Goal: Task Accomplishment & Management: Complete application form

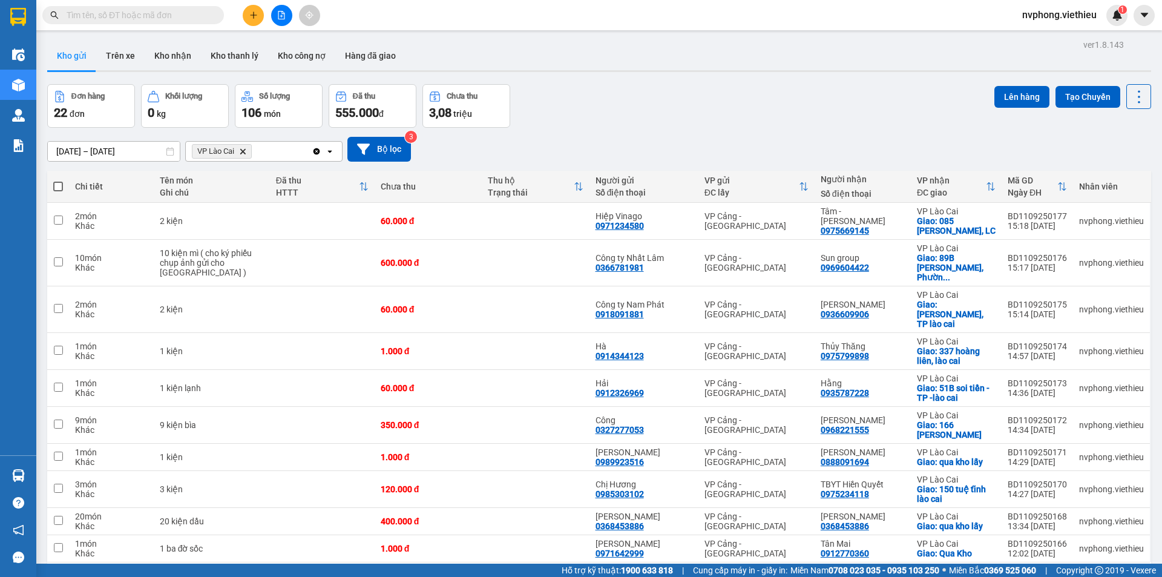
click at [246, 154] on icon "VP Lào Cai, close by backspace" at bounding box center [242, 150] width 5 height 5
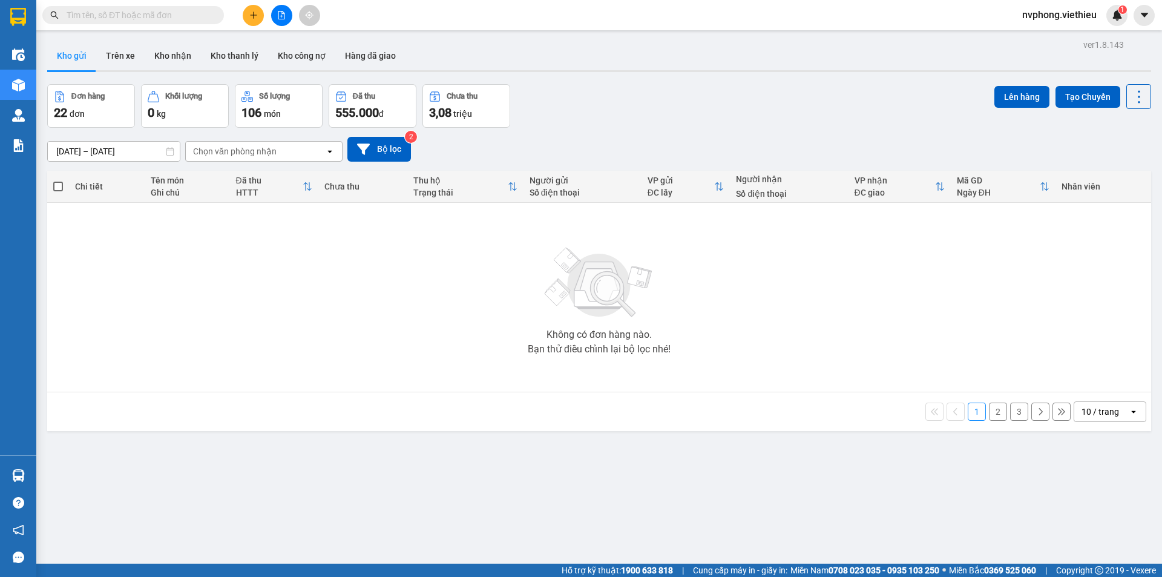
click at [247, 156] on div "Chọn văn phòng nhận" at bounding box center [235, 151] width 84 height 12
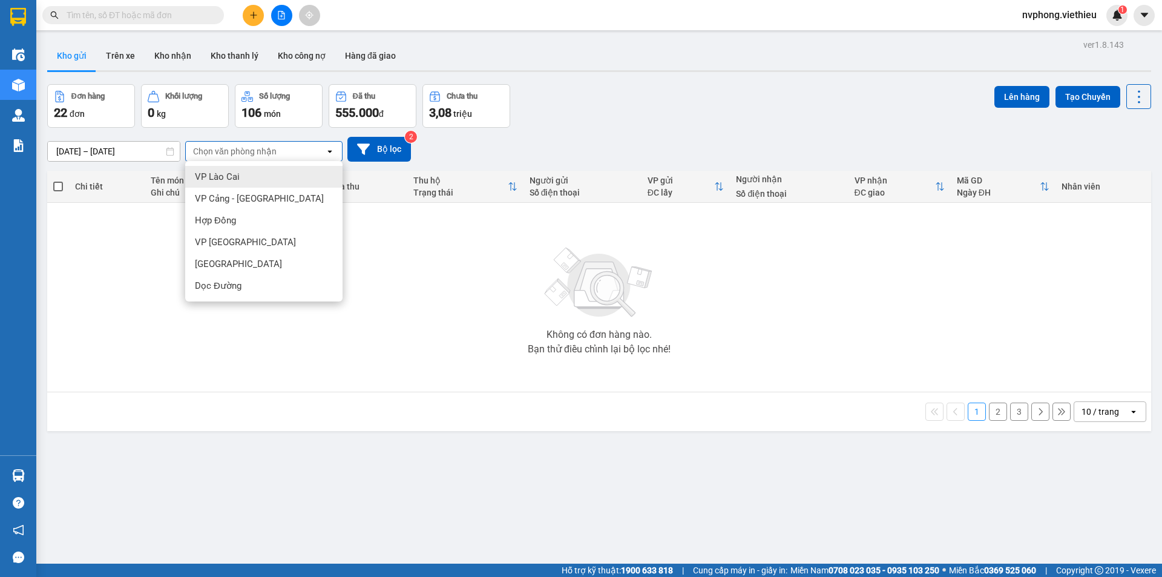
click at [239, 172] on div "VP Lào Cai" at bounding box center [263, 177] width 157 height 22
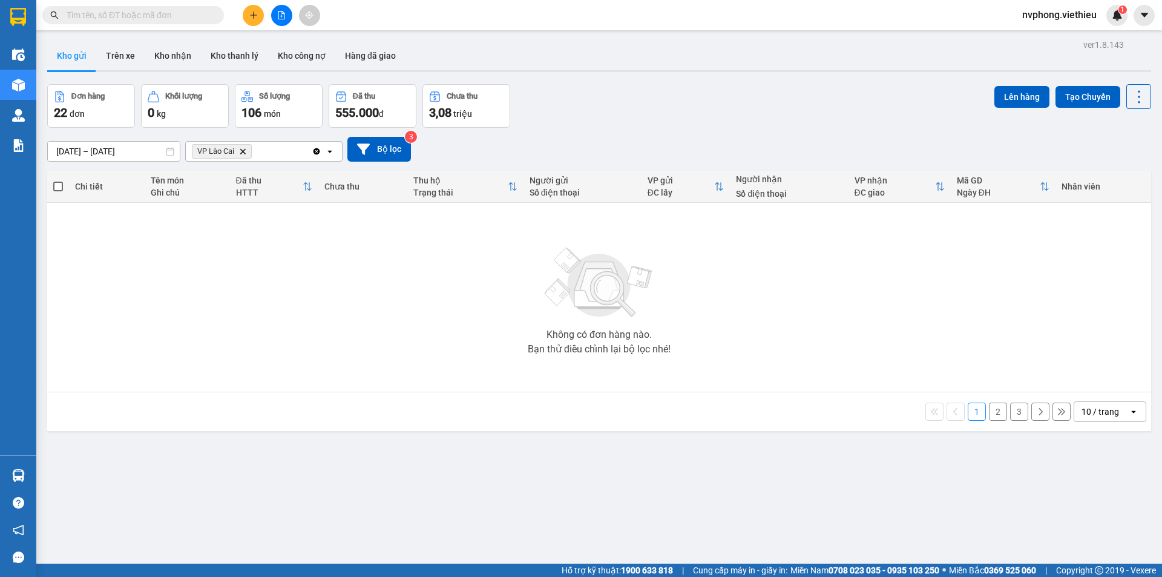
click at [243, 150] on icon "Delete" at bounding box center [242, 151] width 7 height 7
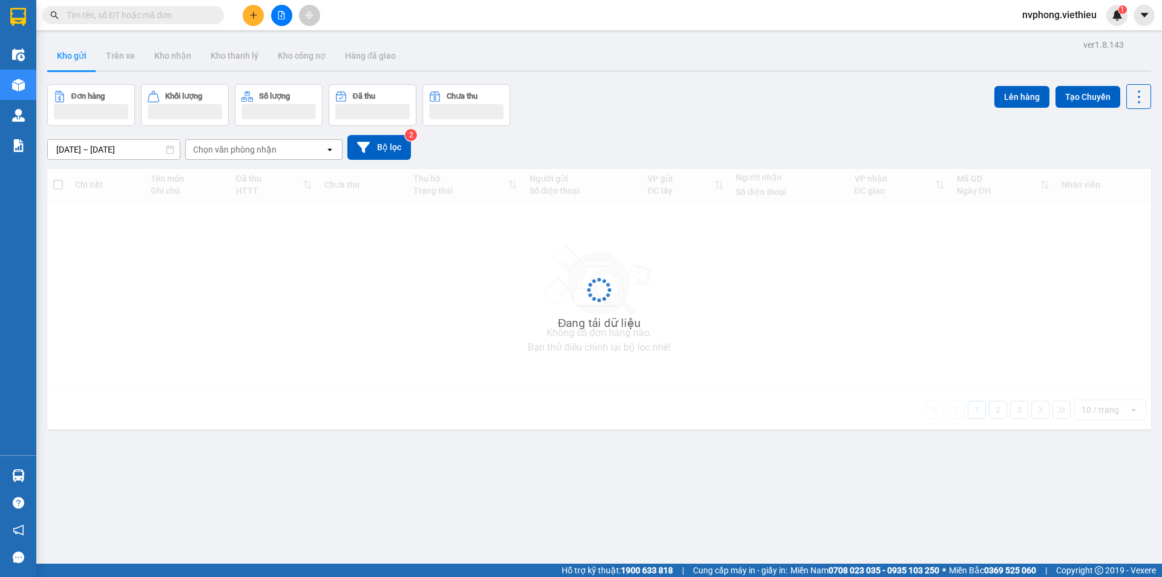
click at [235, 150] on div "Chọn văn phòng nhận" at bounding box center [235, 149] width 84 height 12
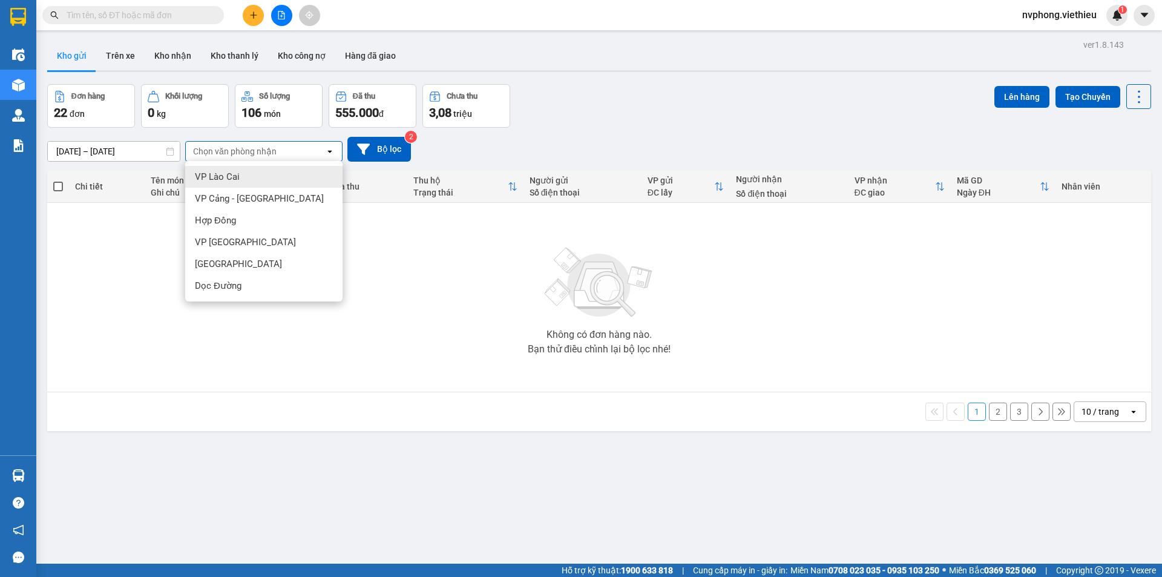
click at [236, 170] on div "VP Lào Cai" at bounding box center [263, 177] width 157 height 22
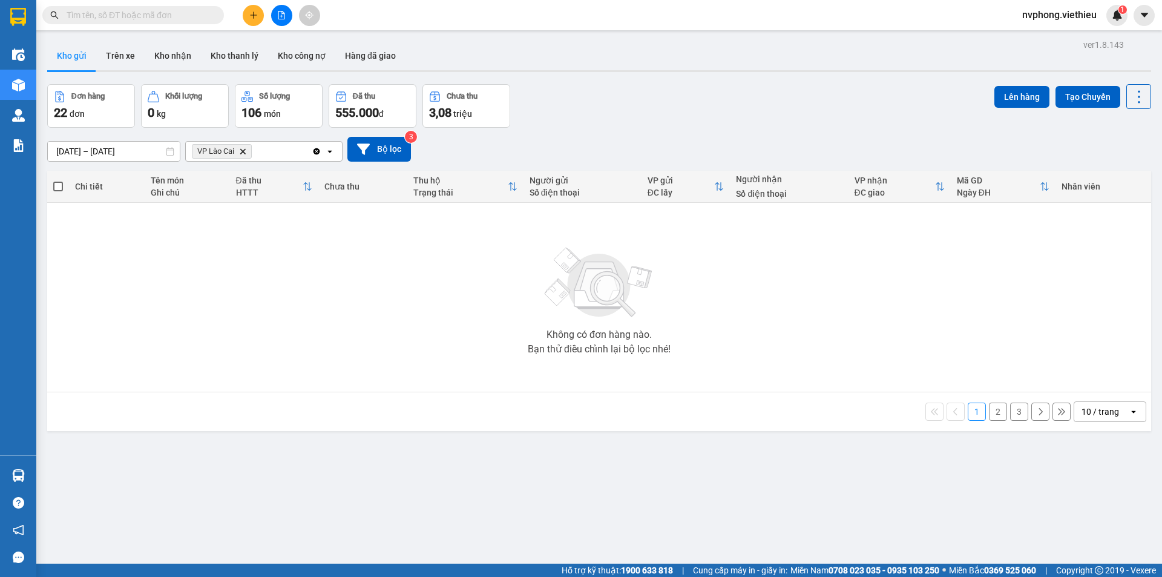
click at [244, 149] on icon "Delete" at bounding box center [242, 151] width 7 height 7
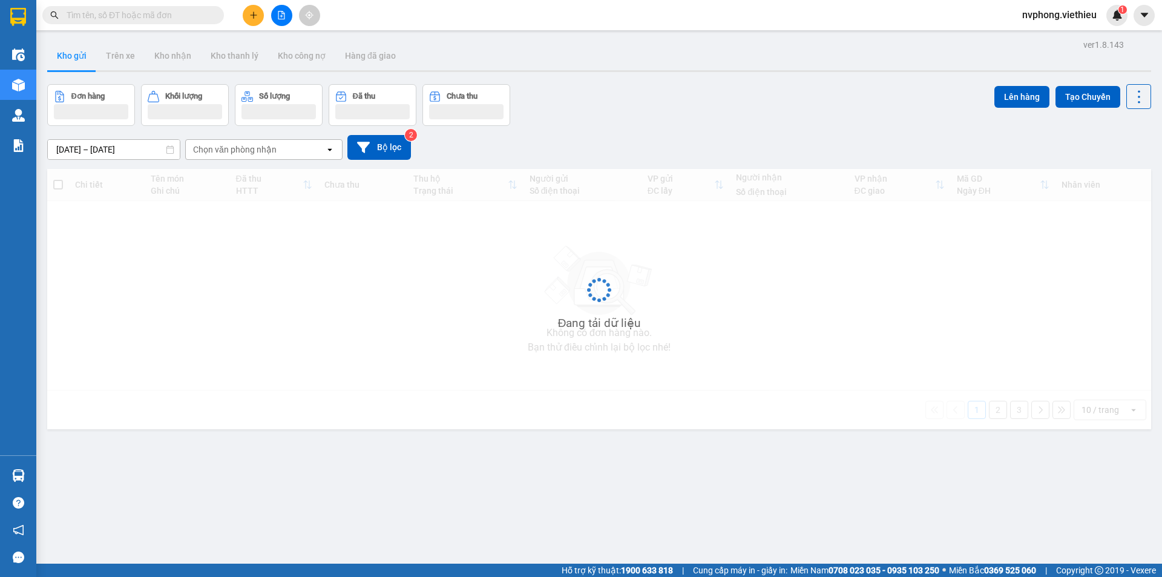
click at [228, 150] on div "Chọn văn phòng nhận" at bounding box center [235, 149] width 84 height 12
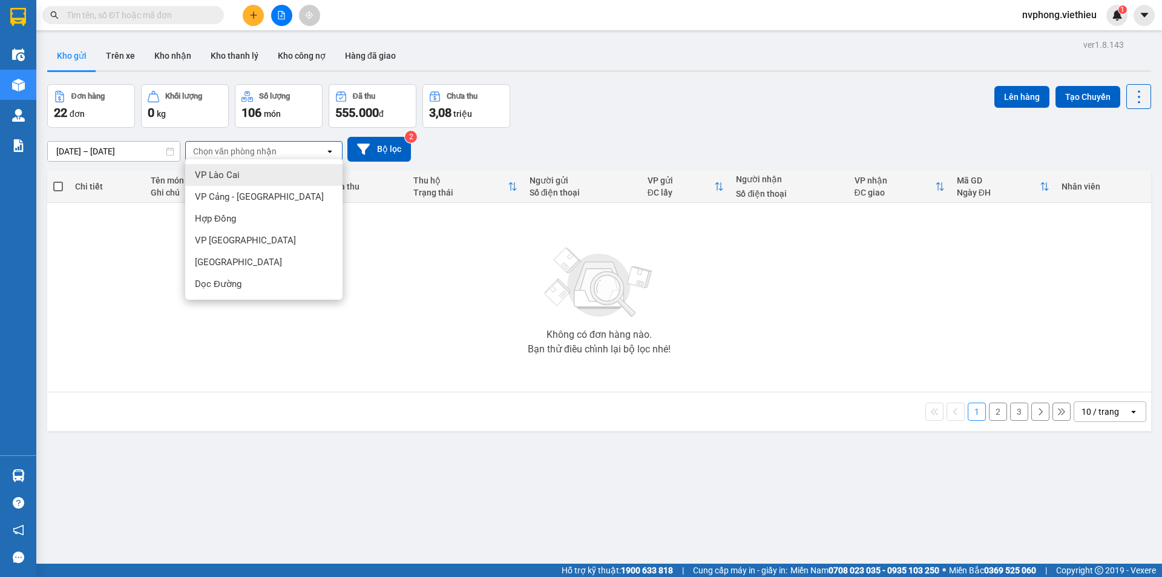
click at [222, 177] on span "VP Lào Cai" at bounding box center [217, 175] width 45 height 12
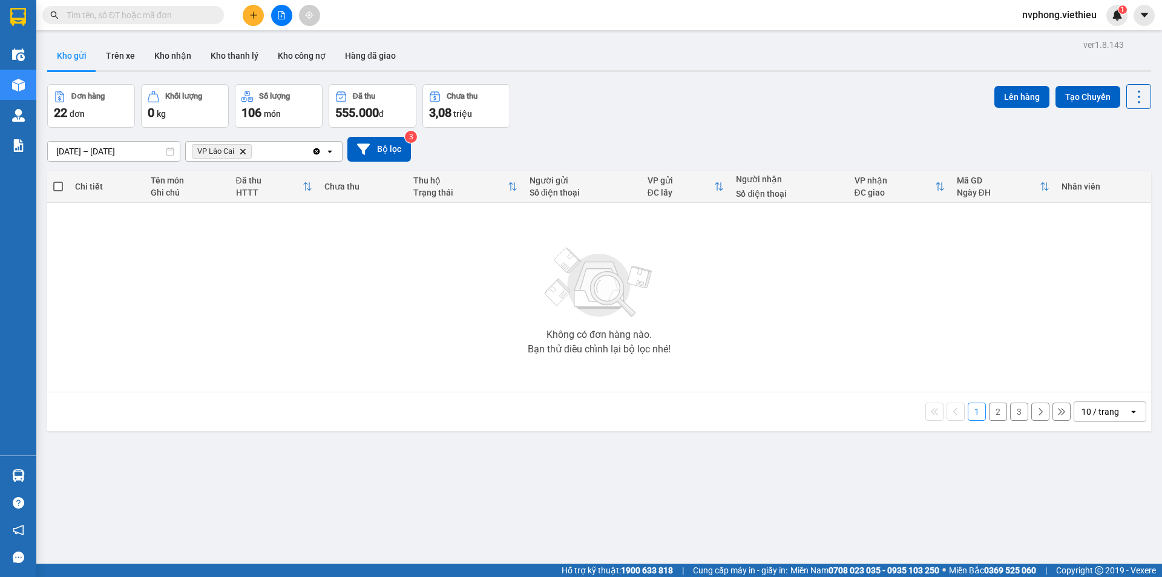
click at [65, 150] on input "[DATE] – [DATE]" at bounding box center [114, 151] width 132 height 19
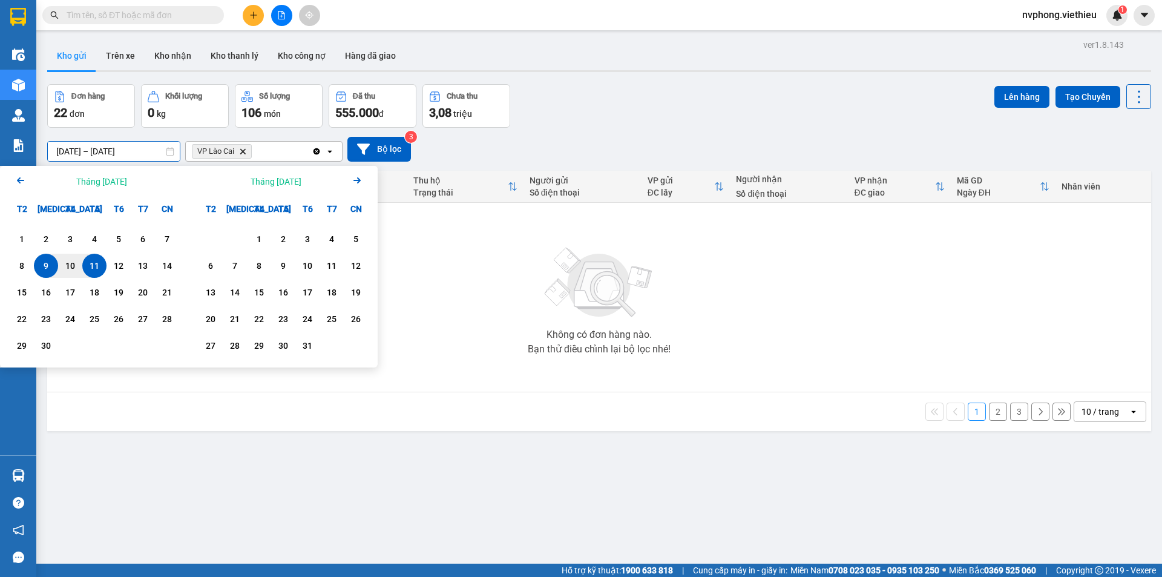
click at [44, 267] on div "9" at bounding box center [46, 265] width 17 height 15
click at [99, 267] on div "11" at bounding box center [94, 265] width 17 height 15
type input "[DATE] – [DATE]"
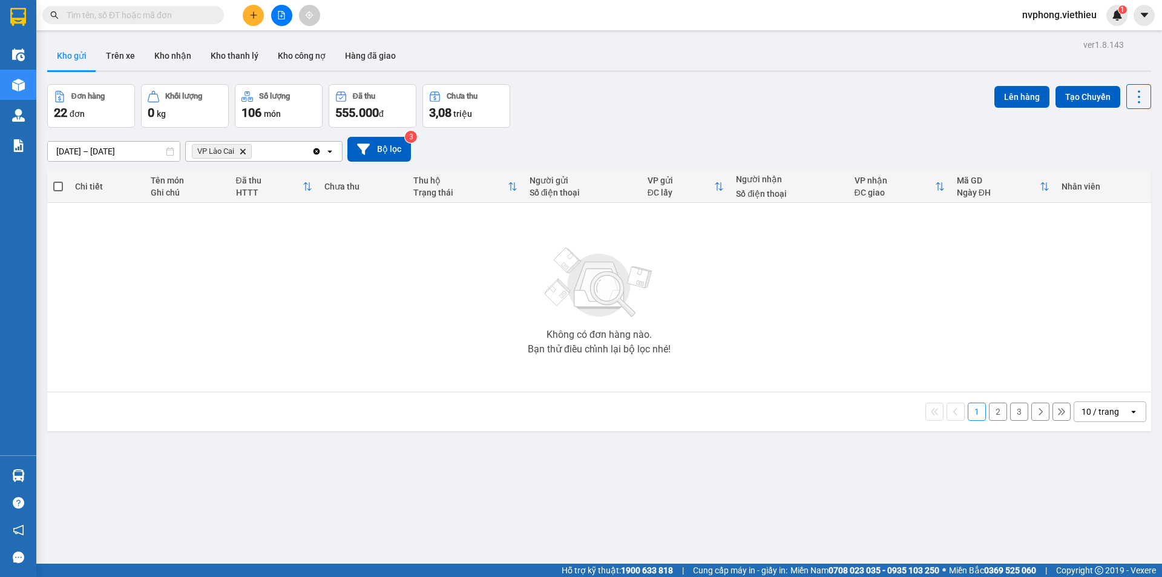
click at [1082, 411] on div "10 / trang" at bounding box center [1101, 412] width 38 height 12
click at [1096, 547] on span "100 / trang" at bounding box center [1096, 546] width 44 height 12
click at [250, 10] on button at bounding box center [253, 15] width 21 height 21
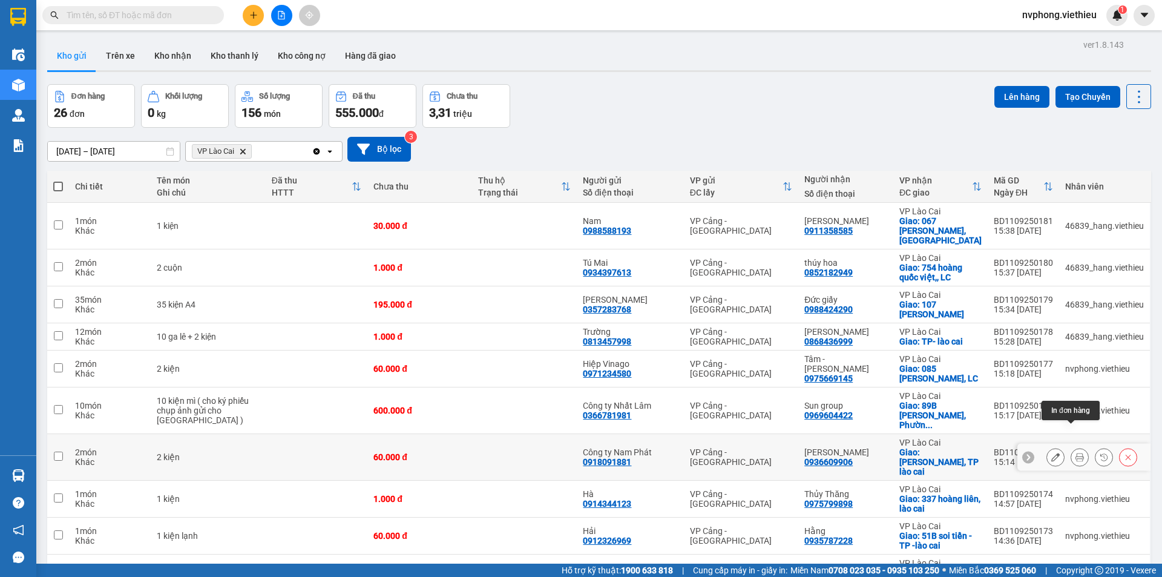
click at [1076, 453] on icon at bounding box center [1080, 457] width 8 height 8
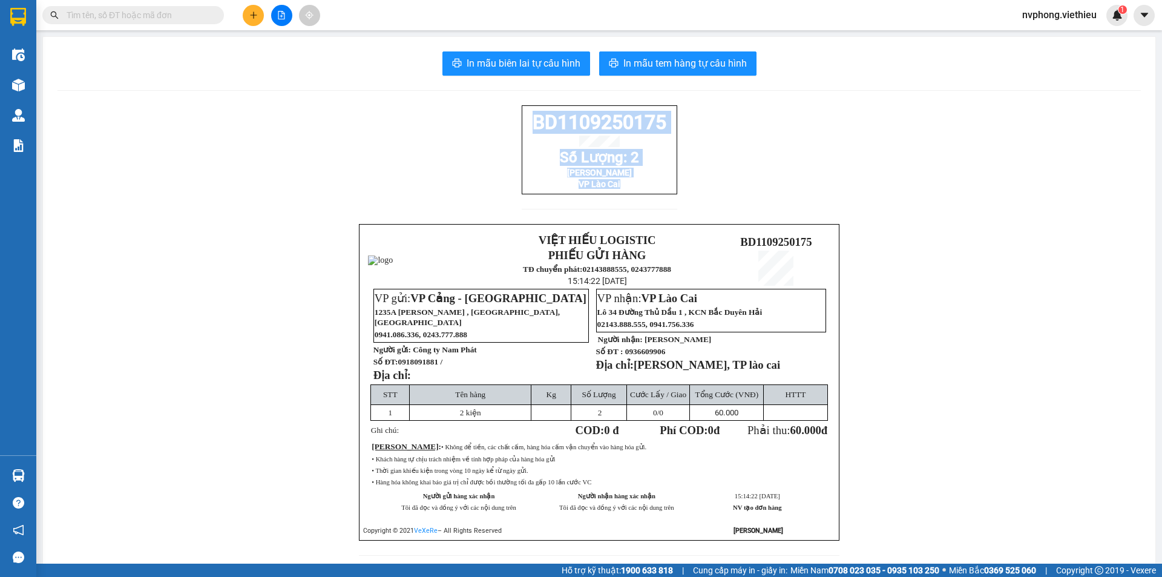
drag, startPoint x: 653, startPoint y: 206, endPoint x: 510, endPoint y: 120, distance: 167.0
click at [507, 120] on div "BD1109250175 Số Lượng: 2 Máy Tính Bình Minh VP Lào Cai VIỆT HIẾU LOGISTIC PHIẾU…" at bounding box center [600, 337] width 1084 height 465
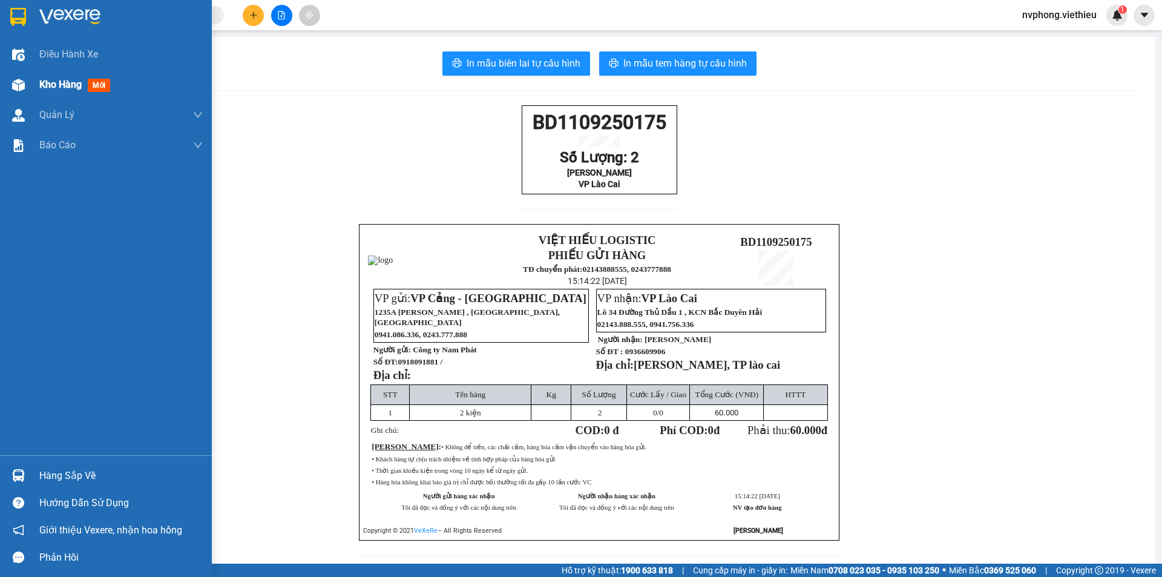
click at [25, 90] on div at bounding box center [18, 84] width 21 height 21
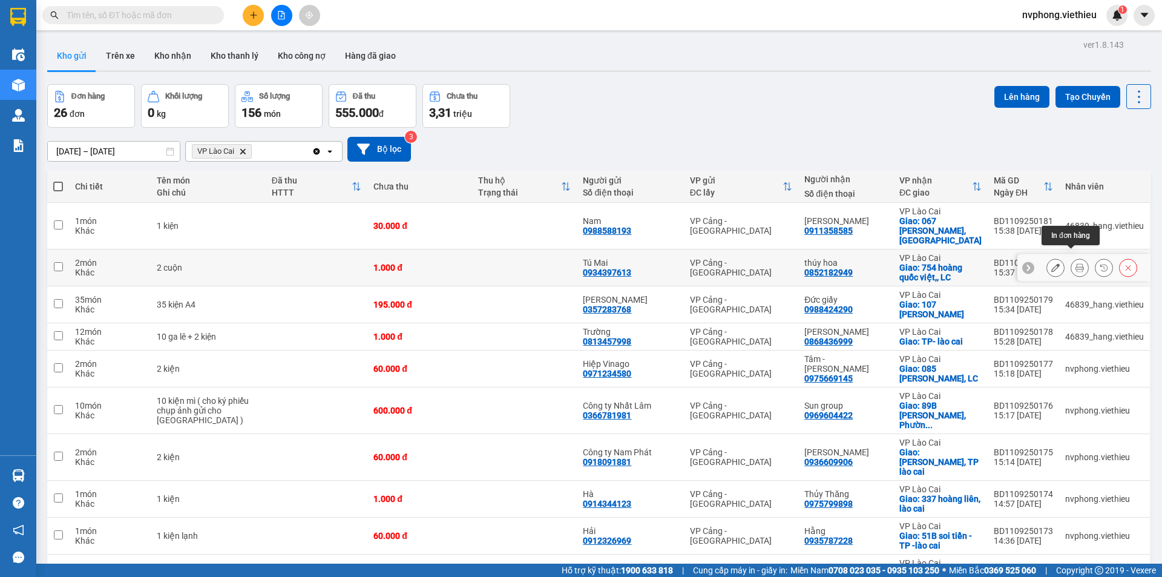
click at [1075, 257] on button at bounding box center [1079, 267] width 17 height 21
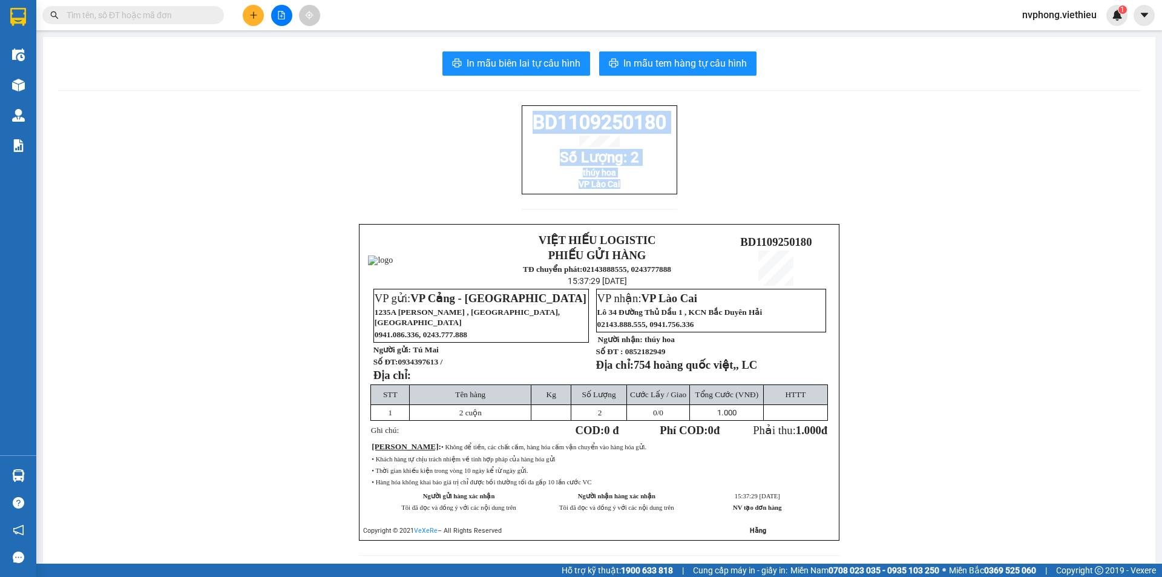
drag, startPoint x: 688, startPoint y: 202, endPoint x: 495, endPoint y: 128, distance: 206.2
click at [495, 128] on div "BD1109250180 Số Lượng: 2 thúy hoa VP Lào Cai VIỆT HIẾU LOGISTIC PHIẾU GỬI HÀNG …" at bounding box center [600, 337] width 1084 height 465
copy div "BD1109250180 Số Lượng: 2 thúy hoa VP Lào Cai"
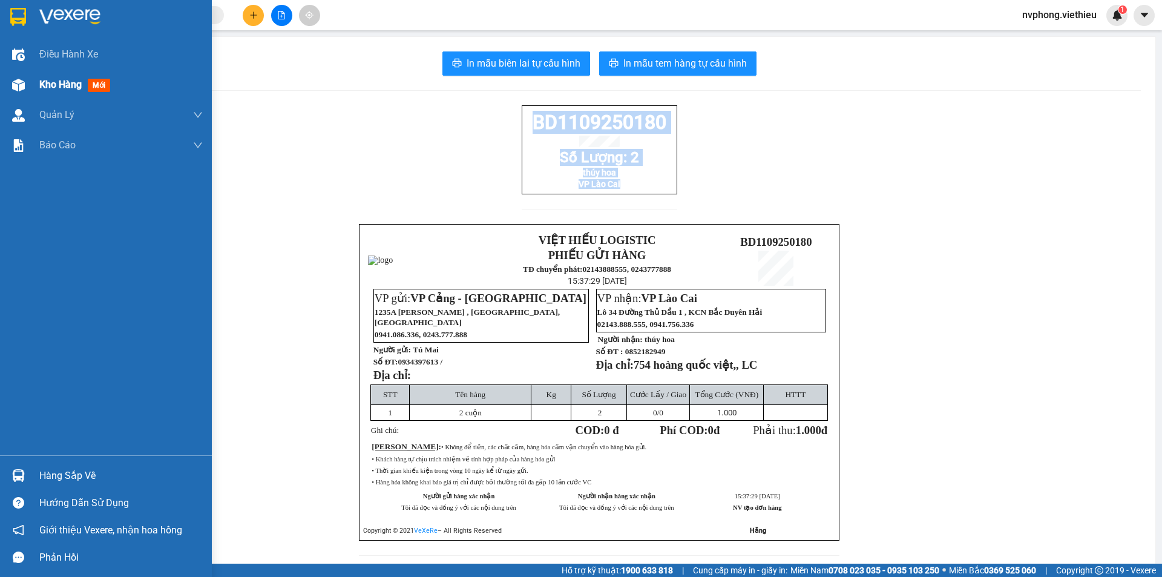
click at [45, 93] on div "Kho hàng mới" at bounding box center [120, 85] width 163 height 30
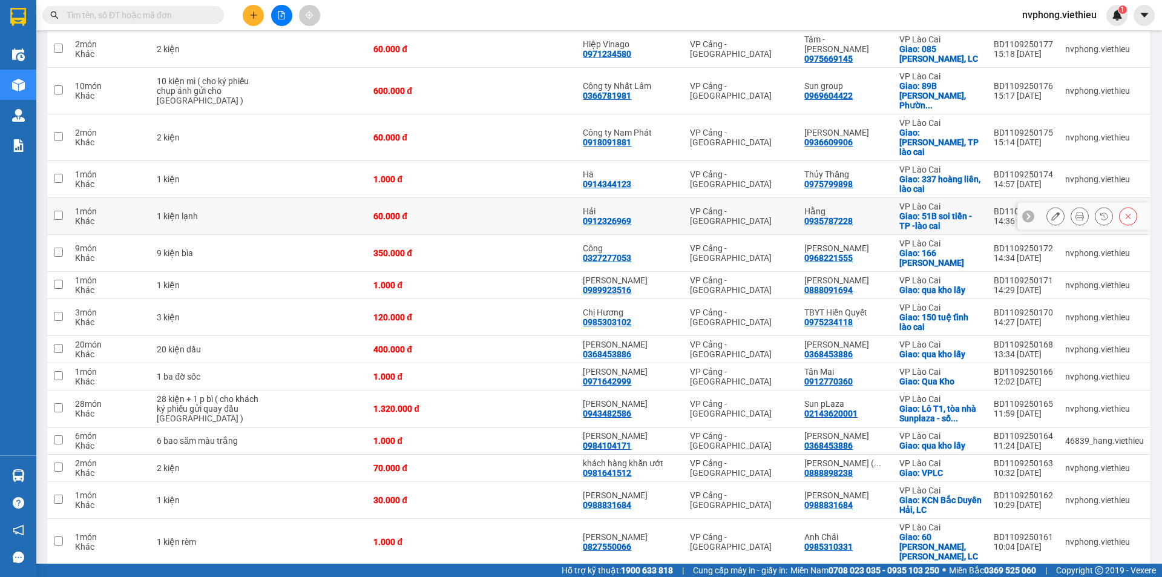
scroll to position [77, 0]
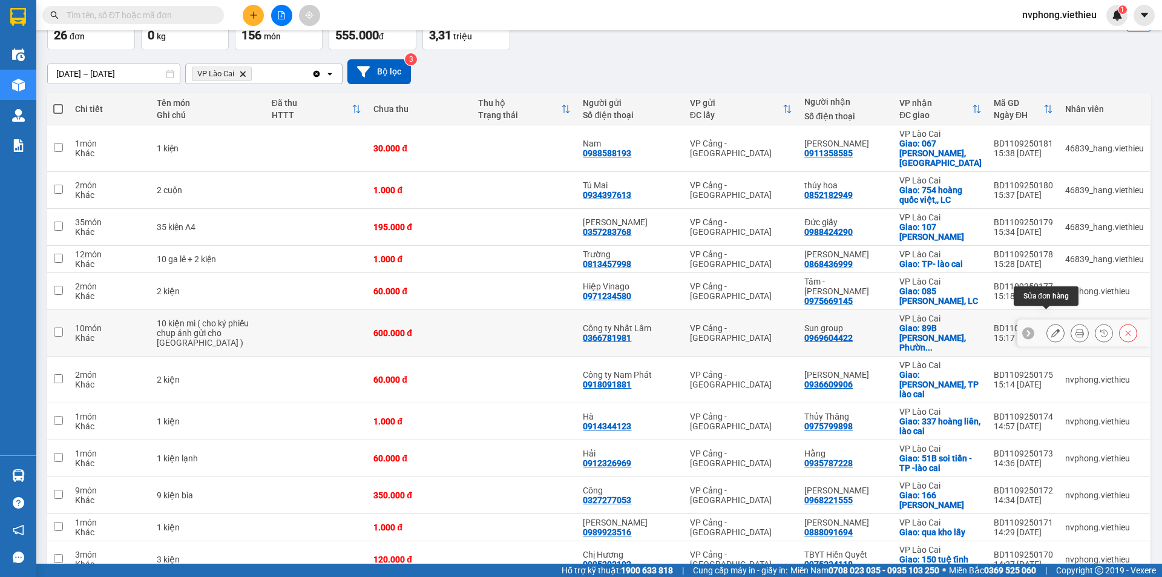
click at [1052, 323] on button at bounding box center [1055, 333] width 17 height 21
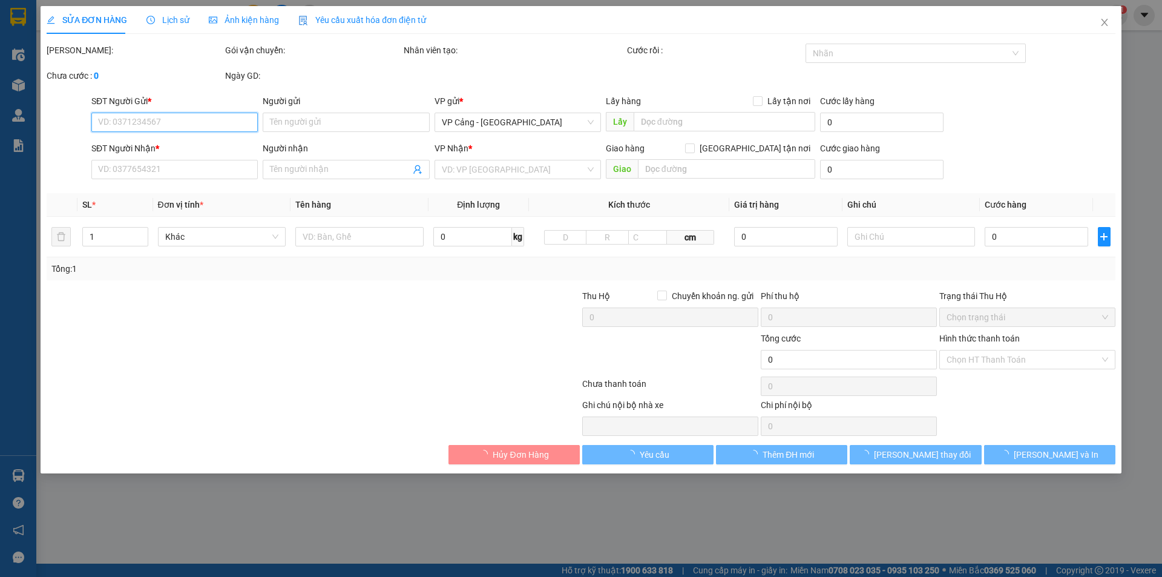
type input "0366781981"
type input "Công ty Nhất Lâm"
type input "0969604422"
type input "Sun group"
checkbox input "true"
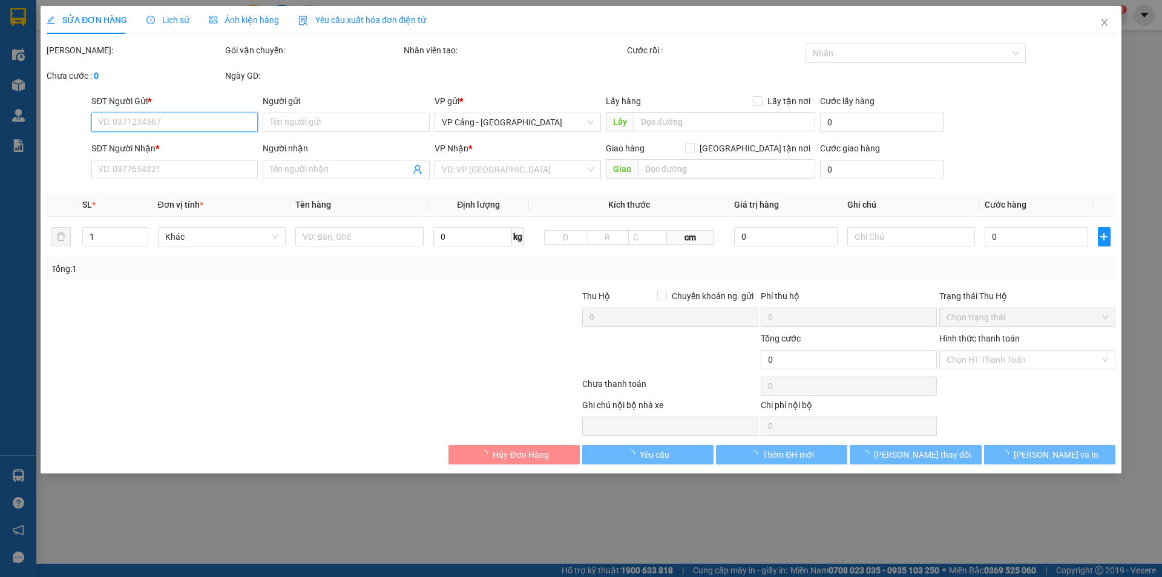
type input "89B [PERSON_NAME], [PERSON_NAME], Lào cai"
type input "600.000"
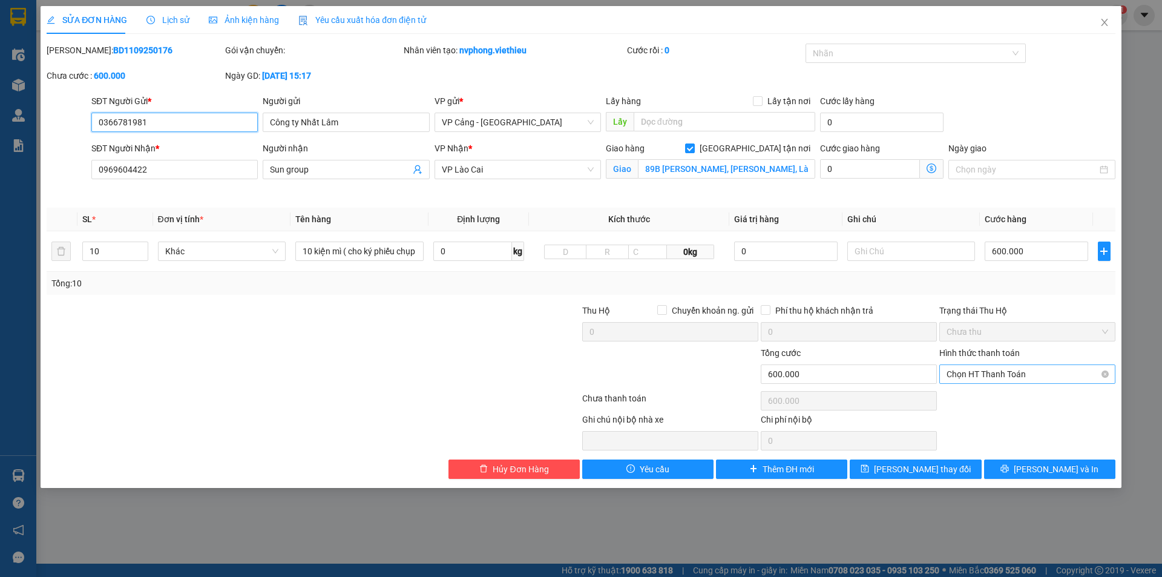
click at [987, 375] on span "Chọn HT Thanh Toán" at bounding box center [1028, 374] width 162 height 18
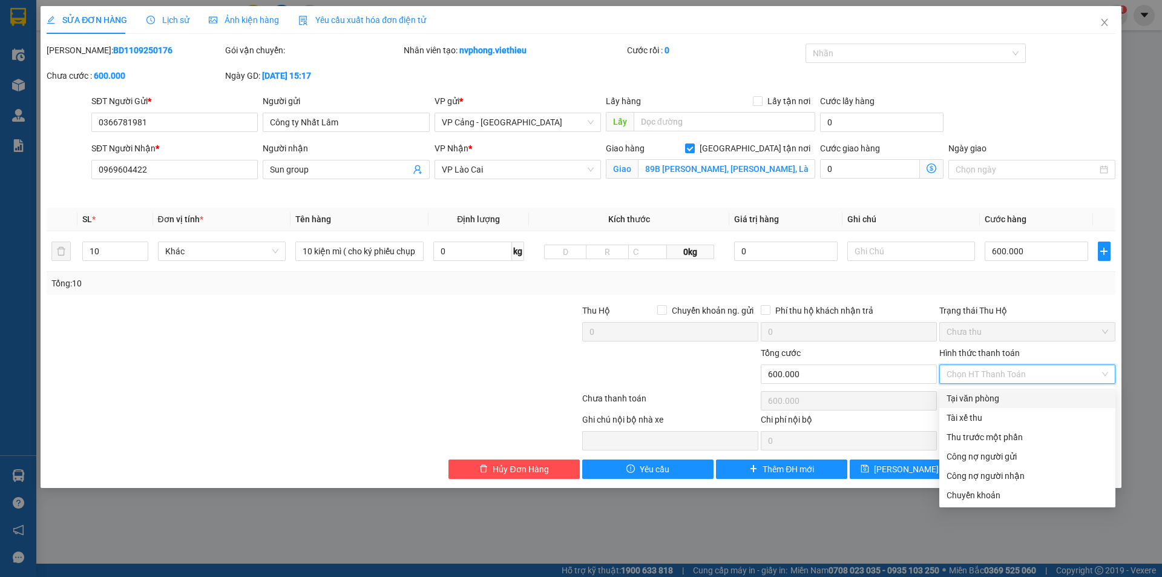
click at [987, 398] on div "Tại văn phòng" at bounding box center [1028, 398] width 162 height 13
type input "0"
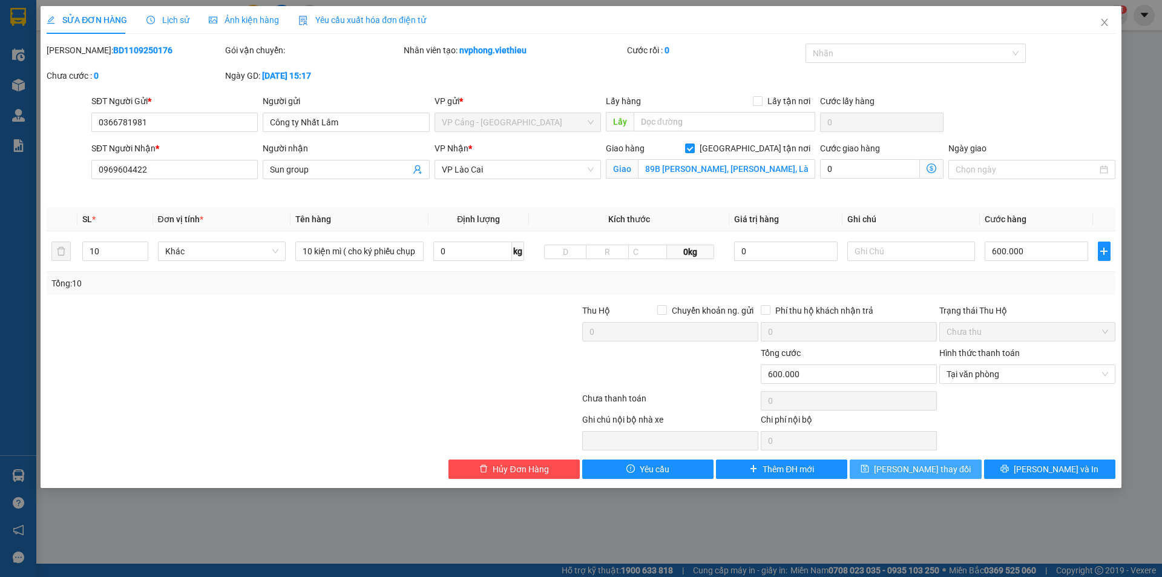
click at [916, 469] on span "[PERSON_NAME] thay đổi" at bounding box center [922, 468] width 97 height 13
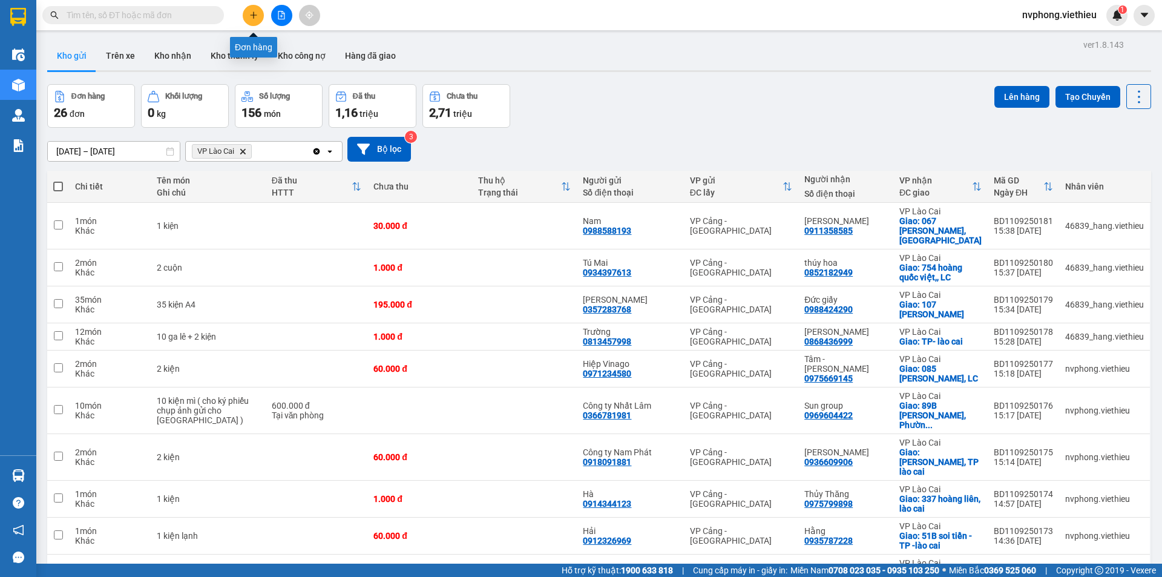
click at [251, 8] on button at bounding box center [253, 15] width 21 height 21
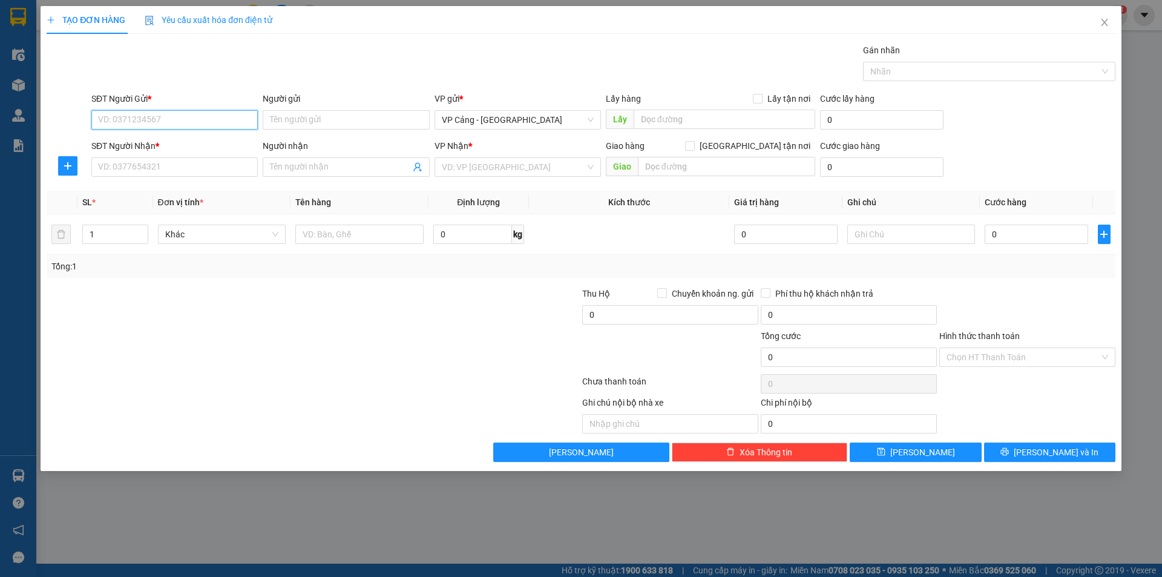
click at [122, 118] on input "SĐT Người Gửi *" at bounding box center [174, 119] width 166 height 19
type input "0964361195"
click at [143, 148] on div "0964361195 - [GEOGRAPHIC_DATA]" at bounding box center [175, 143] width 152 height 13
type input "Quang"
type input "0964361195"
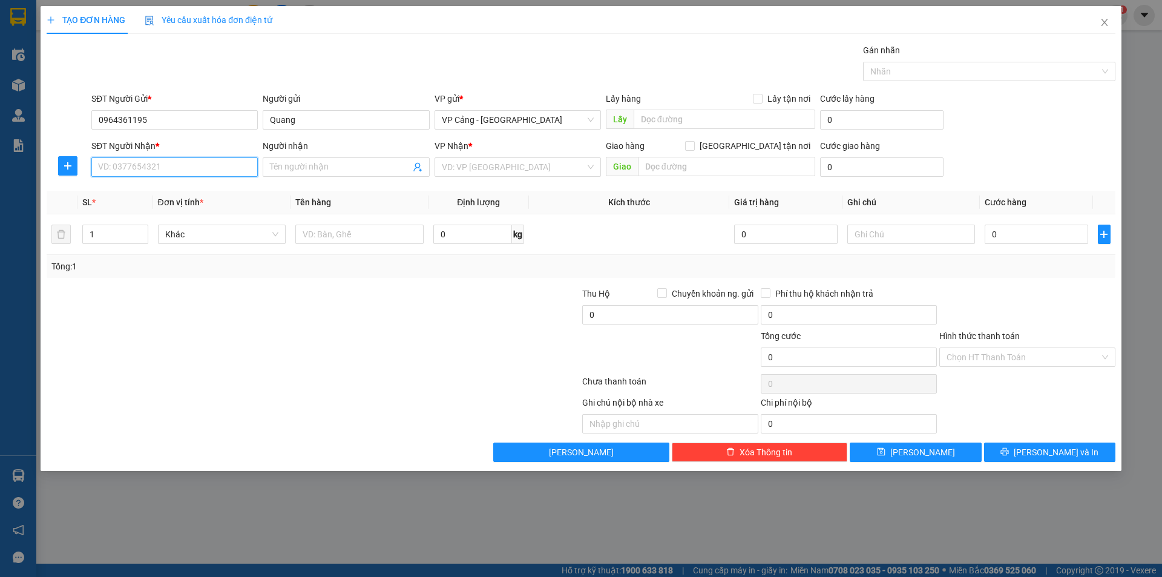
click at [148, 172] on input "SĐT Người Nhận *" at bounding box center [174, 166] width 166 height 19
type input "0862223299"
click at [157, 194] on div "0862223299 - [PERSON_NAME]" at bounding box center [175, 191] width 152 height 13
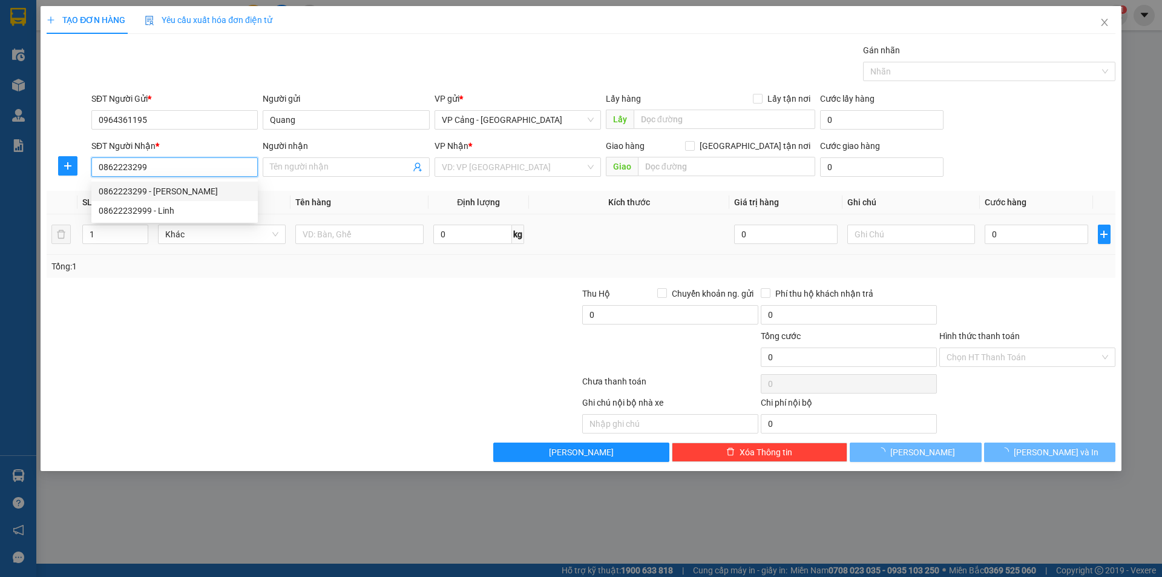
type input "[PERSON_NAME]"
checkbox input "true"
type input "95-97 đại lộ [PERSON_NAME] -[GEOGRAPHIC_DATA] -[GEOGRAPHIC_DATA] cai"
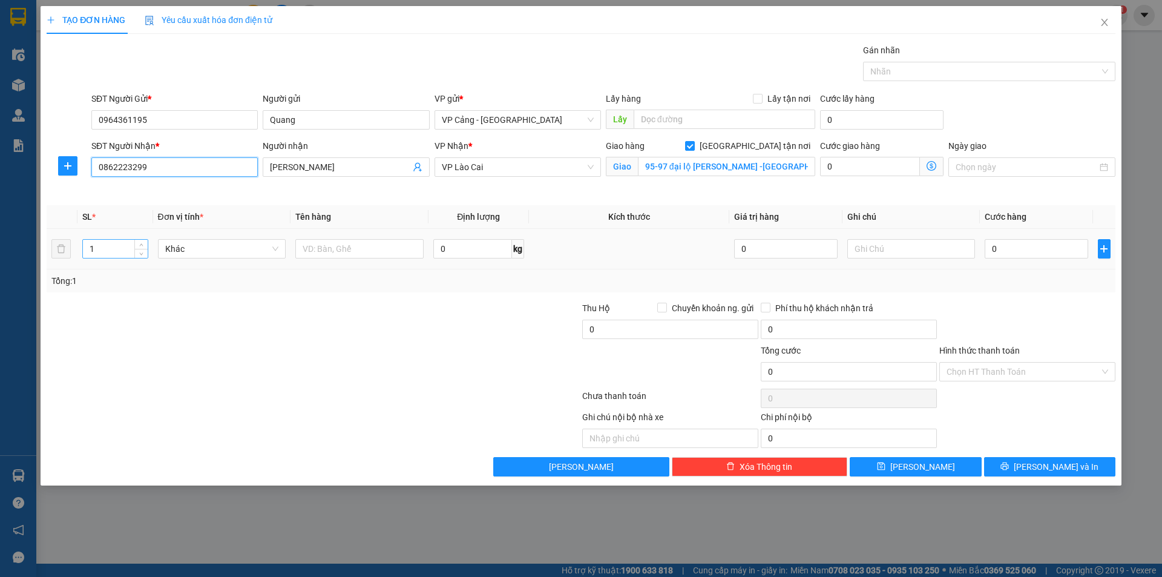
type input "0862223299"
click at [101, 246] on input "1" at bounding box center [115, 249] width 64 height 18
type input "4"
click at [369, 248] on input "text" at bounding box center [359, 248] width 128 height 19
type input "4"
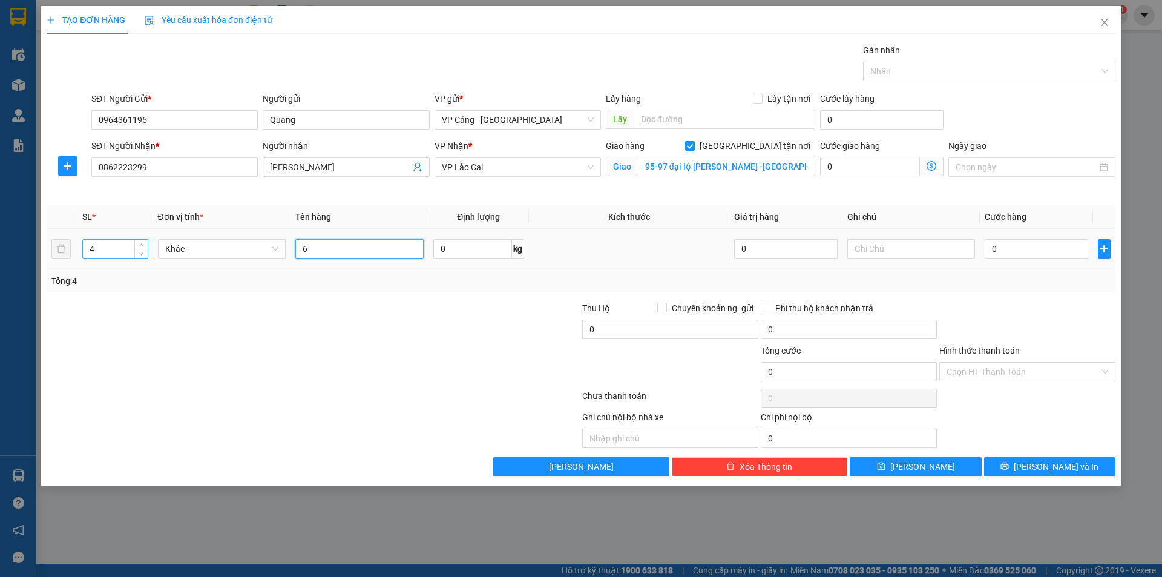
type input "6"
click at [110, 245] on input "4" at bounding box center [115, 249] width 64 height 18
type input "6"
click at [1010, 261] on td "0" at bounding box center [1036, 249] width 113 height 41
click at [1005, 254] on input "0" at bounding box center [1036, 248] width 103 height 19
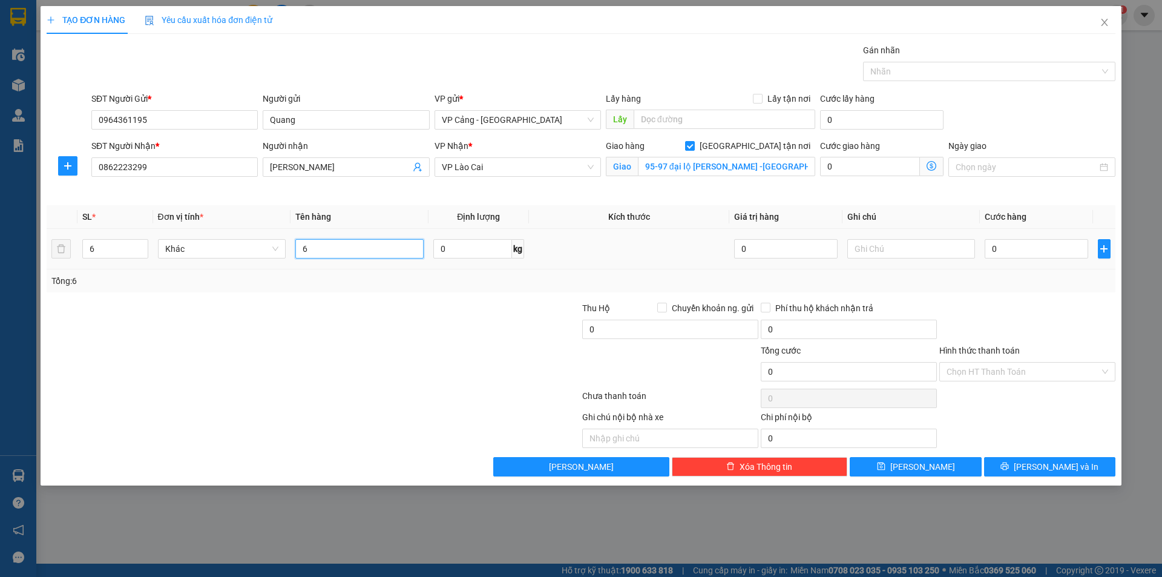
click at [369, 254] on input "6" at bounding box center [359, 248] width 128 height 19
type input "6 kiện"
click at [1011, 251] on input "0" at bounding box center [1036, 248] width 103 height 19
type input "1"
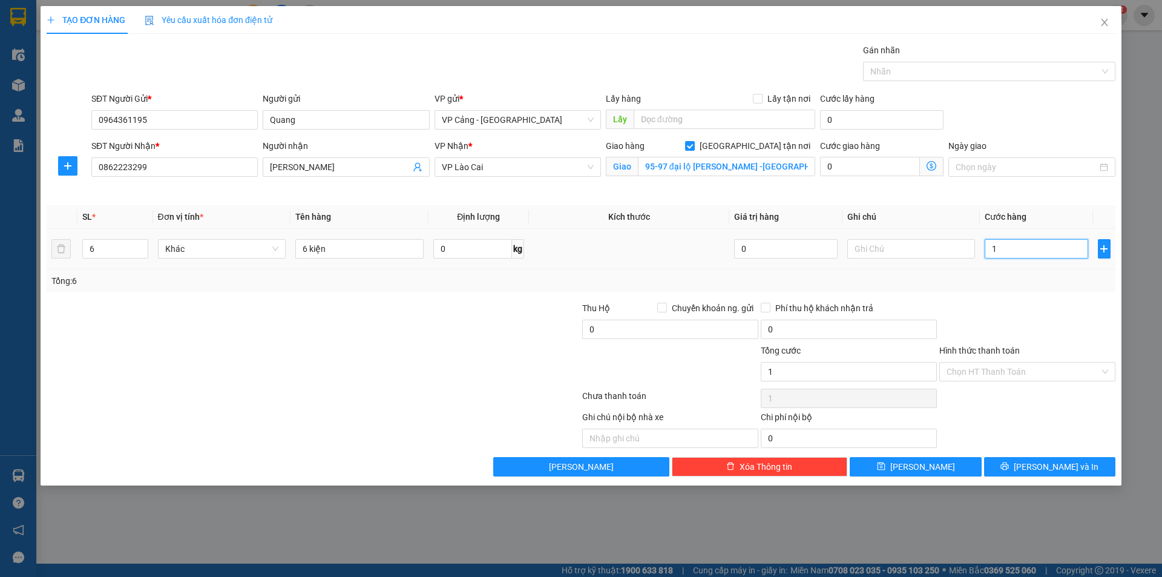
type input "1"
type input "18"
type input "180"
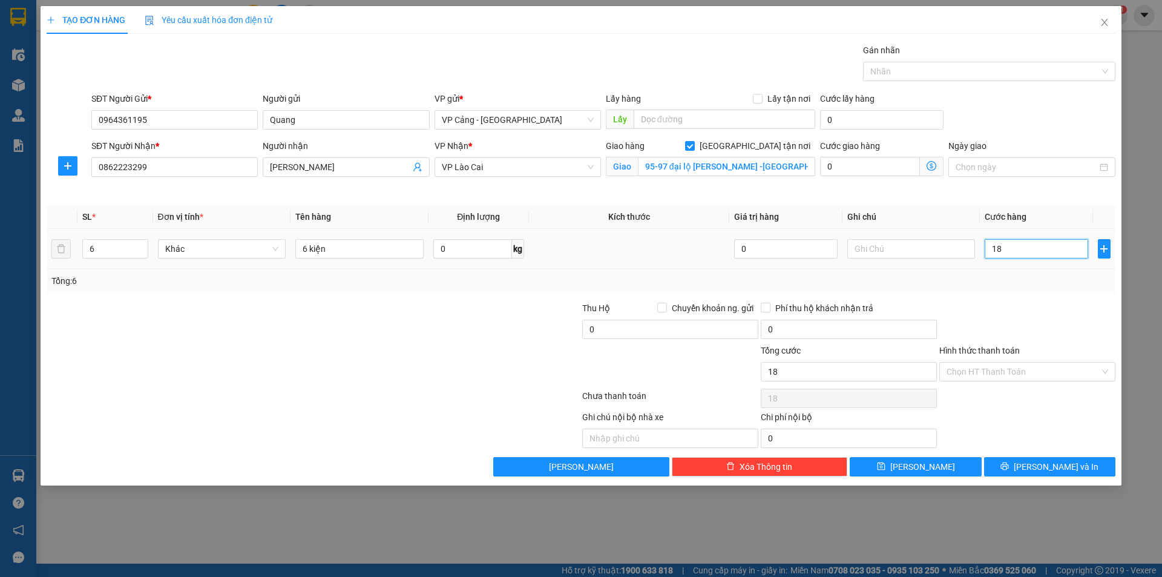
type input "180"
type input "18"
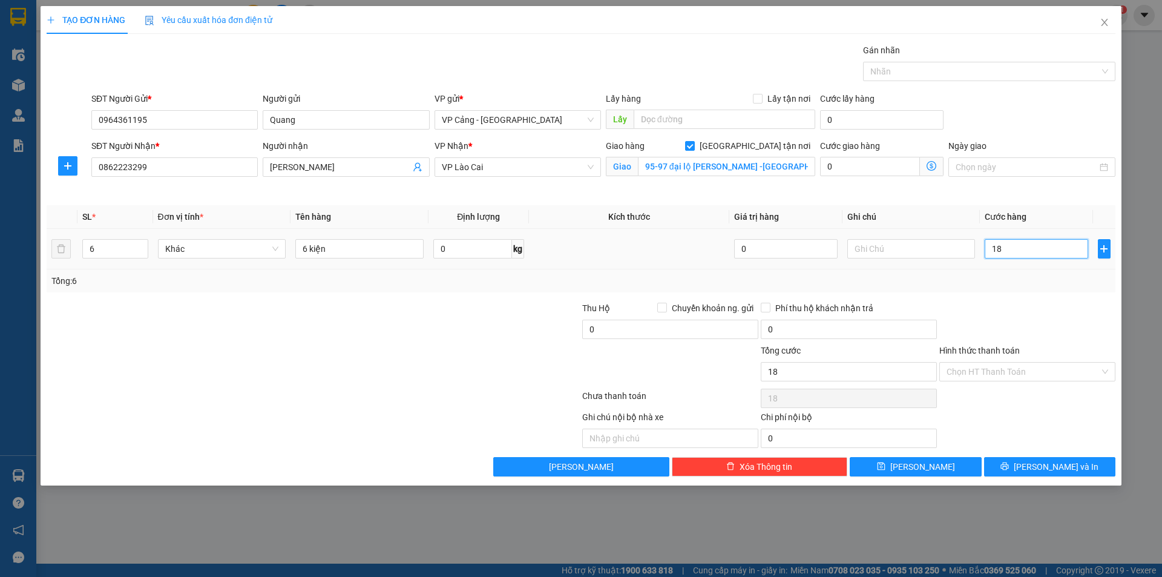
type input "1"
type input "0"
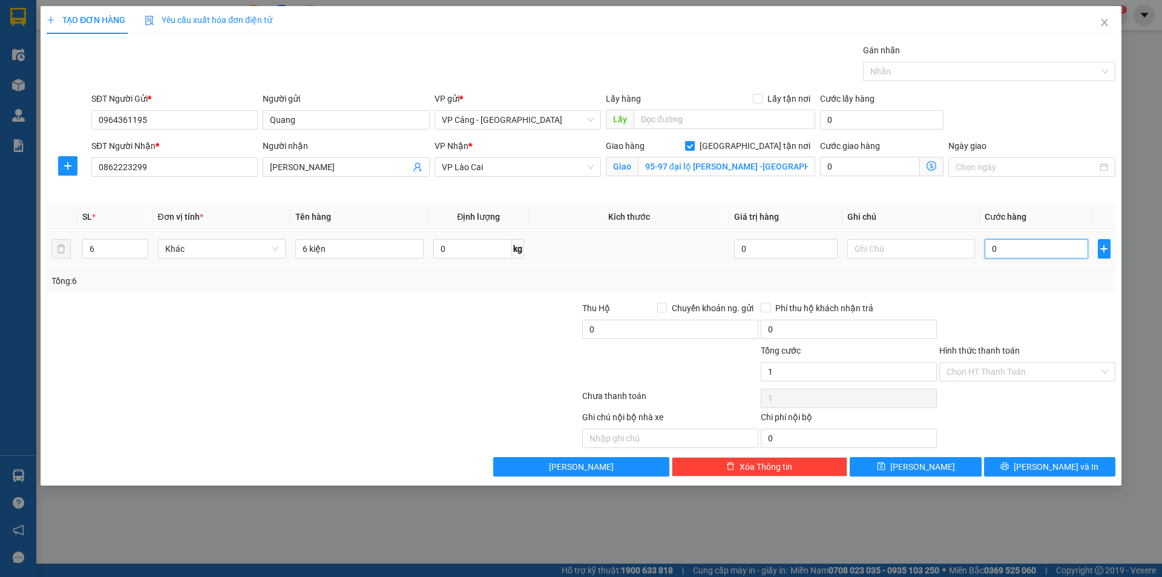
type input "0"
type input "02"
type input "2"
type input "020"
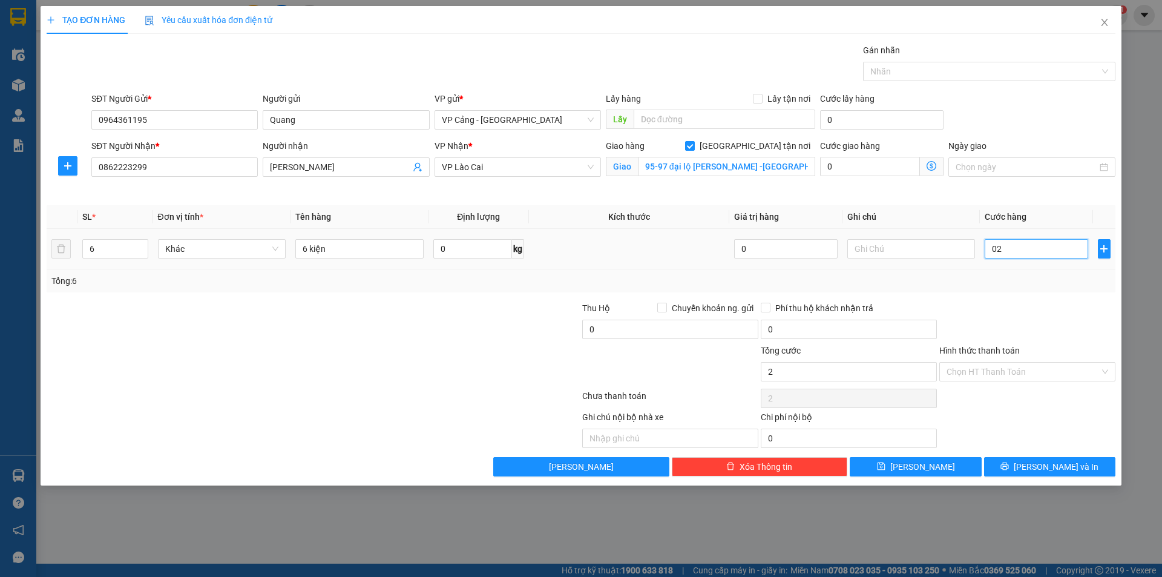
type input "20"
type input "0.200"
type input "200"
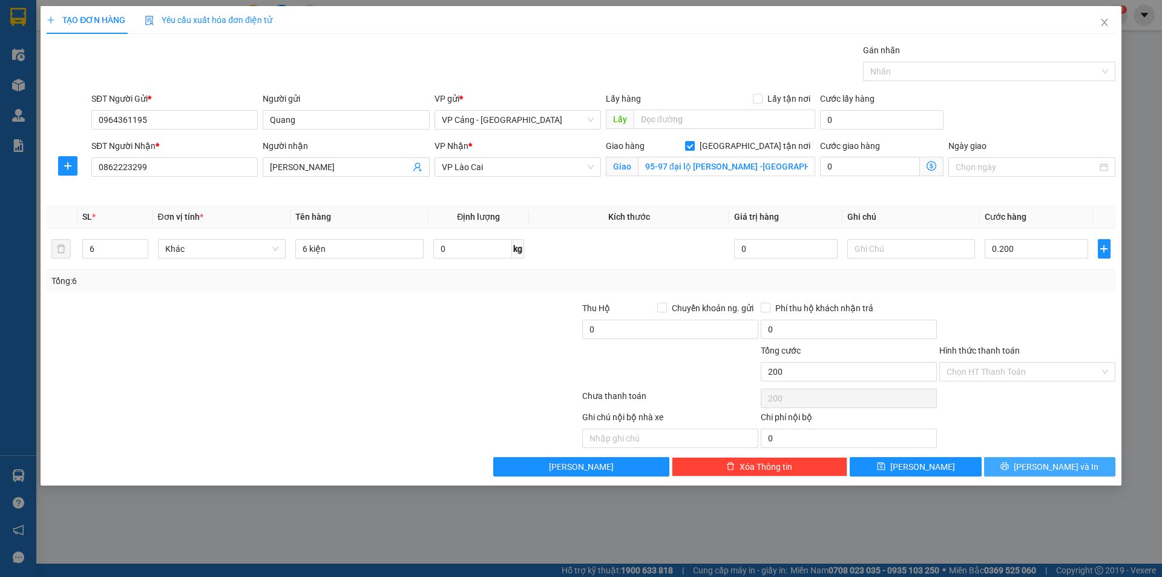
type input "200.000"
click at [1054, 469] on span "[PERSON_NAME] và In" at bounding box center [1056, 466] width 85 height 13
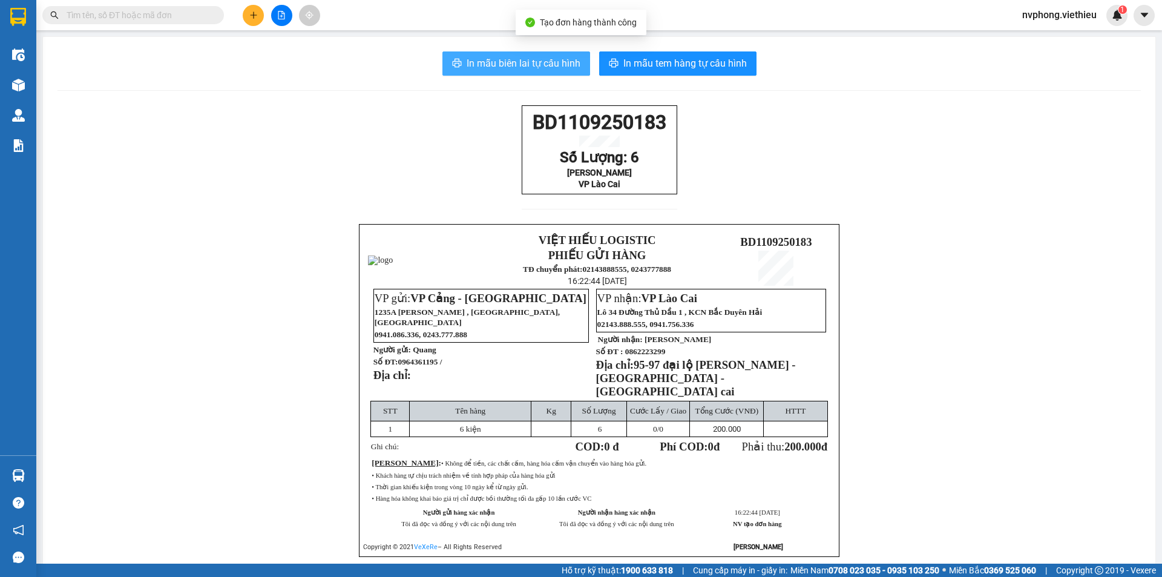
click at [510, 63] on span "In mẫu biên lai tự cấu hình" at bounding box center [524, 63] width 114 height 15
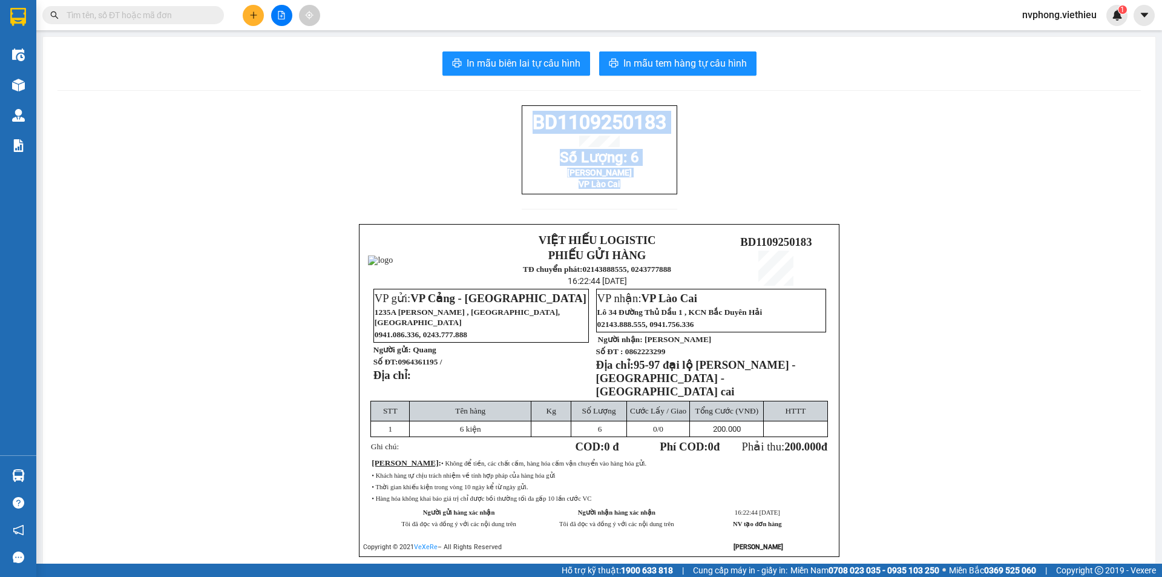
drag, startPoint x: 649, startPoint y: 196, endPoint x: 519, endPoint y: 130, distance: 145.9
click at [522, 130] on div "BD1109250183 Số Lượng: 6 Chị Linh VP Lào Cai" at bounding box center [600, 149] width 156 height 89
copy div "BD1109250183 Số Lượng: 6 Chị Linh VP Lào Cai"
click at [259, 13] on button at bounding box center [253, 15] width 21 height 21
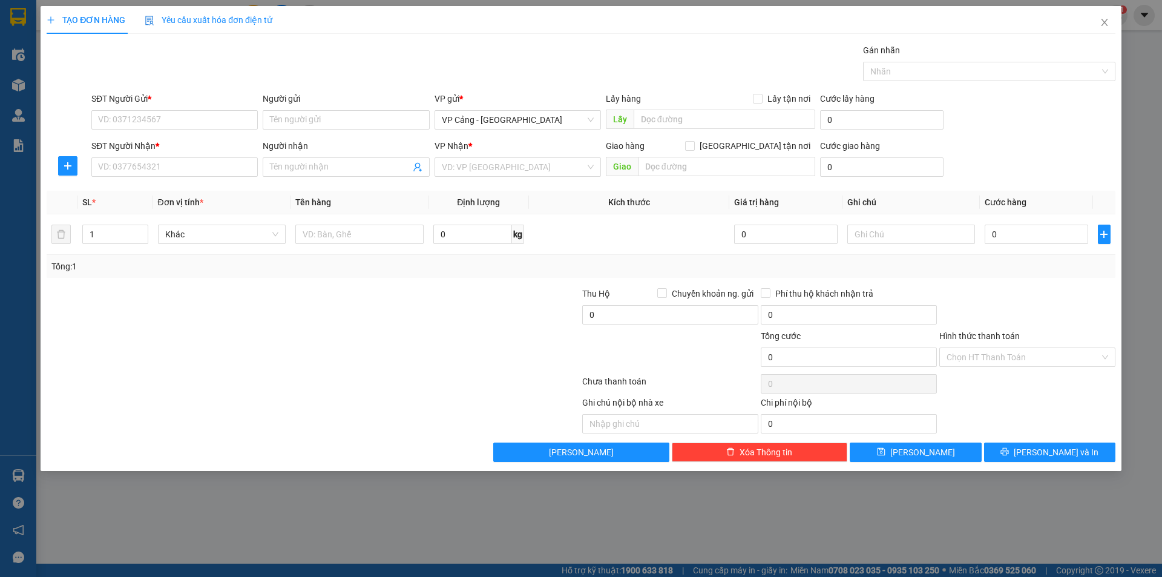
click at [117, 105] on div "SĐT Người Gửi *" at bounding box center [174, 101] width 166 height 18
click at [119, 118] on input "SĐT Người Gửi *" at bounding box center [174, 119] width 166 height 19
type input "0868151936"
click at [110, 140] on div "0868151936 - [PERSON_NAME]" at bounding box center [175, 143] width 152 height 13
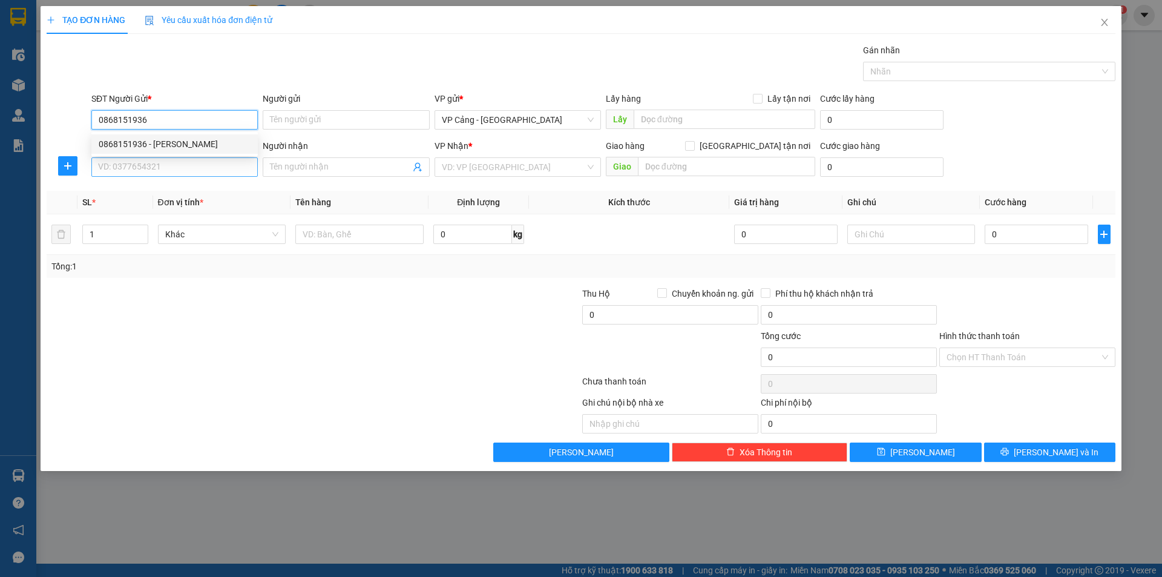
type input "[PERSON_NAME]"
type input "0868151936"
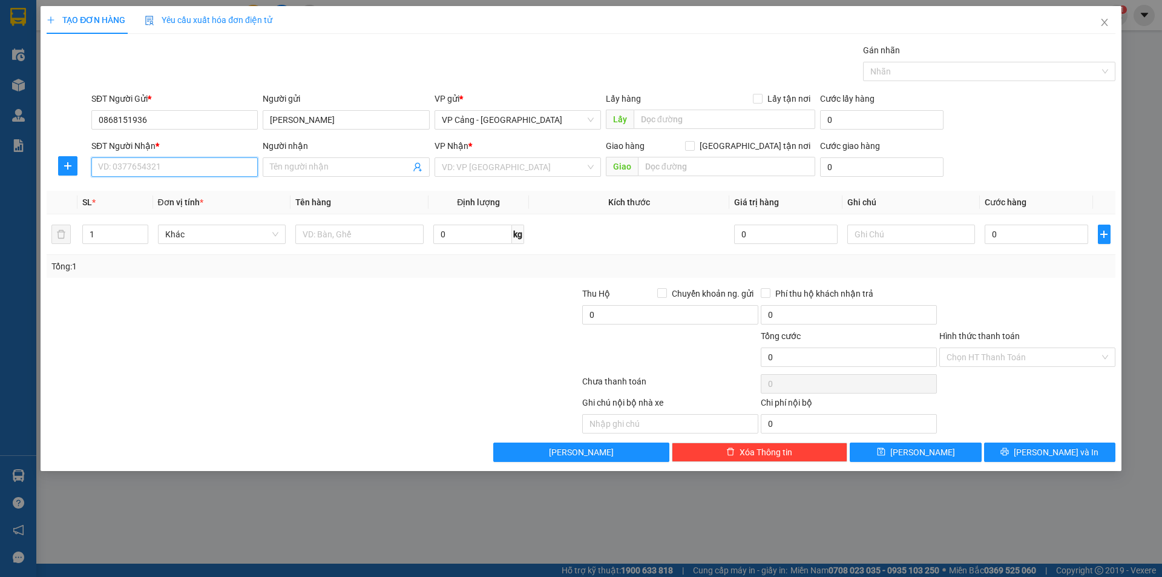
click at [156, 173] on input "SĐT Người Nhận *" at bounding box center [174, 166] width 166 height 19
click at [121, 201] on div "0962166392 0962166392 - 054 [PERSON_NAME]" at bounding box center [174, 191] width 166 height 24
click at [132, 196] on div "SL *" at bounding box center [114, 202] width 65 height 13
click at [147, 160] on input "SĐT Người Nhận *" at bounding box center [174, 166] width 166 height 19
click at [123, 191] on div "0962166392 - 054 [PERSON_NAME]" at bounding box center [175, 191] width 152 height 13
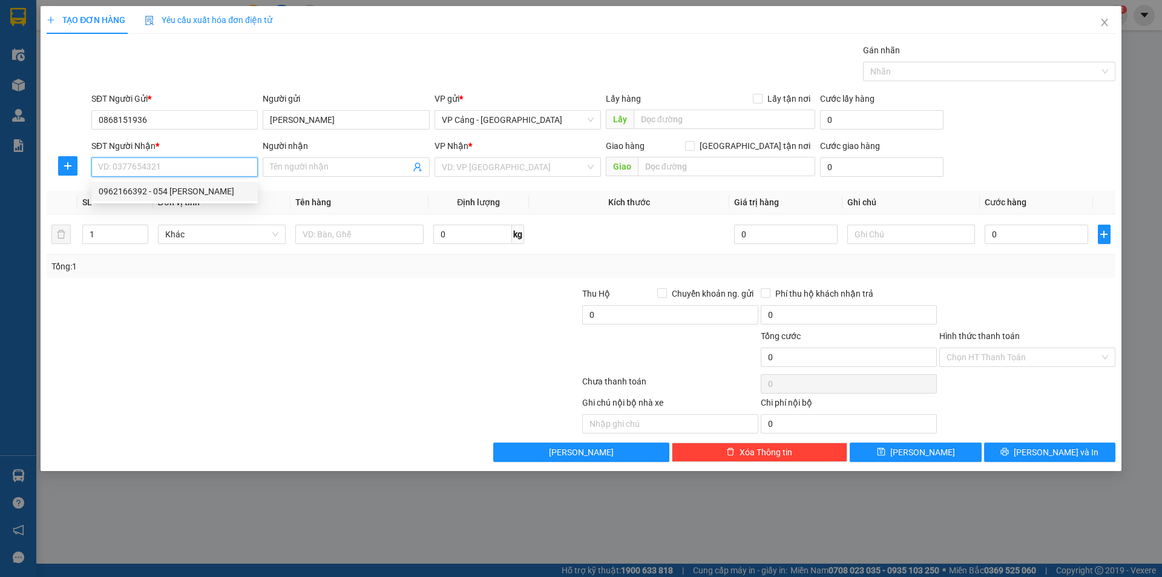
type input "0962166392"
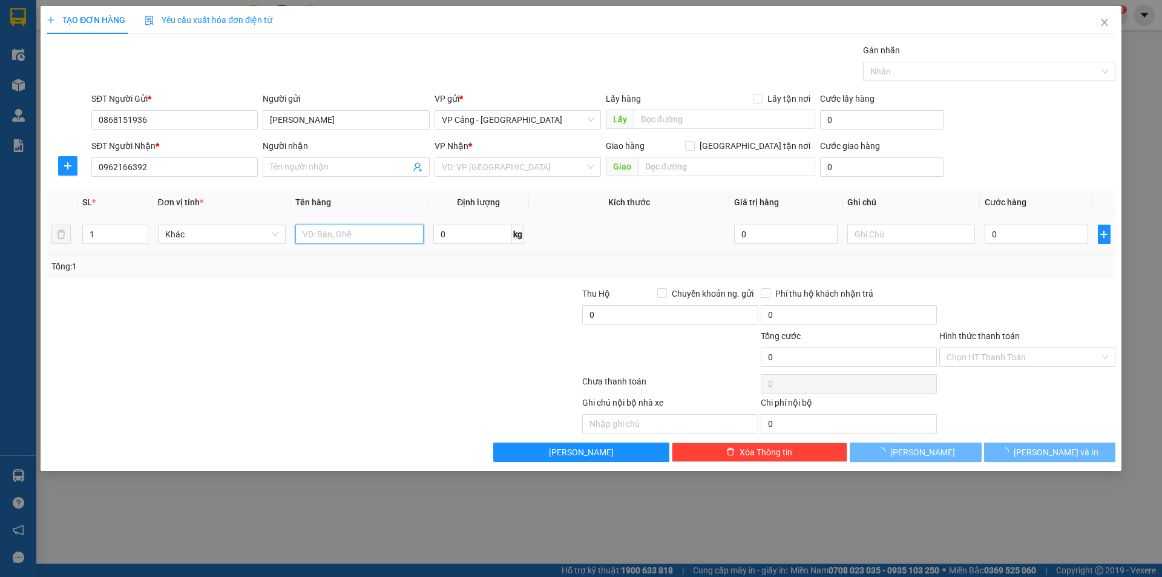
click at [354, 237] on input "text" at bounding box center [359, 234] width 128 height 19
type input "054 [PERSON_NAME]"
checkbox input "true"
type input "036 -[PERSON_NAME] , Tp lào cai"
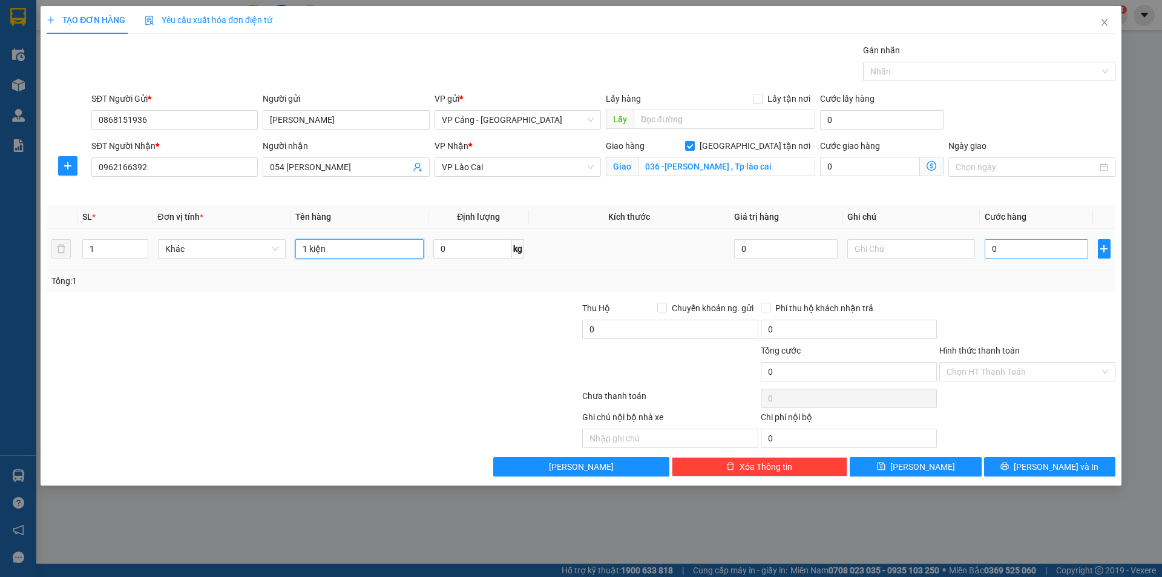
type input "1 kiện"
click at [1016, 248] on input "0" at bounding box center [1036, 248] width 103 height 19
type input "4"
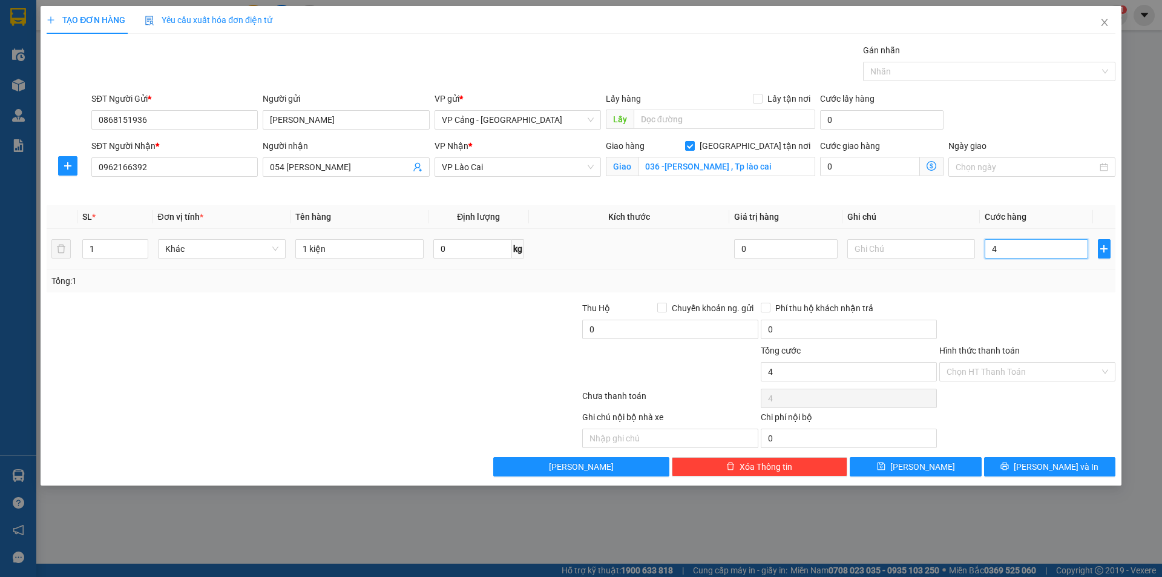
type input "40"
type input "40.000"
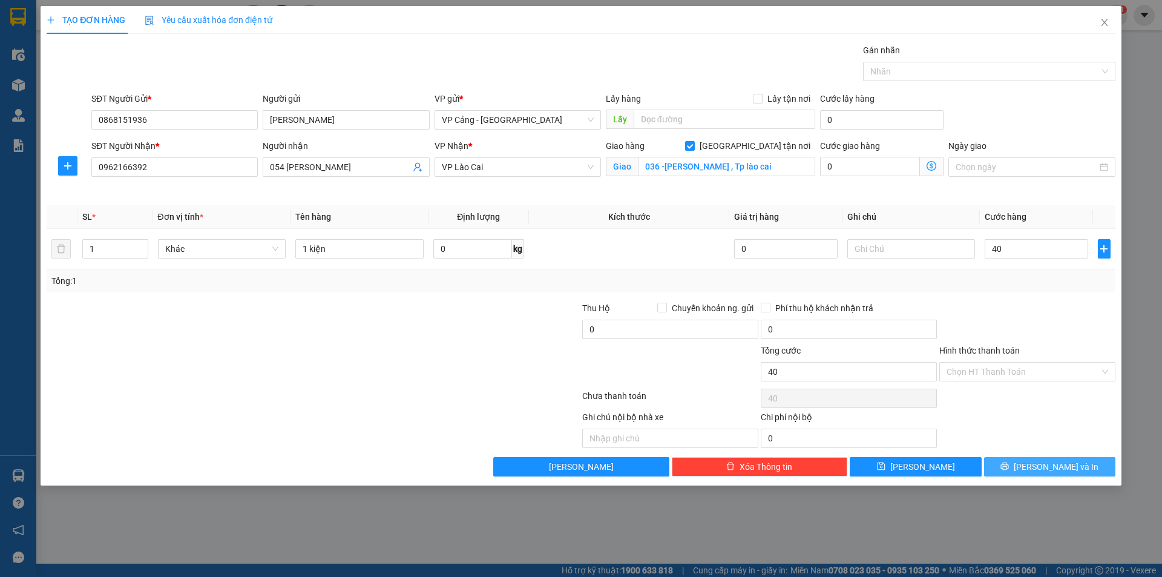
type input "40.000"
click at [1070, 466] on span "[PERSON_NAME] và In" at bounding box center [1056, 466] width 85 height 13
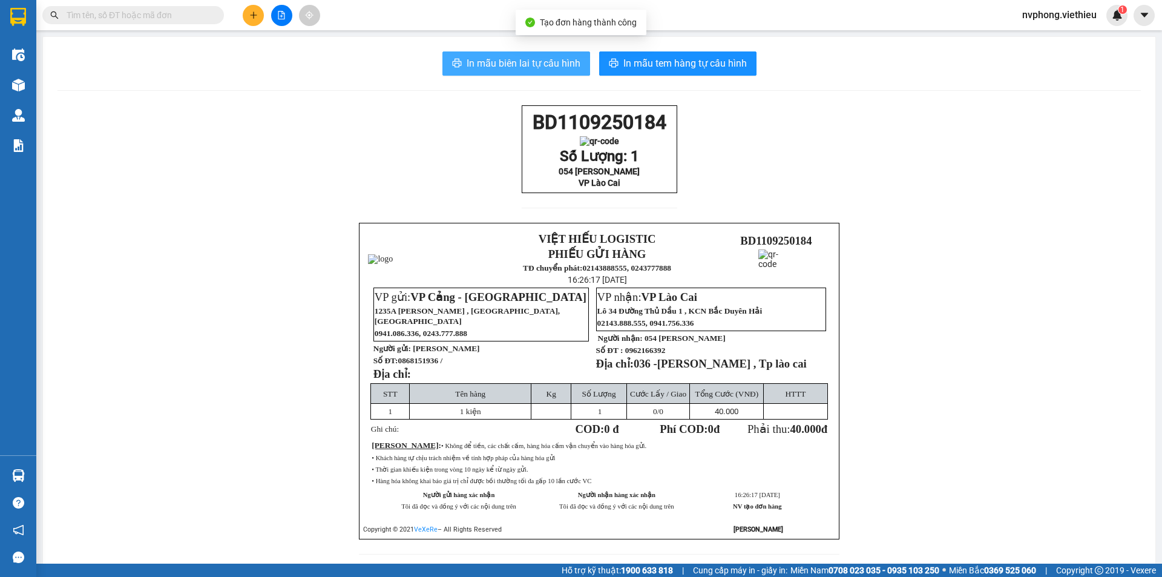
click at [526, 61] on span "In mẫu biên lai tự cấu hình" at bounding box center [524, 63] width 114 height 15
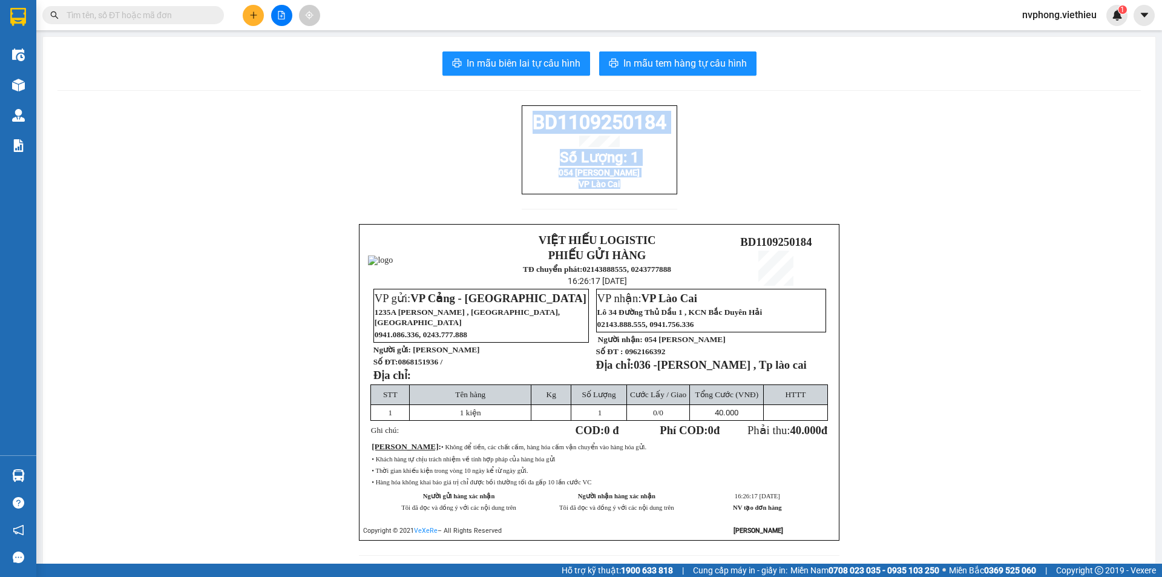
drag, startPoint x: 655, startPoint y: 203, endPoint x: 519, endPoint y: 114, distance: 163.0
click at [496, 114] on div "BD1109250184 Số Lượng: 1 054 [PERSON_NAME] VP Lào Cai VIỆT HIẾU LOGISTIC PHIẾU …" at bounding box center [600, 337] width 1084 height 465
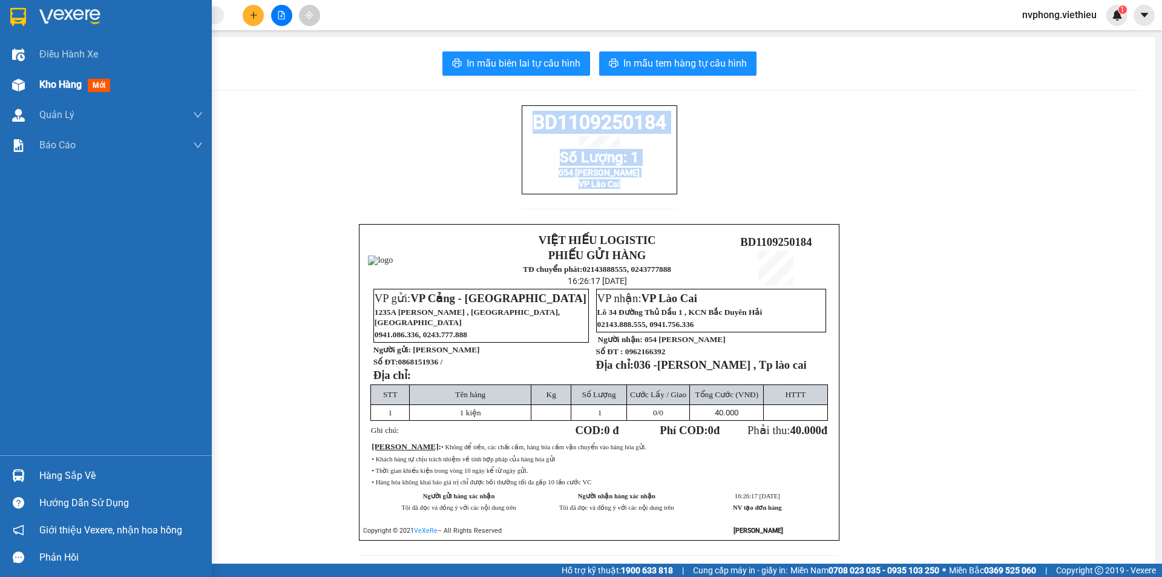
click at [54, 90] on span "Kho hàng" at bounding box center [60, 85] width 42 height 12
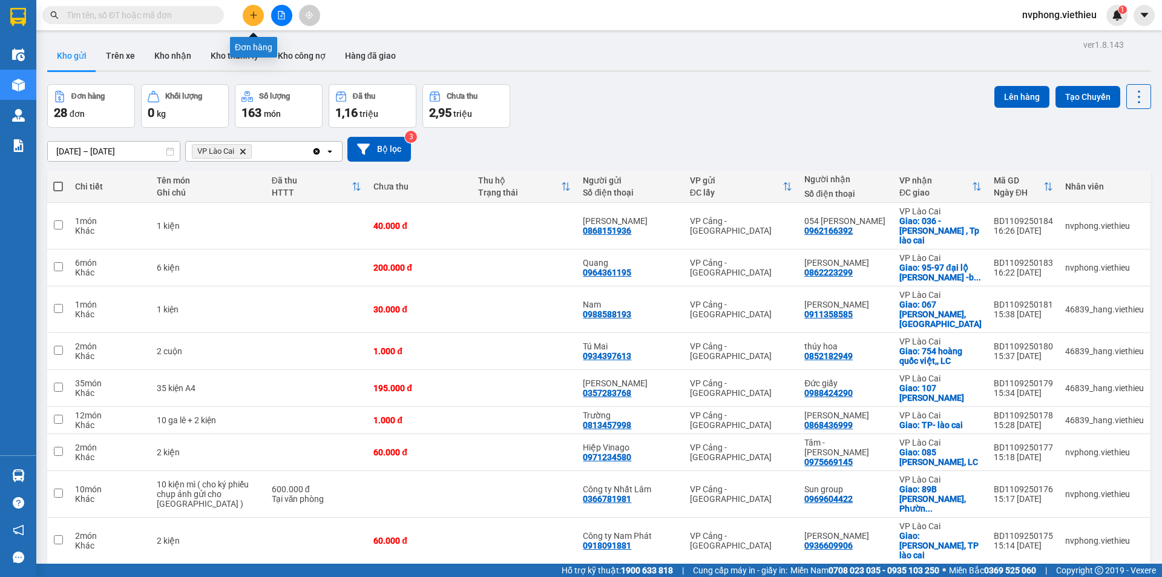
click at [246, 10] on button at bounding box center [253, 15] width 21 height 21
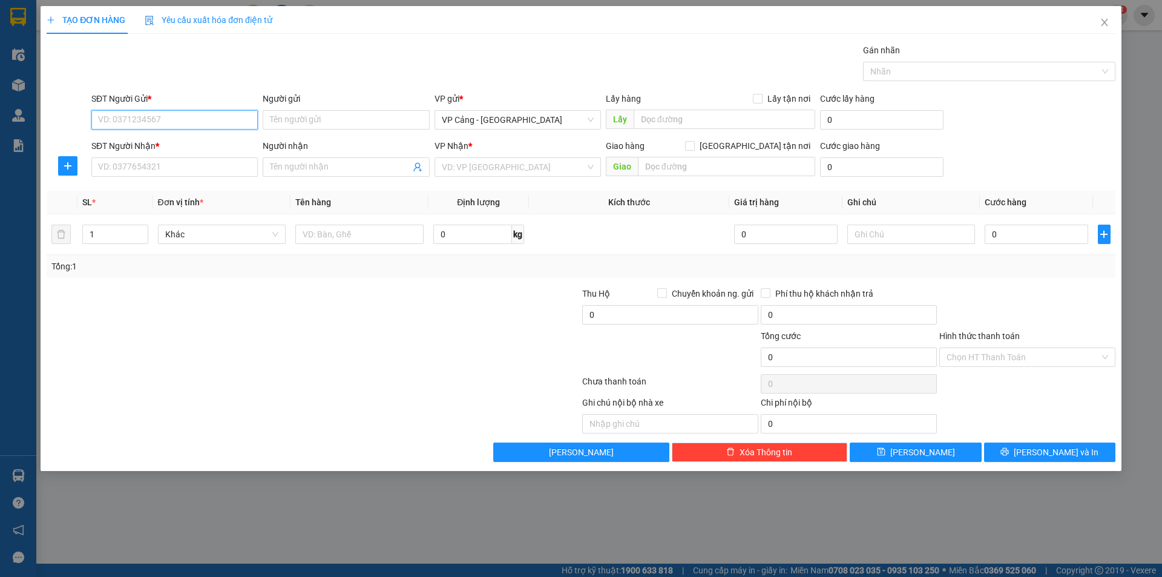
click at [123, 119] on input "SĐT Người Gửi *" at bounding box center [174, 119] width 166 height 19
type input "0989862196"
click at [139, 148] on div "0989862196 - Lâm" at bounding box center [175, 143] width 152 height 13
type input "Lâm"
type input "0989862196"
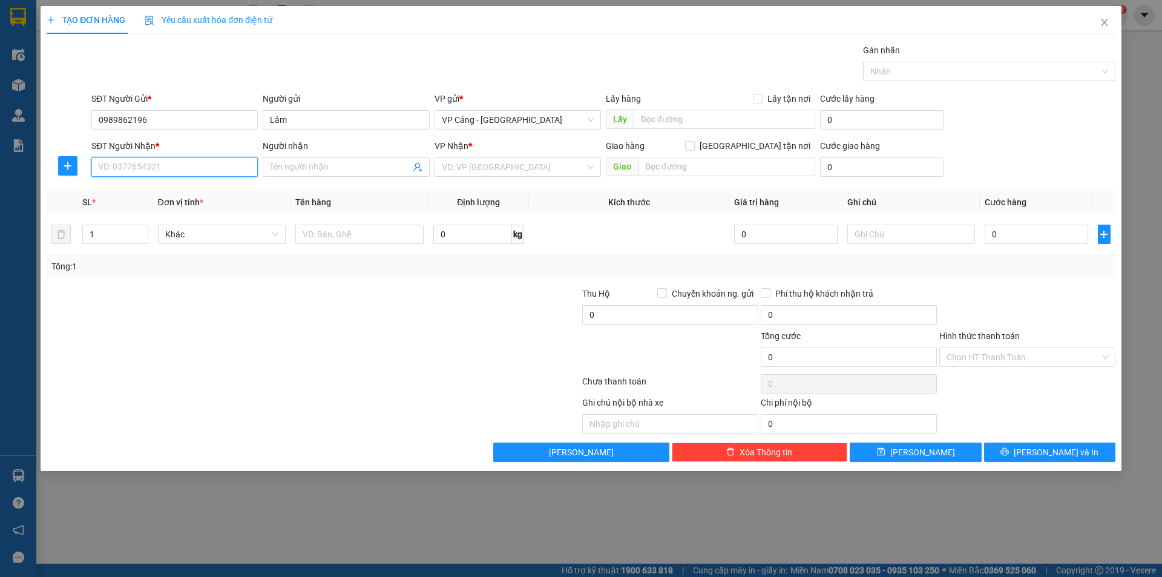
click at [131, 175] on input "SĐT Người Nhận *" at bounding box center [174, 166] width 166 height 19
click at [308, 175] on span at bounding box center [346, 166] width 166 height 19
type input "lan tâm"
click at [304, 190] on div "Lan Tâm - 0986603105" at bounding box center [346, 191] width 152 height 13
type input "0986603105"
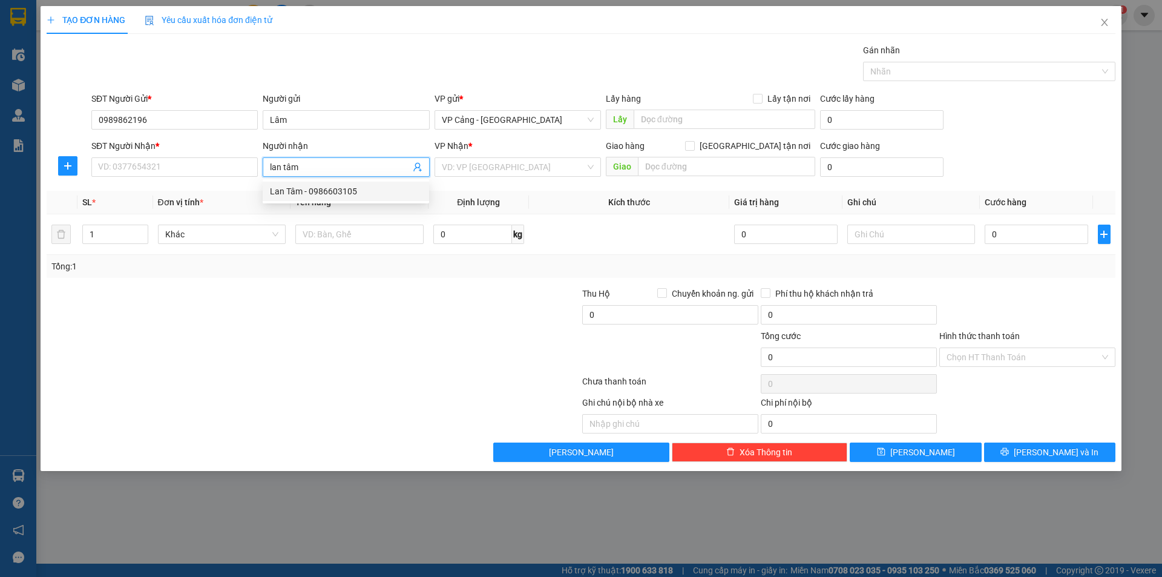
type input "[PERSON_NAME]"
checkbox input "true"
type input "chợ gốc mít"
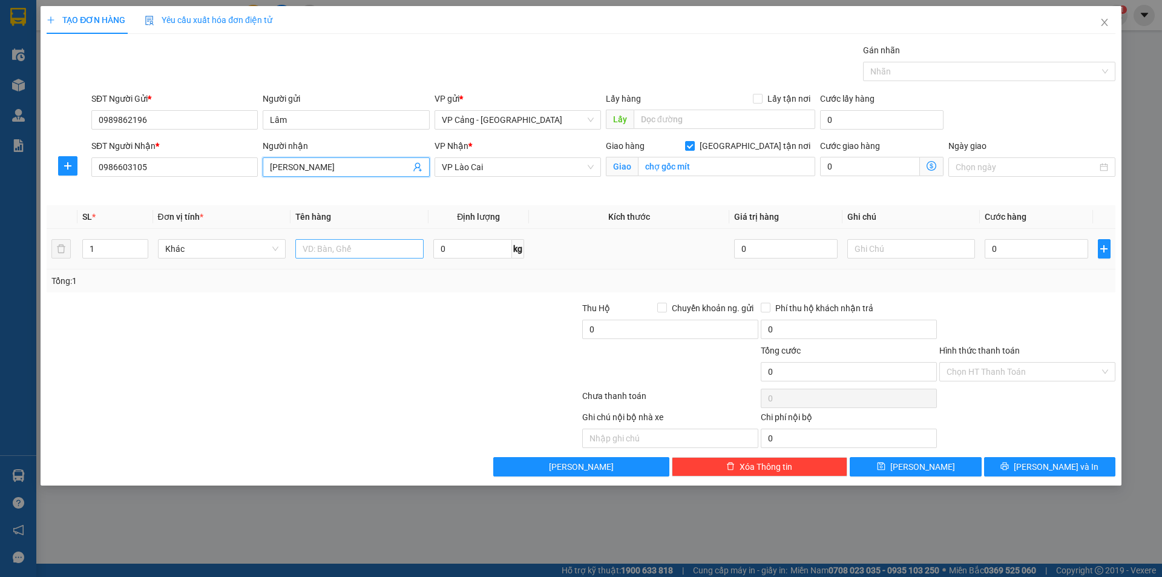
type input "[PERSON_NAME]"
click at [344, 246] on input "text" at bounding box center [359, 248] width 128 height 19
type input "1 bao"
click at [1024, 246] on input "0" at bounding box center [1036, 248] width 103 height 19
type input "1"
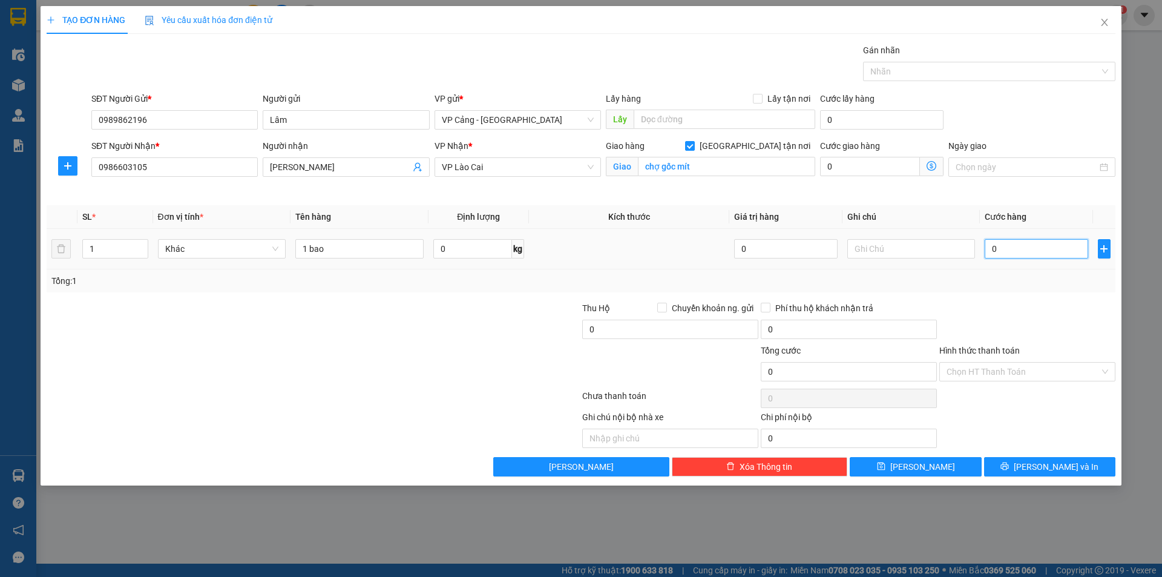
type input "1"
type input "1.000"
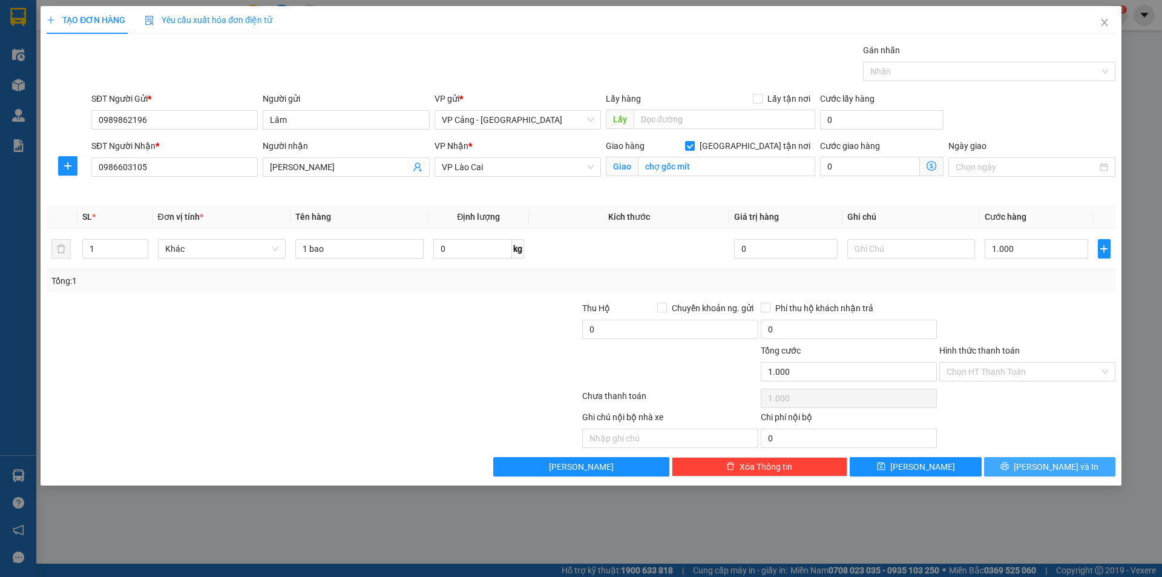
click at [1067, 461] on span "[PERSON_NAME] và In" at bounding box center [1056, 466] width 85 height 13
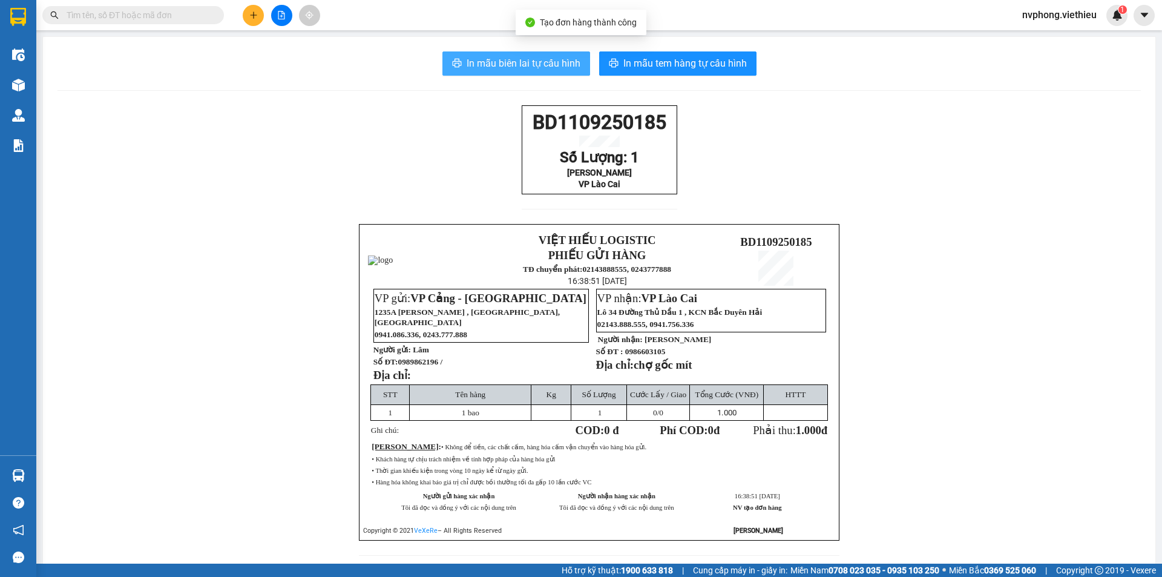
click at [507, 68] on span "In mẫu biên lai tự cấu hình" at bounding box center [524, 63] width 114 height 15
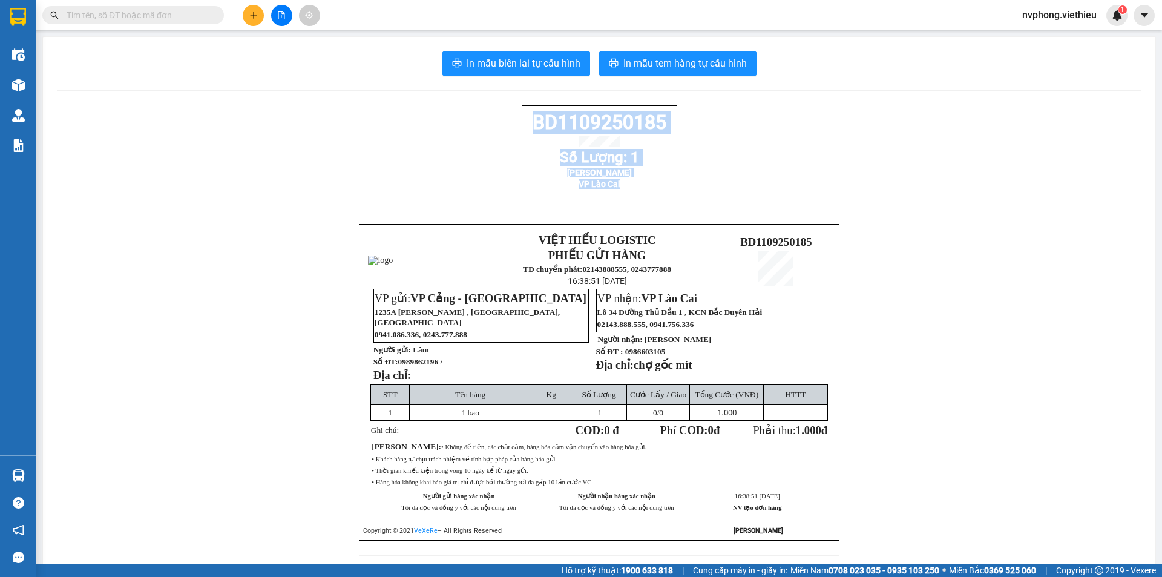
drag, startPoint x: 670, startPoint y: 205, endPoint x: 505, endPoint y: 111, distance: 189.5
click at [505, 111] on div "BD1109250185 Số Lượng: 1 Lan Tâm VP Lào Cai VIỆT HIẾU LOGISTIC PHIẾU GỬI HÀNG T…" at bounding box center [600, 337] width 1084 height 465
copy div "BD1109250185 Số Lượng: 1 Lan Tâm VP Lào Cai"
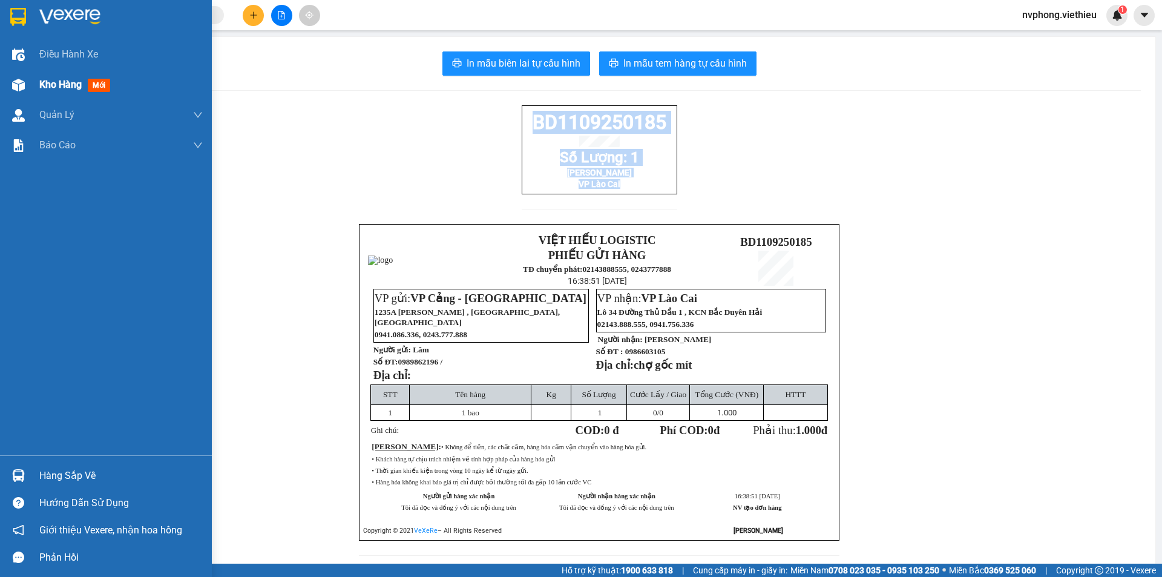
click at [59, 94] on div "Kho hàng mới" at bounding box center [120, 85] width 163 height 30
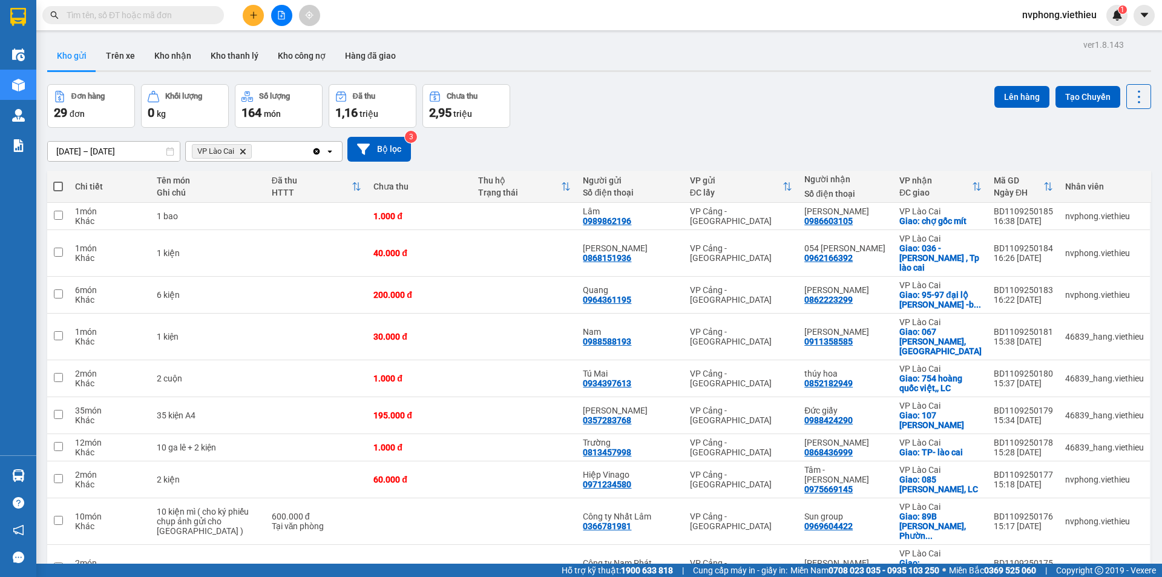
click at [245, 153] on icon "VP Lào Cai, close by backspace" at bounding box center [242, 150] width 5 height 5
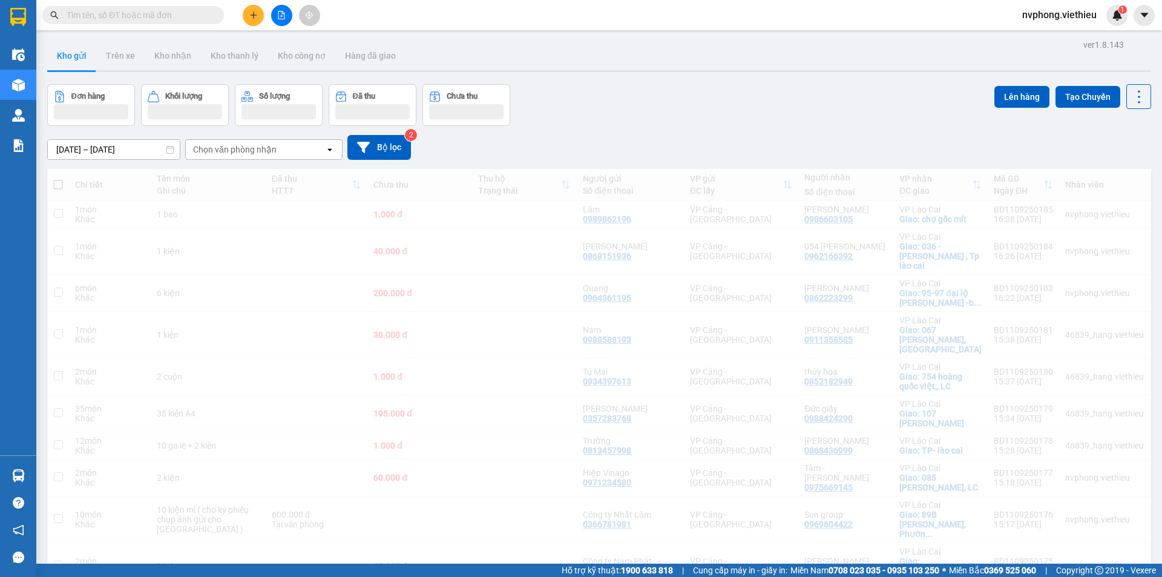
click at [229, 150] on div "Chọn văn phòng nhận" at bounding box center [235, 149] width 84 height 12
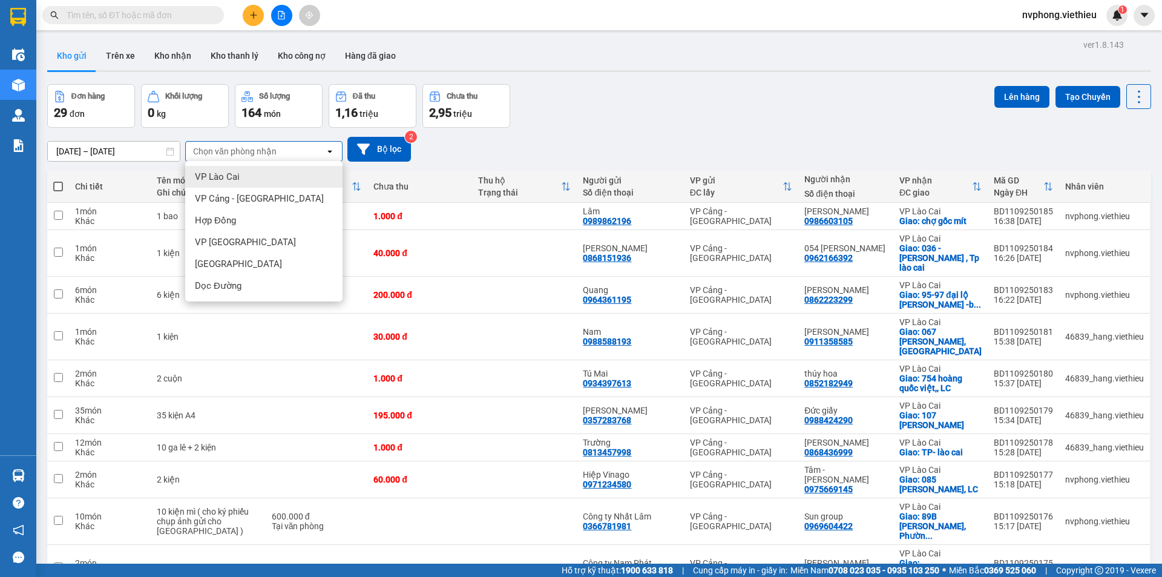
click at [222, 176] on span "VP Lào Cai" at bounding box center [217, 177] width 45 height 12
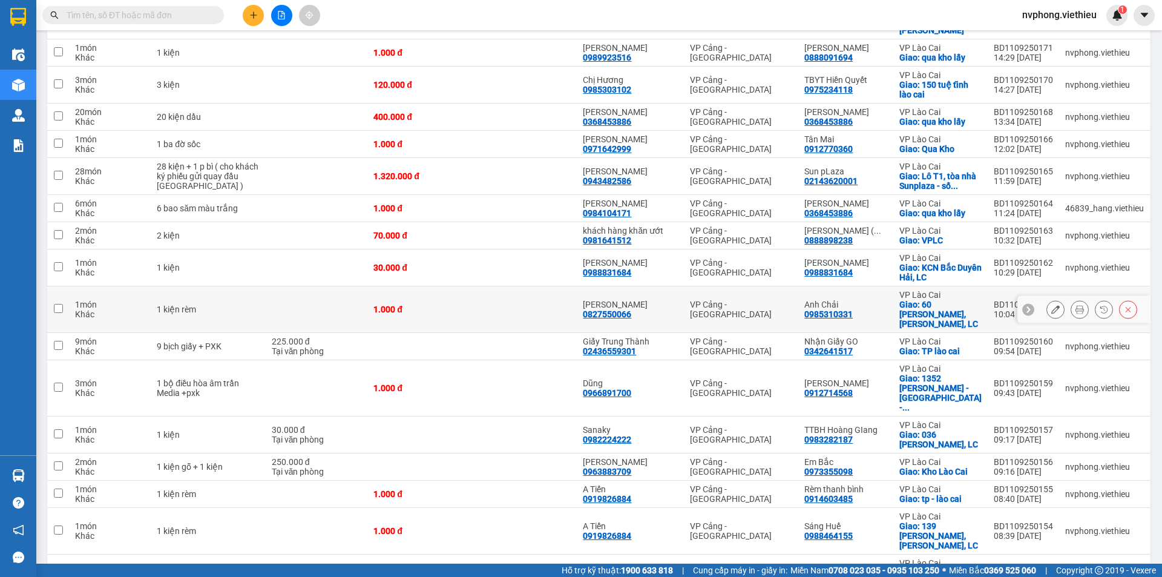
scroll to position [542, 0]
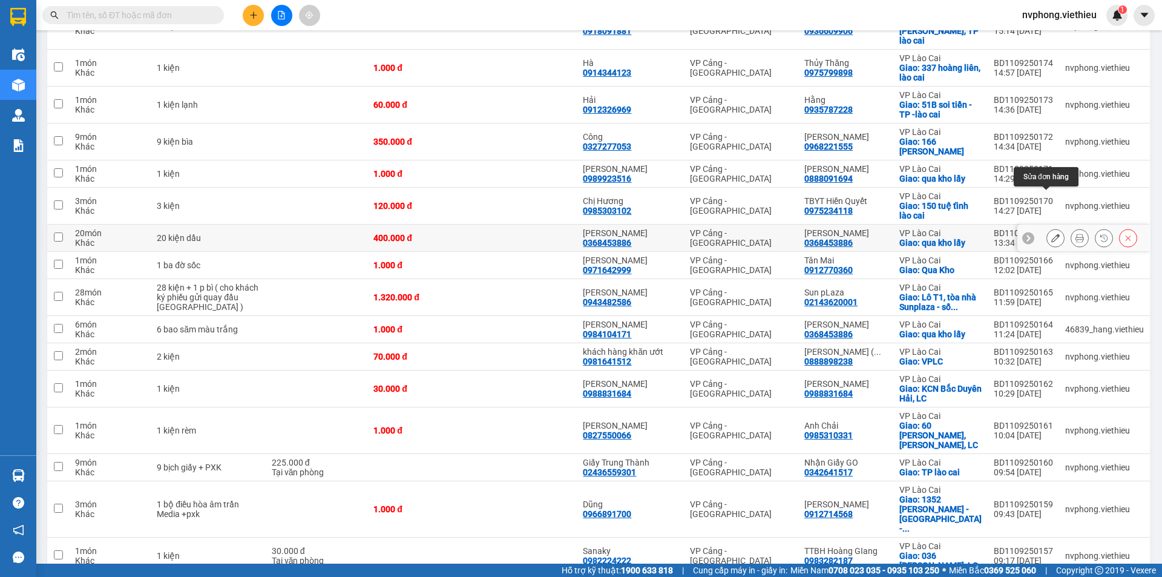
click at [1051, 234] on icon at bounding box center [1055, 238] width 8 height 8
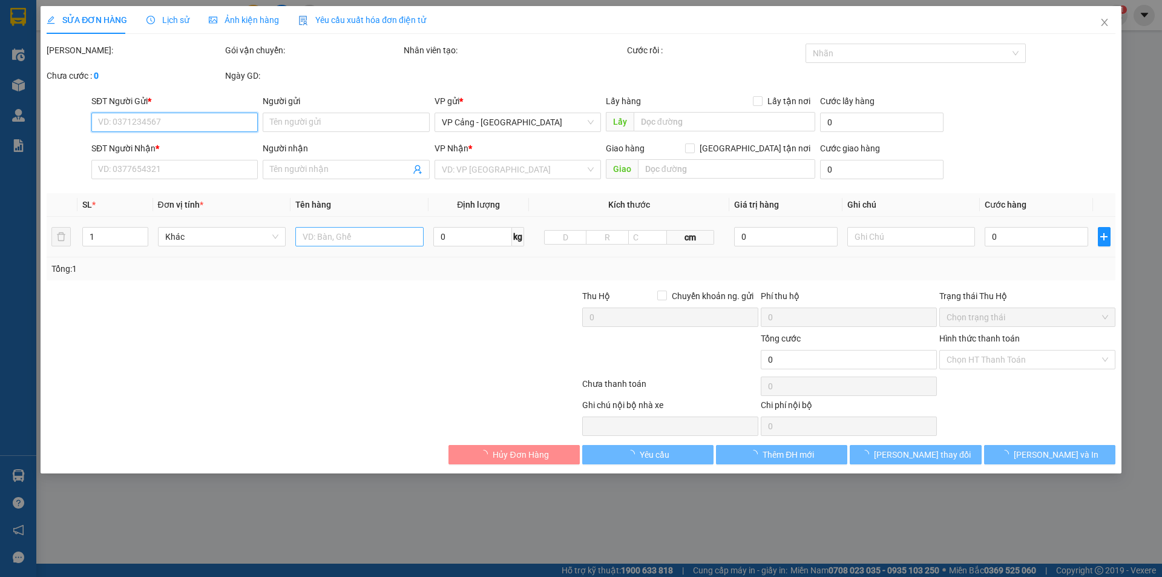
type input "0368453886"
type input "[PERSON_NAME]"
type input "0368453886"
type input "[PERSON_NAME]"
checkbox input "true"
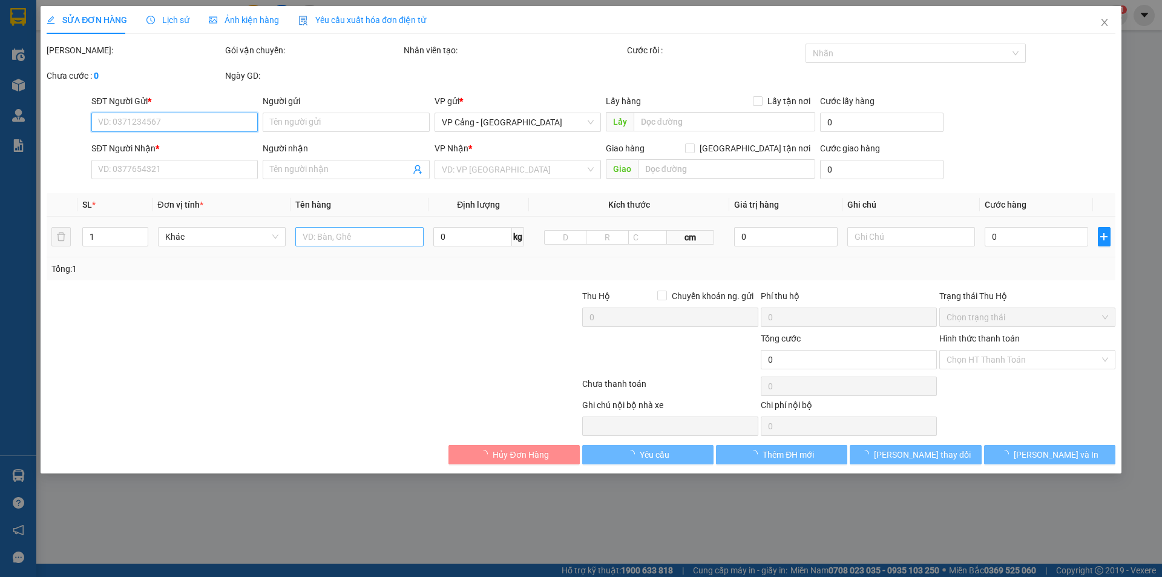
type input "qua kho lấy"
type input "400.000"
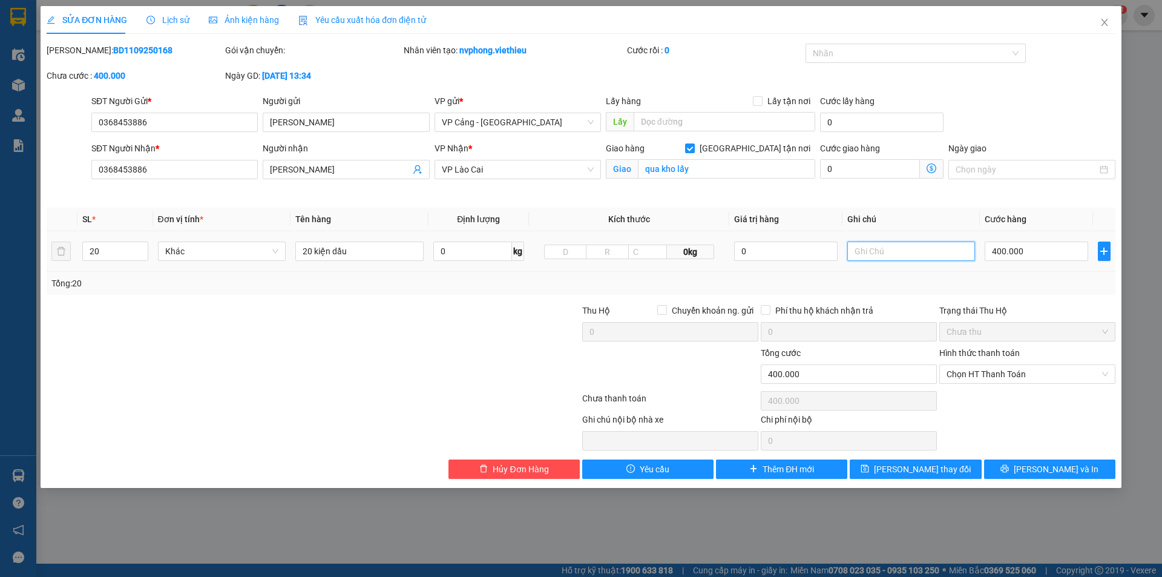
click at [877, 255] on input "text" at bounding box center [911, 251] width 128 height 19
type input "( thu cước cộng thêm 30k tiền vé )"
click at [935, 472] on span "[PERSON_NAME] thay đổi" at bounding box center [922, 468] width 97 height 13
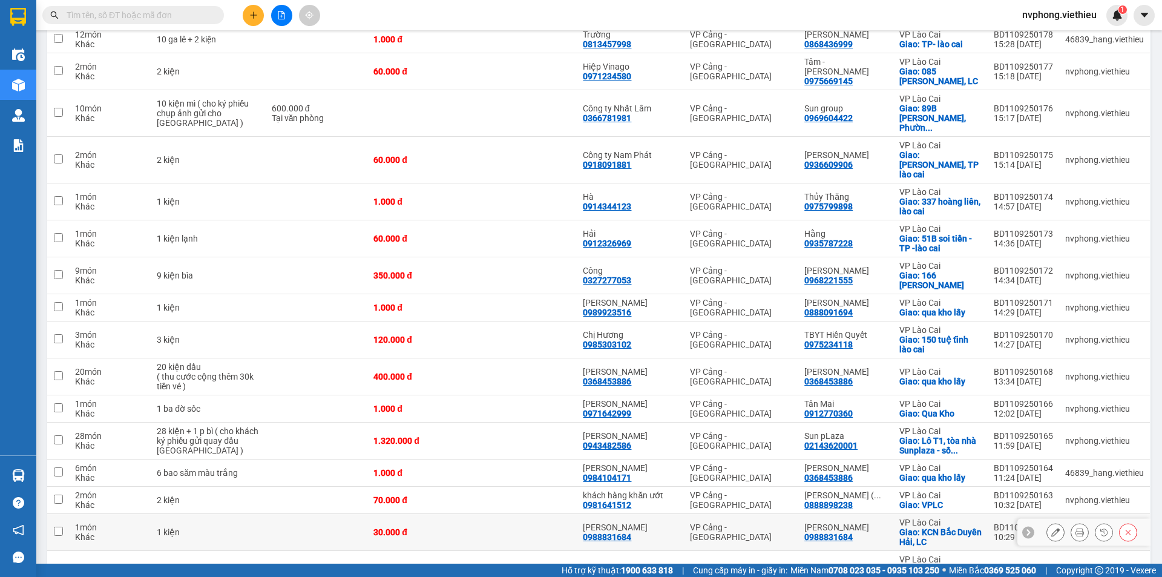
scroll to position [424, 0]
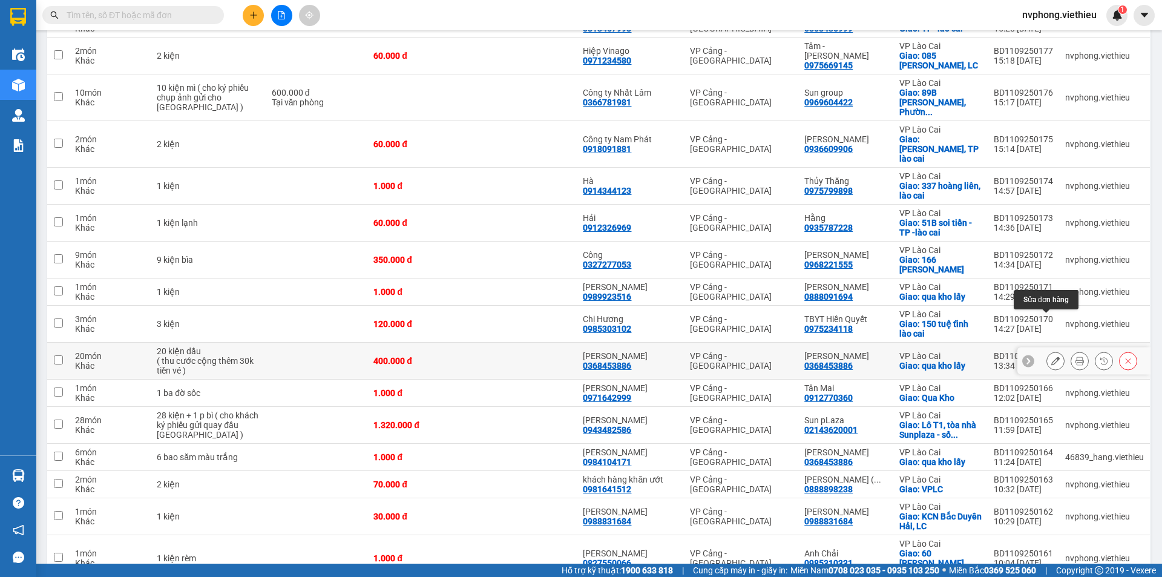
click at [1051, 357] on icon at bounding box center [1055, 361] width 8 height 8
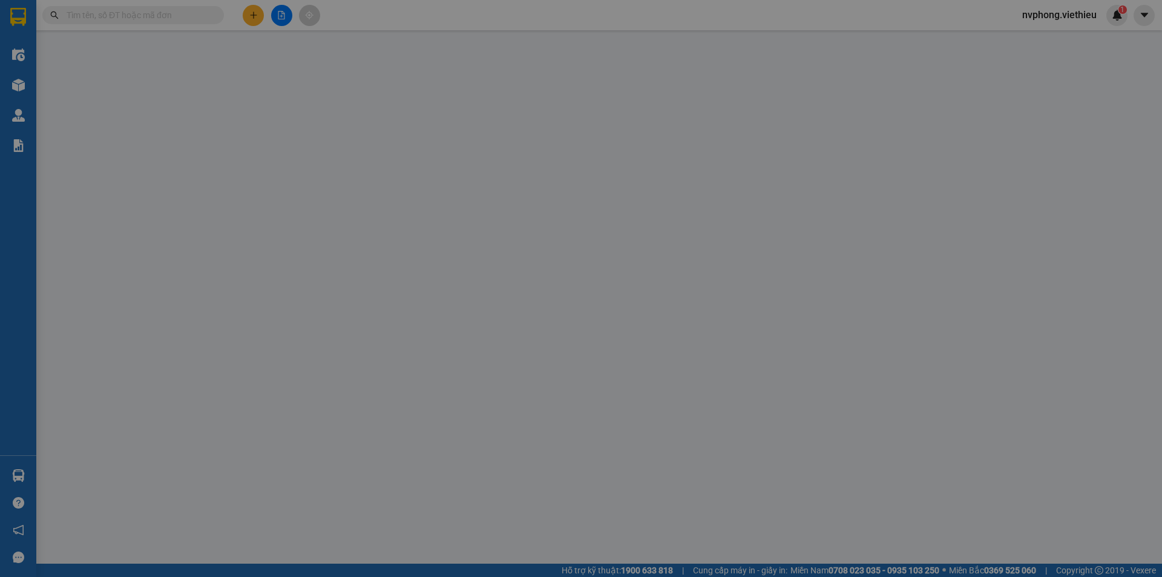
type input "0368453886"
type input "[PERSON_NAME]"
type input "0368453886"
type input "[PERSON_NAME]"
checkbox input "true"
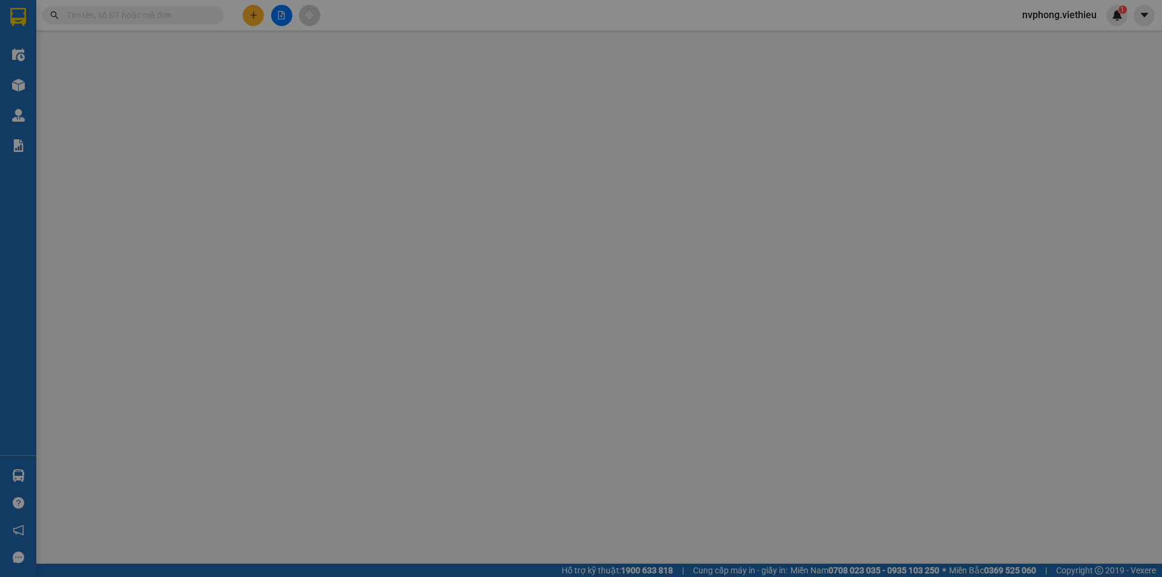
type input "qua kho lấy"
type input "400.000"
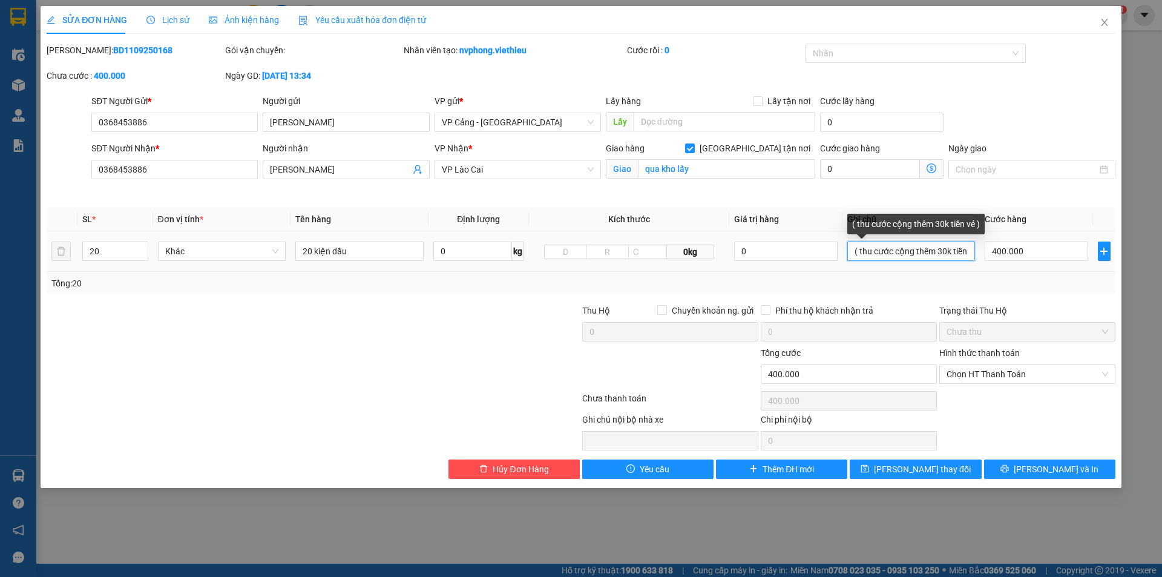
click at [952, 255] on input "( thu cước cộng thêm 30k tiền vé )" at bounding box center [911, 251] width 128 height 19
click at [962, 254] on input "( thu cước cộng thêm 30k tiền vé )" at bounding box center [911, 251] width 128 height 19
type input "( thu cước cộng thêm 30k tiền vé vào cổng )"
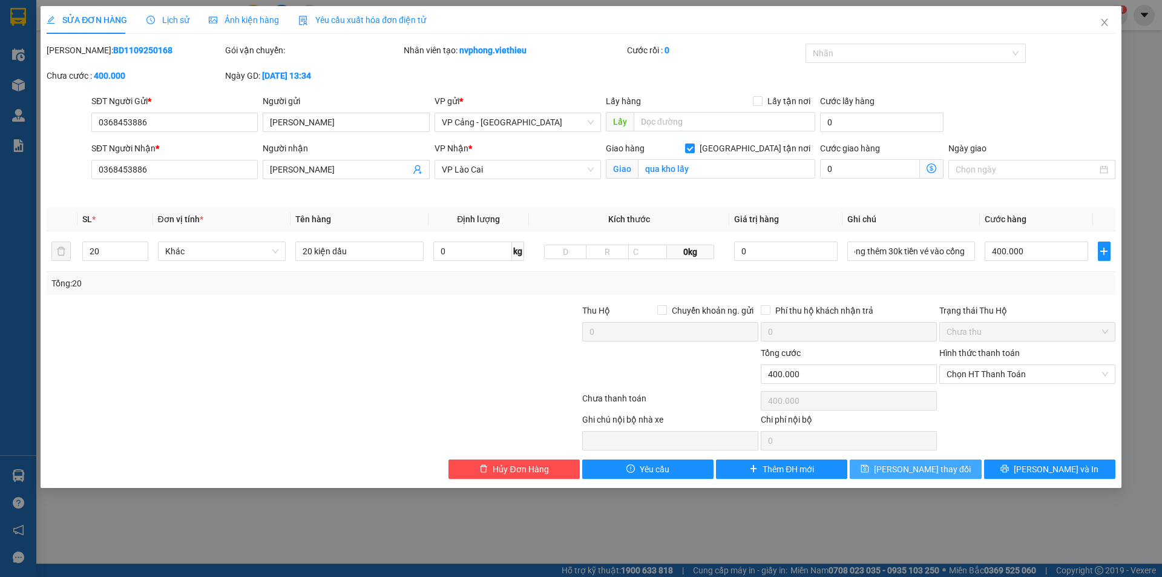
click at [949, 472] on button "[PERSON_NAME] thay đổi" at bounding box center [915, 468] width 131 height 19
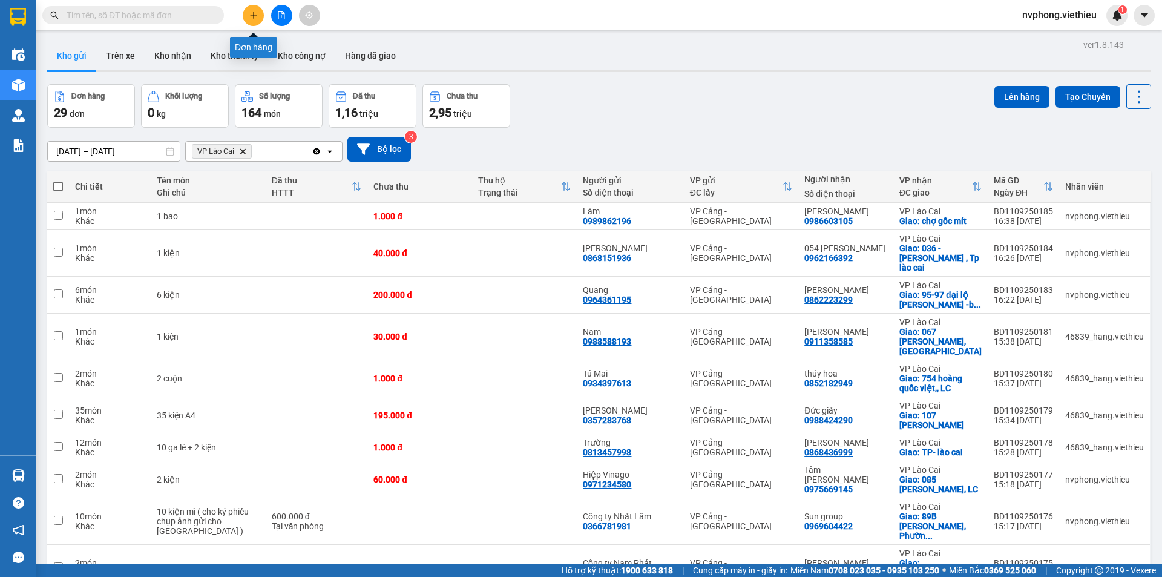
click at [252, 14] on icon "plus" at bounding box center [253, 15] width 8 height 8
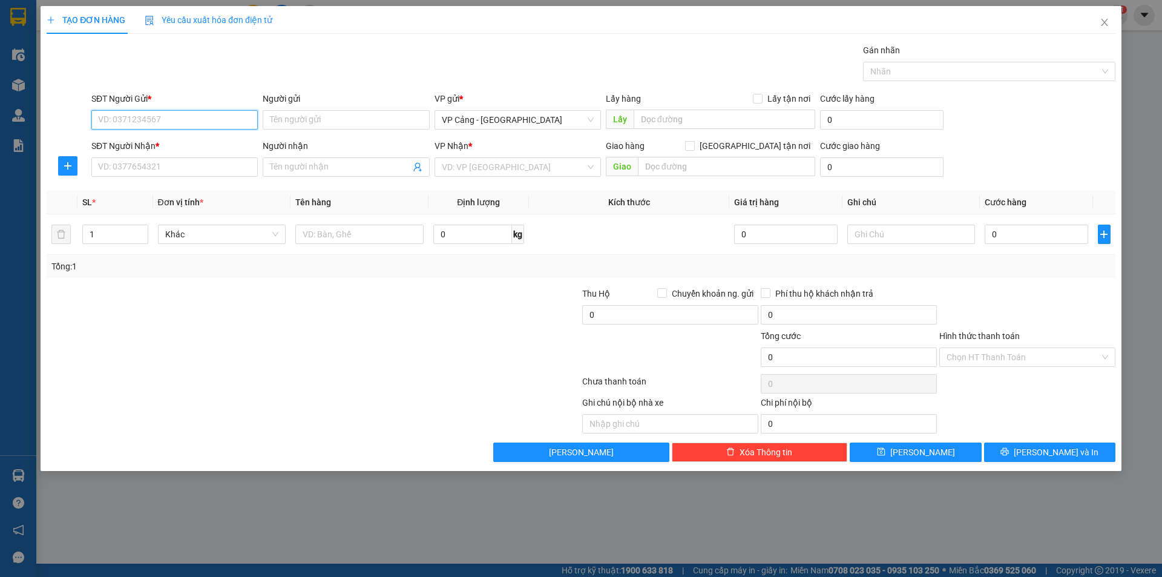
click at [189, 119] on input "SĐT Người Gửi *" at bounding box center [174, 119] width 166 height 19
click at [215, 123] on input "SĐT Người Gửi *" at bounding box center [174, 119] width 166 height 19
type input "0936666518"
click at [157, 150] on div "0936666518 - Hiệp Thúy" at bounding box center [175, 143] width 152 height 13
type input "Hiệp Thúy"
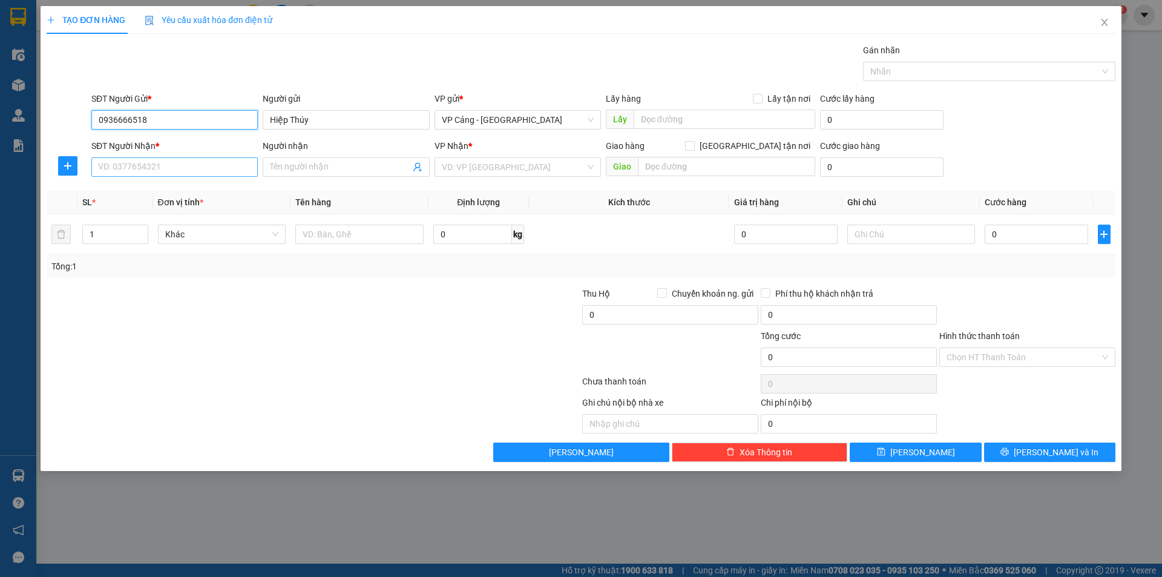
type input "0936666518"
click at [136, 161] on input "SĐT Người Nhận *" at bounding box center [174, 166] width 166 height 19
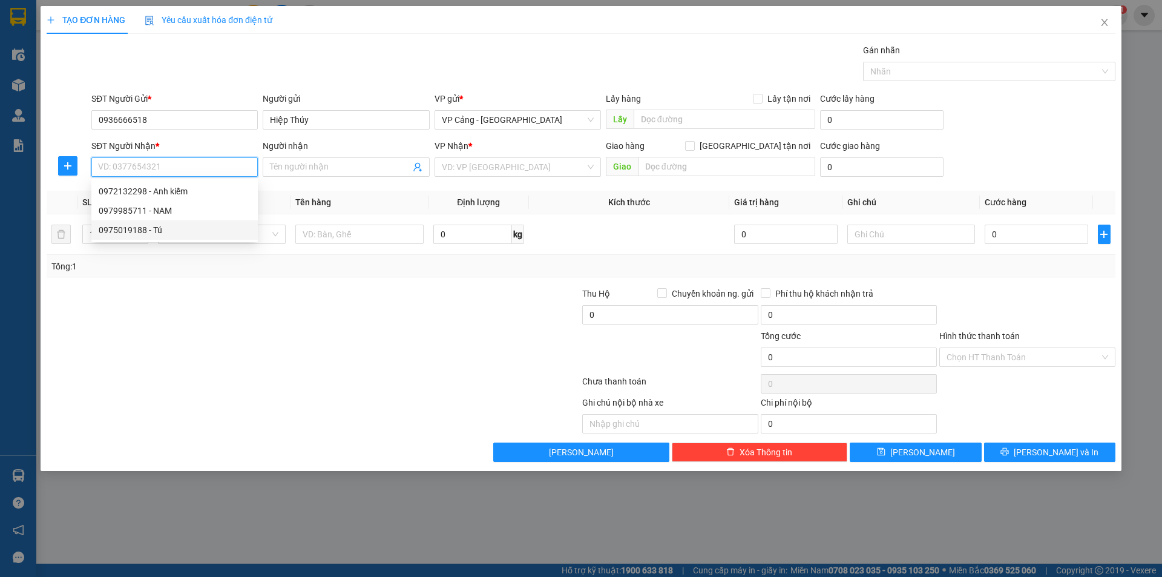
click at [111, 228] on div "0975019188 - Tú" at bounding box center [175, 229] width 152 height 13
type input "0975019188"
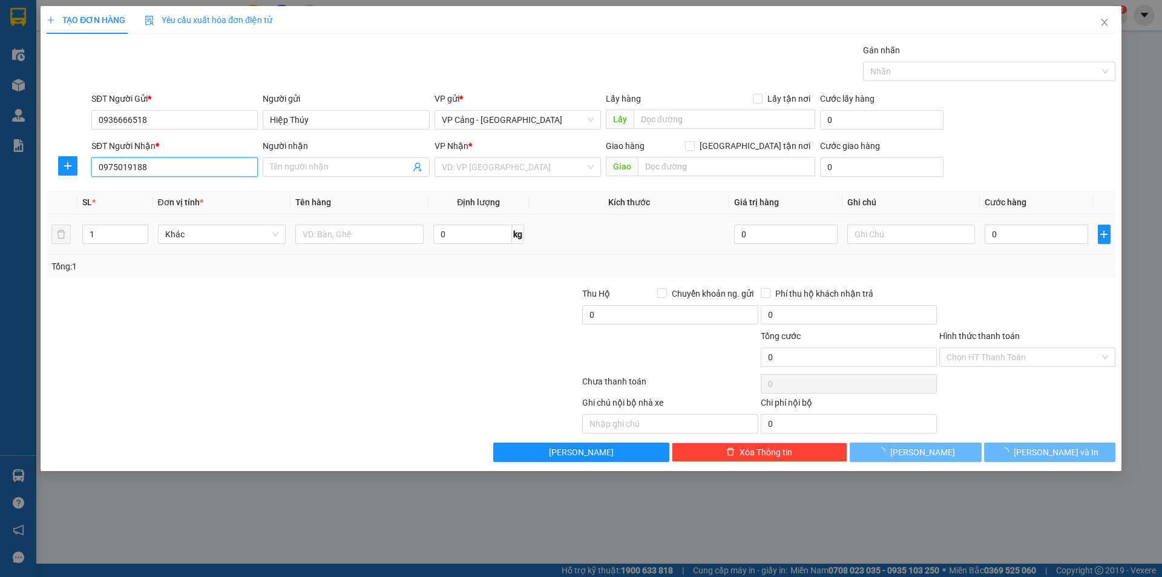
type input "Tú"
checkbox input "true"
type input "TP lào cai"
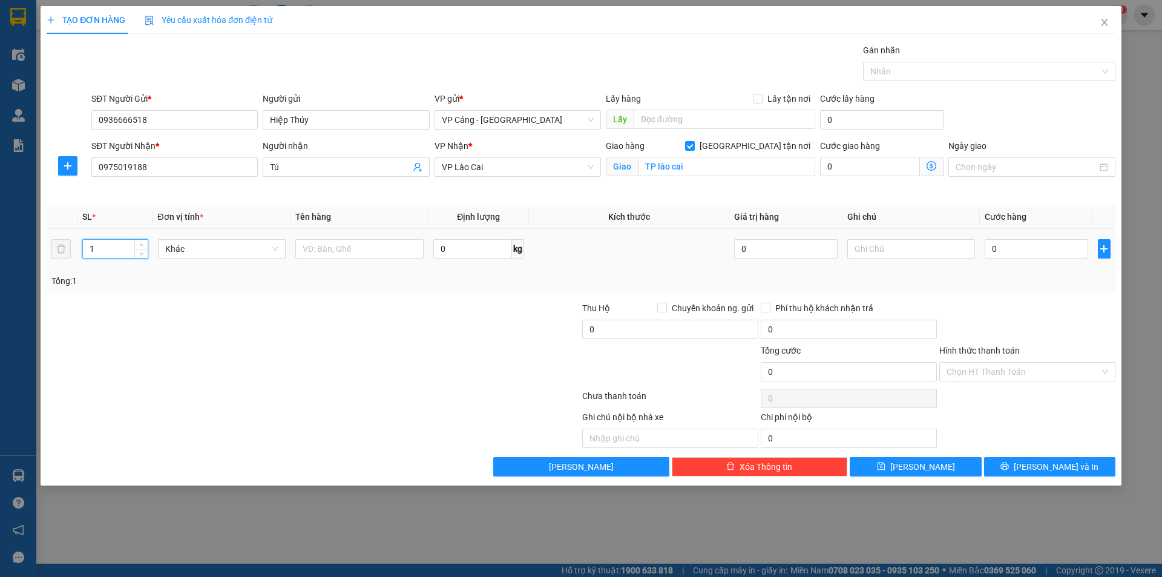
click at [105, 249] on input "1" at bounding box center [115, 249] width 64 height 18
type input "2"
click at [380, 258] on input "text" at bounding box center [359, 248] width 128 height 19
type input "2 cuộn"
click at [1022, 254] on input "0" at bounding box center [1036, 248] width 103 height 19
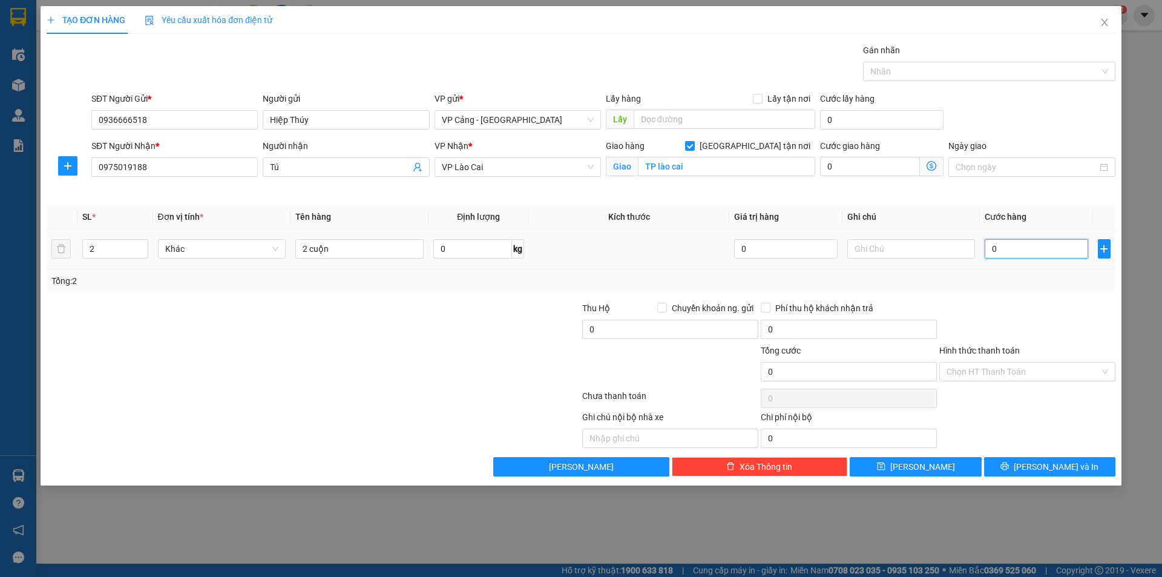
type input "6"
type input "60"
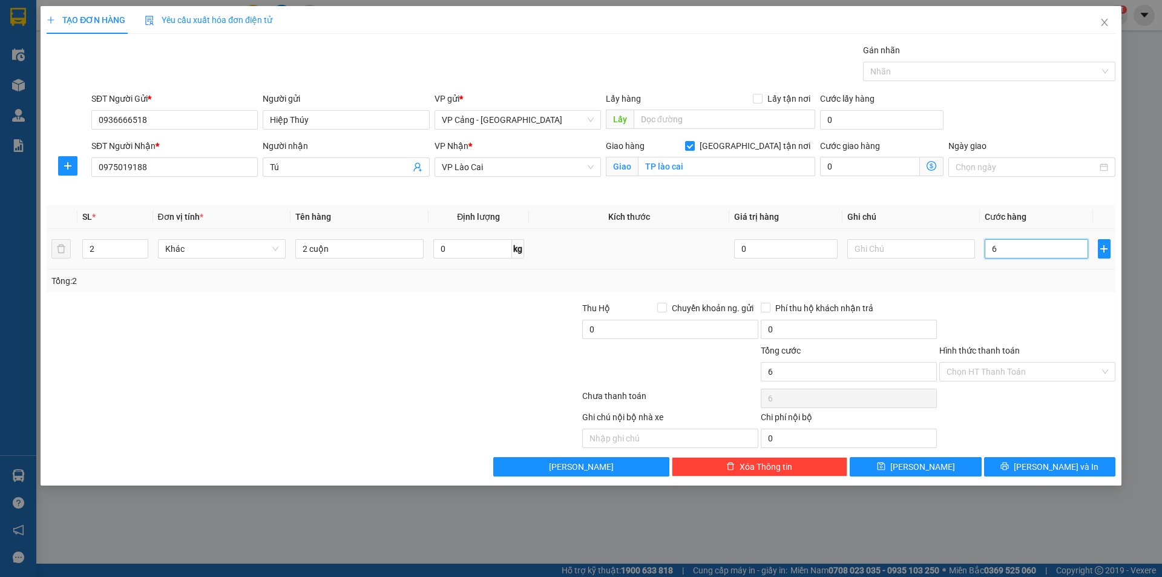
type input "60"
type input "60.000"
click at [1049, 464] on span "[PERSON_NAME] và In" at bounding box center [1056, 466] width 85 height 13
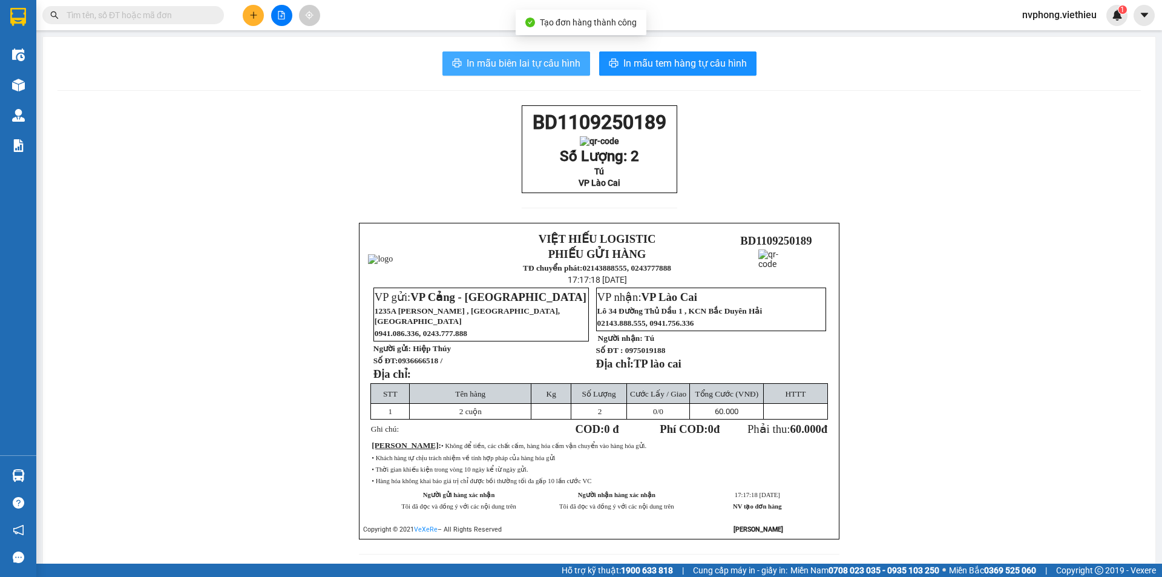
click at [480, 67] on span "In mẫu biên lai tự cấu hình" at bounding box center [524, 63] width 114 height 15
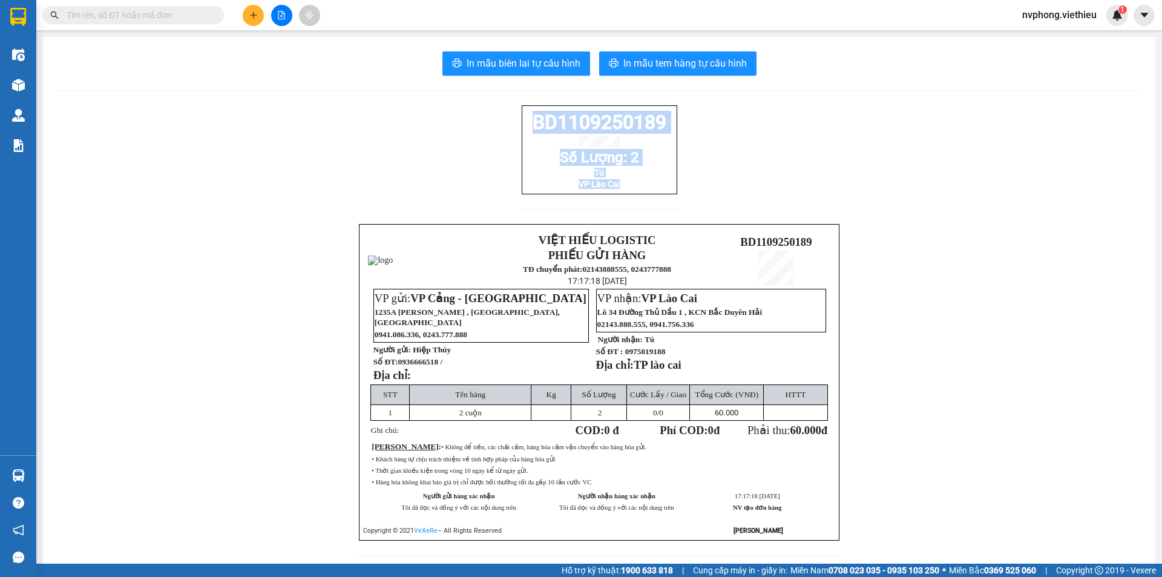
drag, startPoint x: 662, startPoint y: 199, endPoint x: 531, endPoint y: 122, distance: 152.5
click at [531, 122] on div "BD1109250189 Số Lượng: 2 Tú VP Lào Cai" at bounding box center [600, 149] width 156 height 89
copy div "BD1109250189 Số Lượng: 2 Tú VP Lào Cai"
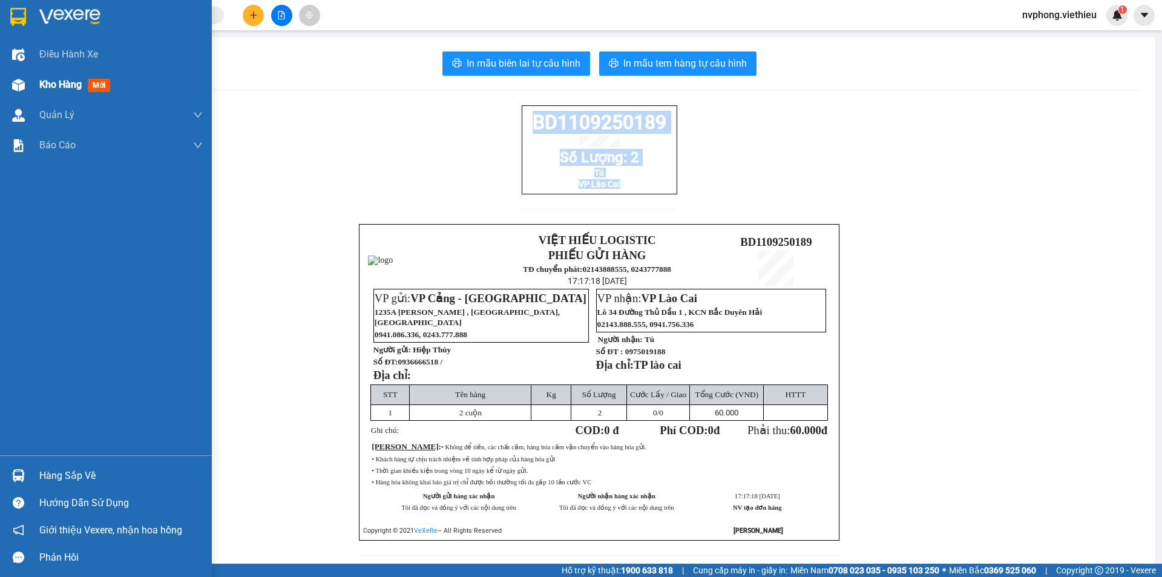
click at [40, 81] on span "Kho hàng" at bounding box center [60, 85] width 42 height 12
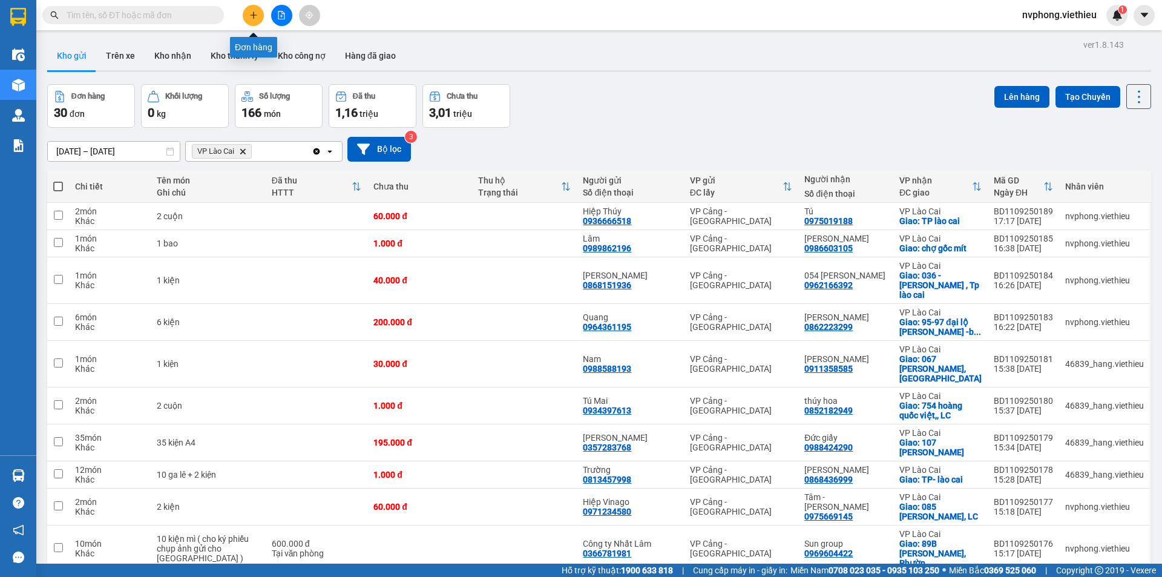
click at [253, 12] on icon "plus" at bounding box center [253, 15] width 8 height 8
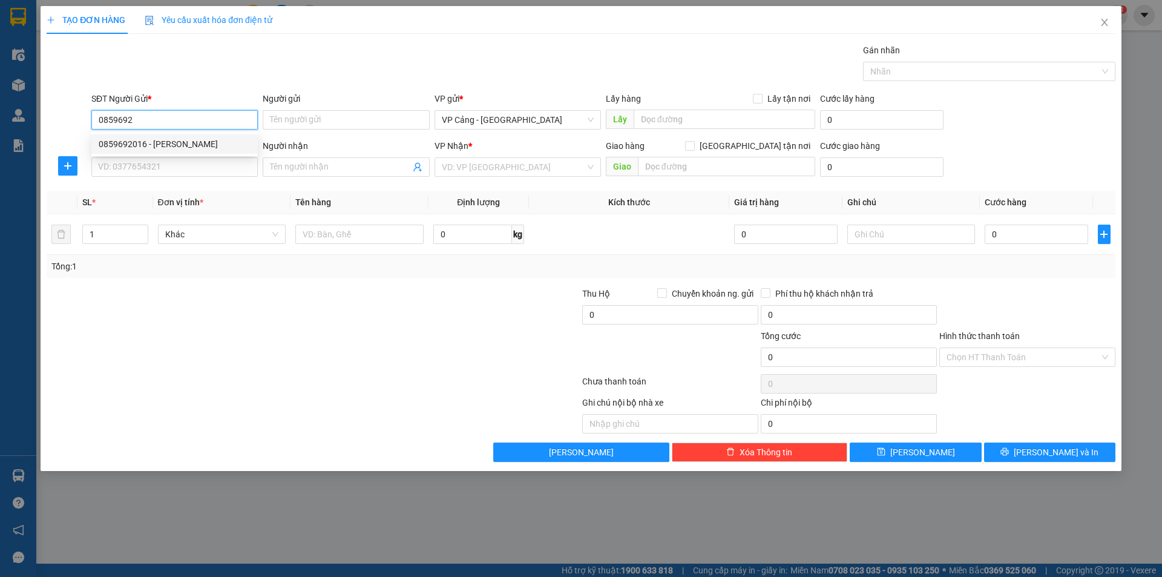
click at [156, 146] on div "0859692016 - [PERSON_NAME]" at bounding box center [175, 143] width 152 height 13
type input "0859692016"
type input "[PERSON_NAME]"
checkbox input "true"
type input "cảng khuyến lương"
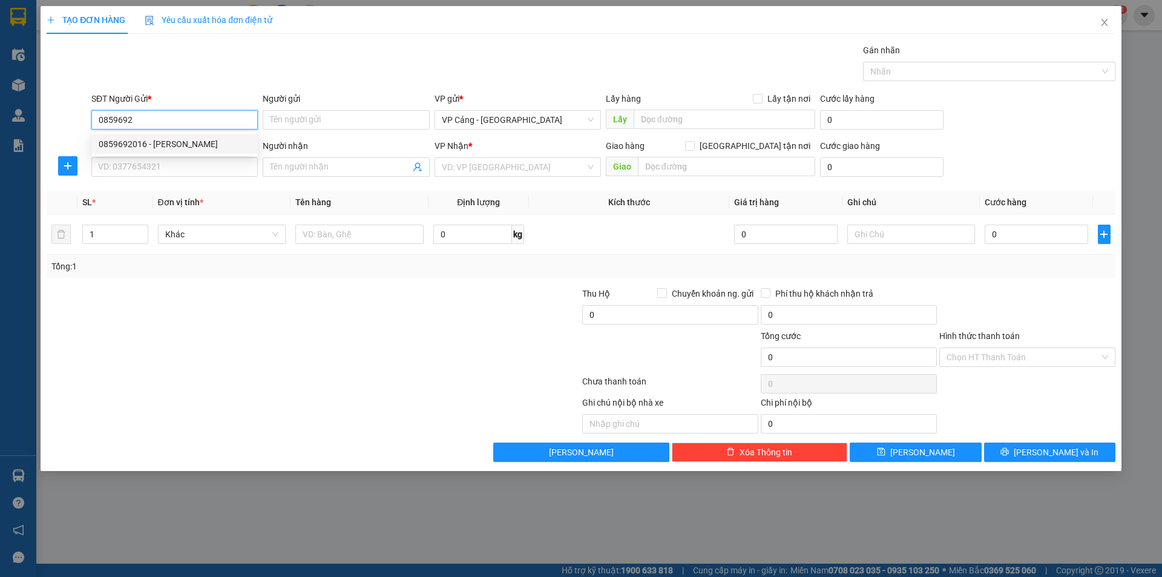
type input "400.000"
type input "0859692016"
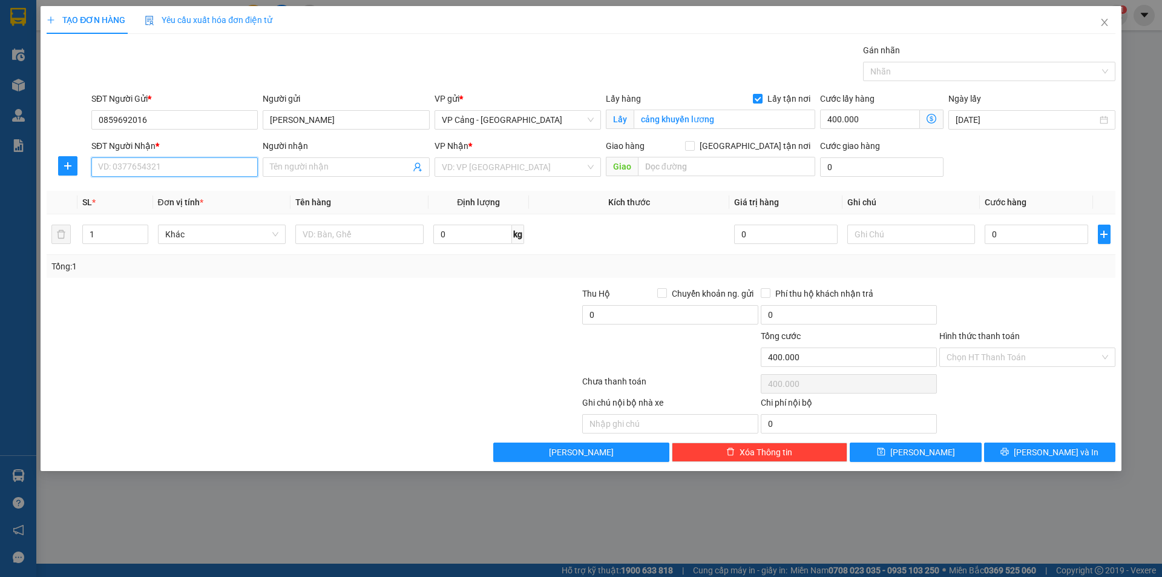
click at [140, 167] on input "SĐT Người Nhận *" at bounding box center [174, 166] width 166 height 19
click at [153, 199] on div "0961174682 - [PERSON_NAME]" at bounding box center [174, 191] width 166 height 19
type input "0961174682"
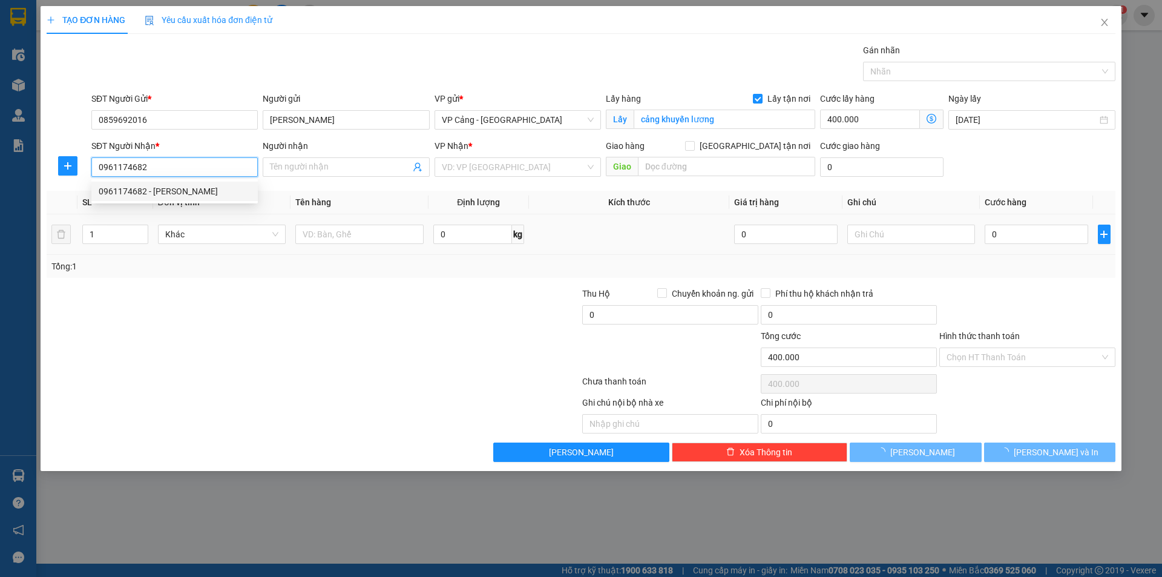
type input "[PERSON_NAME]"
checkbox input "true"
type input "Tp Lào Cai"
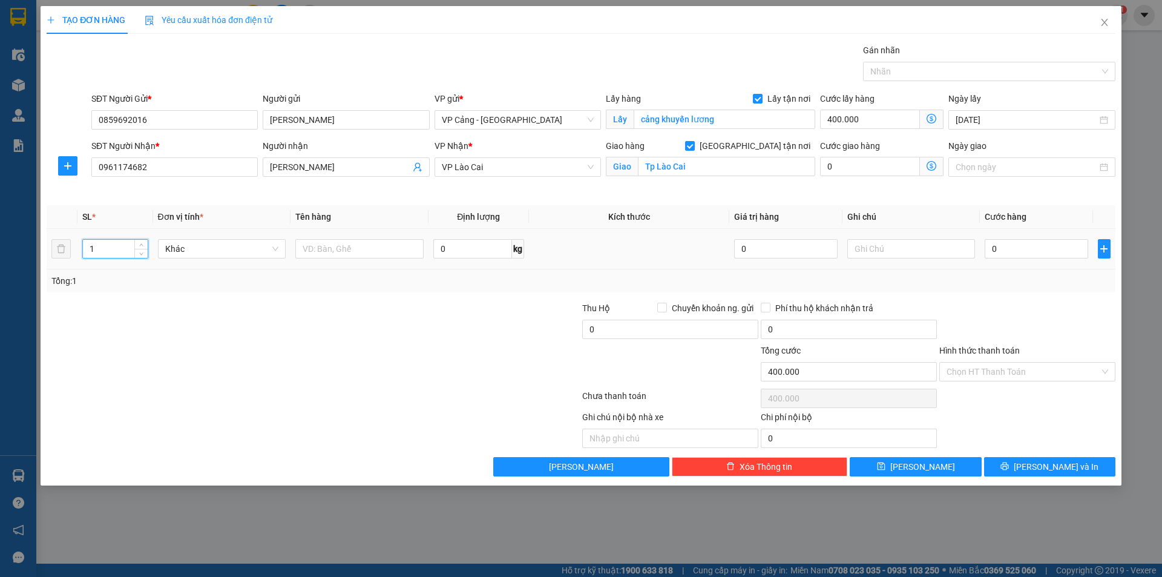
click at [130, 245] on input "1" at bounding box center [115, 249] width 64 height 18
type input "39"
click at [340, 254] on input "text" at bounding box center [359, 248] width 128 height 19
type input "39 kiện tải"
click at [1013, 258] on input "0" at bounding box center [1036, 248] width 103 height 19
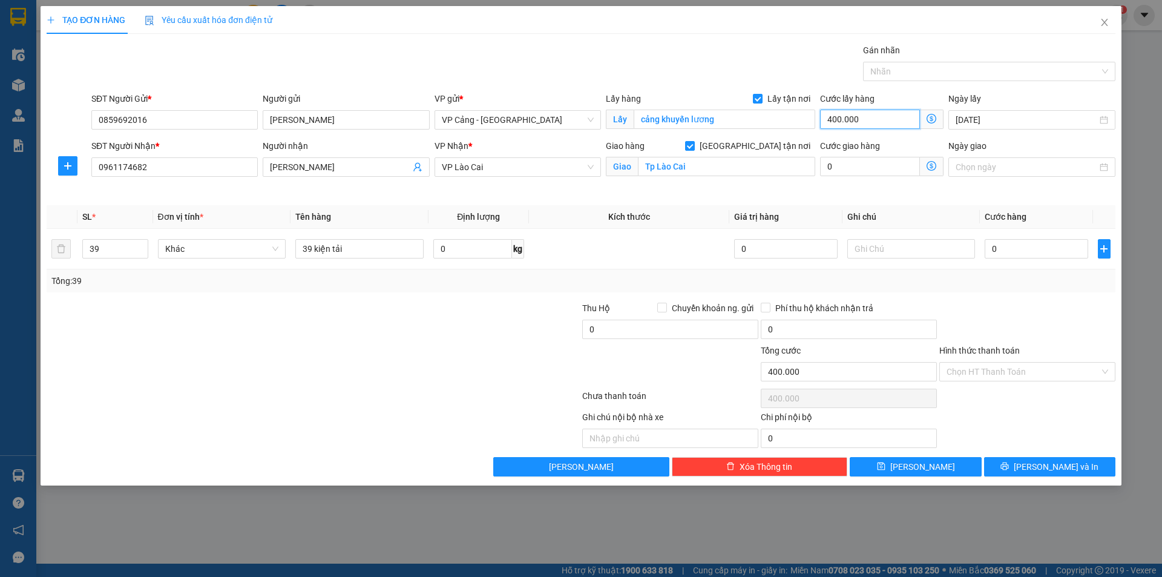
click at [853, 123] on input "400.000" at bounding box center [870, 119] width 100 height 19
type input "4"
type input "45"
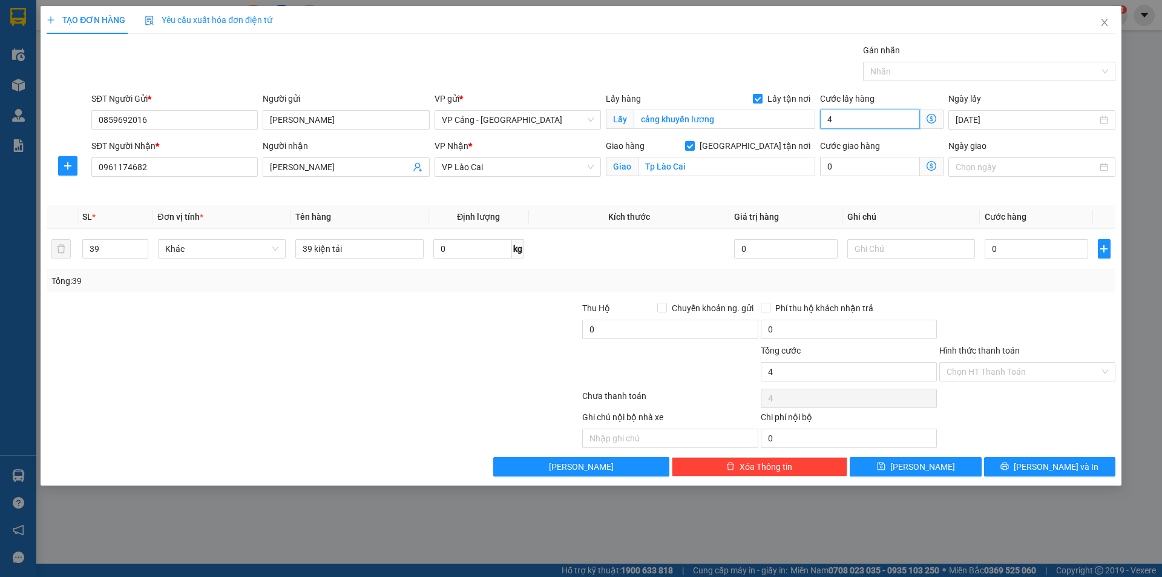
type input "45"
type input "450"
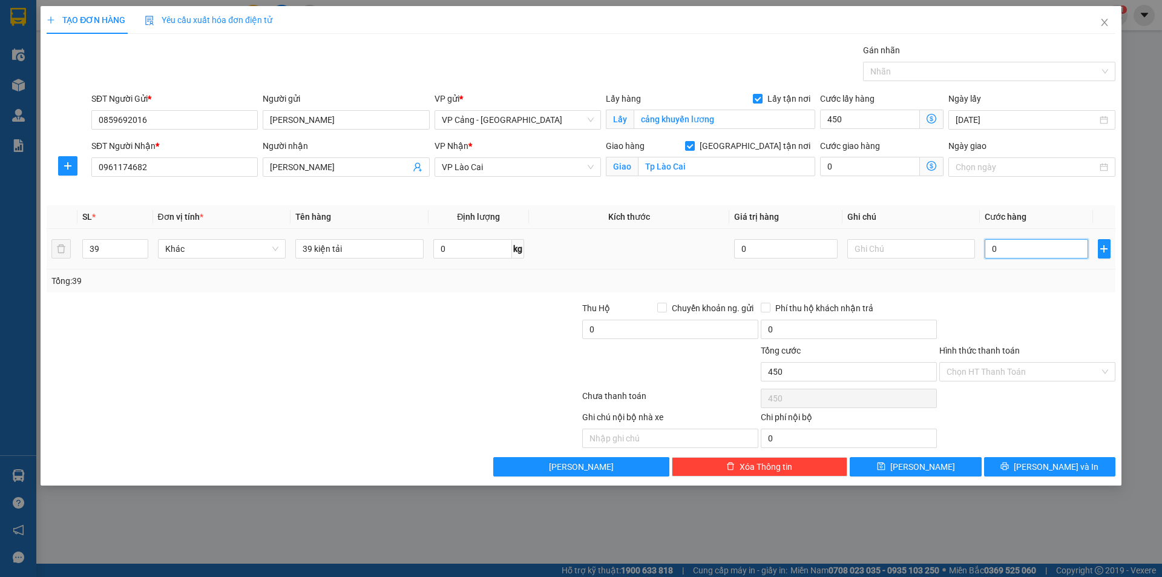
type input "450.000"
click at [1045, 248] on input "0" at bounding box center [1036, 248] width 103 height 19
type input "1"
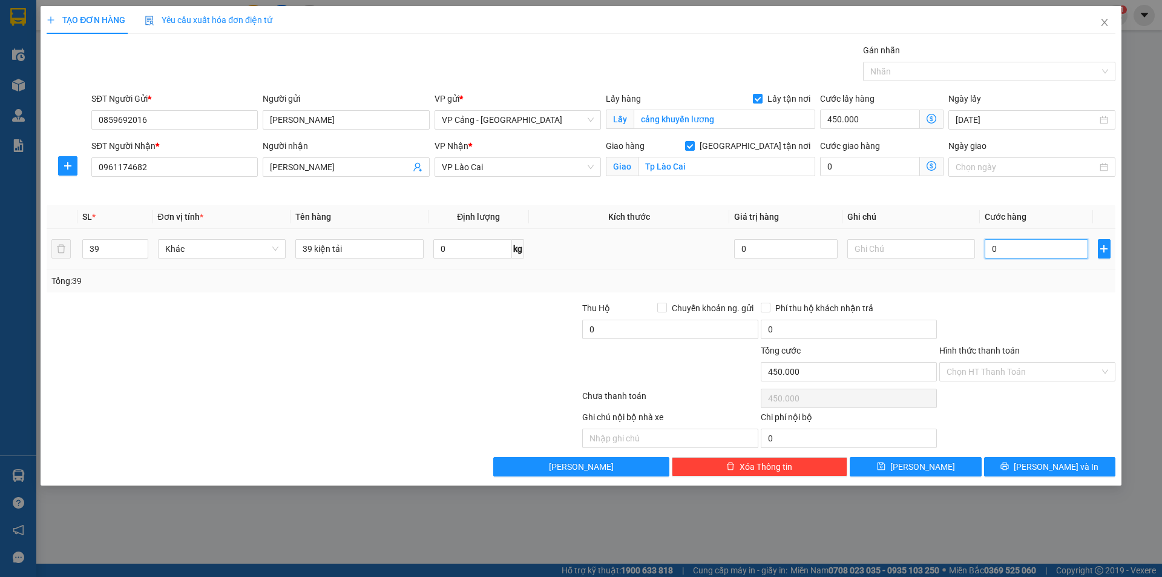
type input "450.001"
type input "1.000"
type input "451.000"
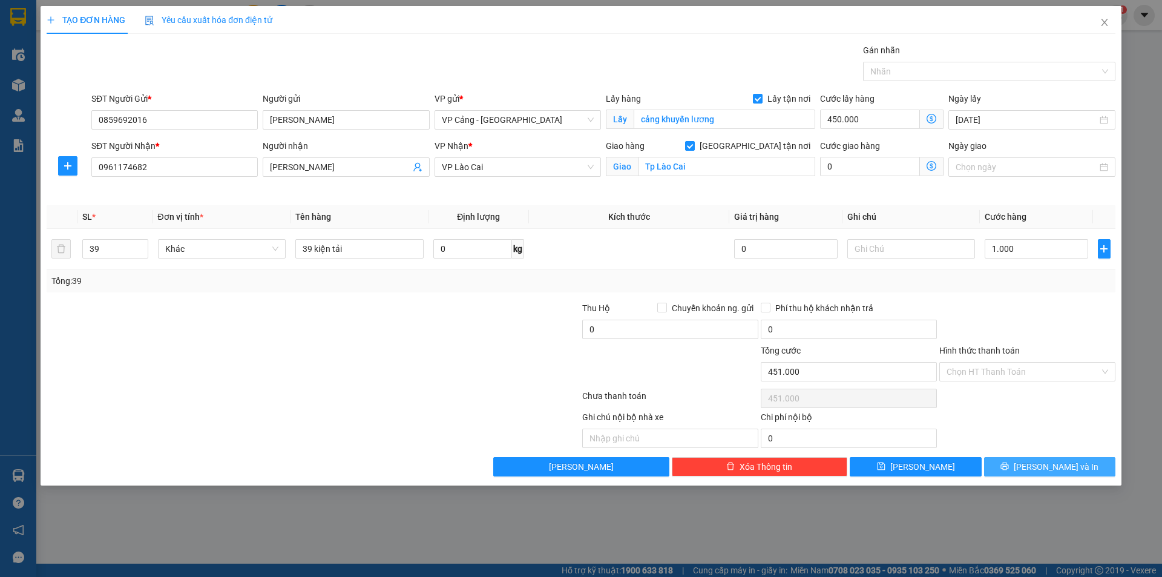
click at [1042, 466] on span "[PERSON_NAME] và In" at bounding box center [1056, 466] width 85 height 13
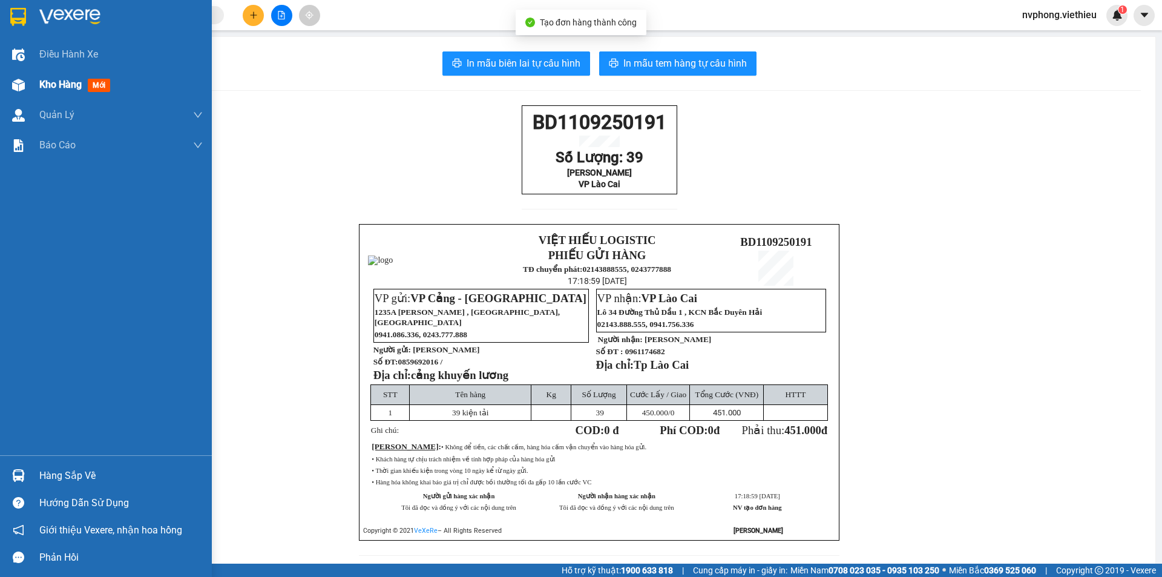
click at [22, 91] on div at bounding box center [18, 84] width 21 height 21
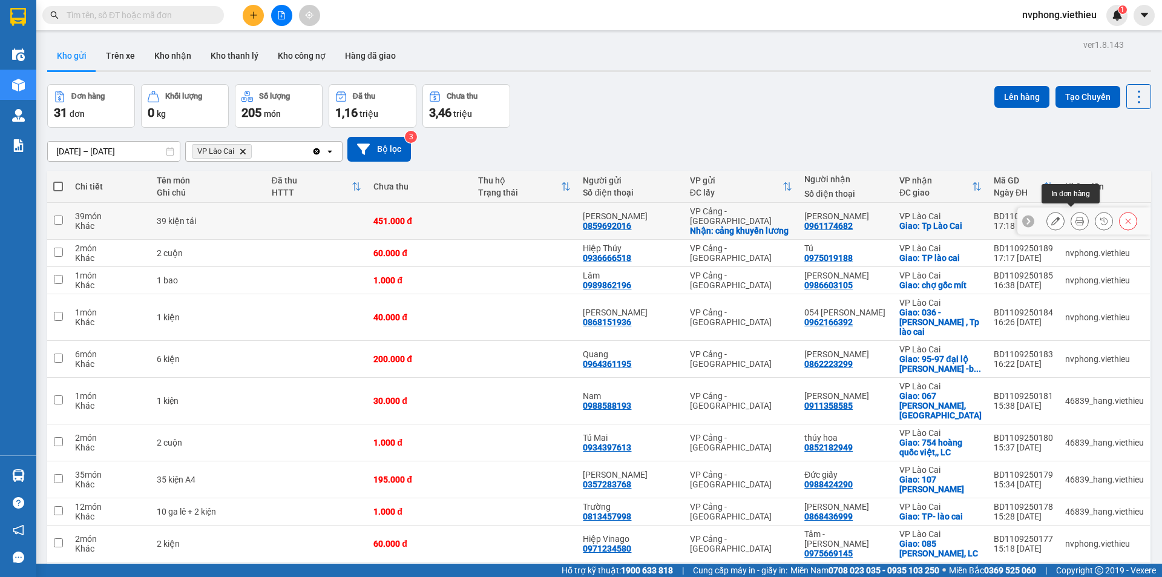
click at [1076, 214] on button at bounding box center [1079, 221] width 17 height 21
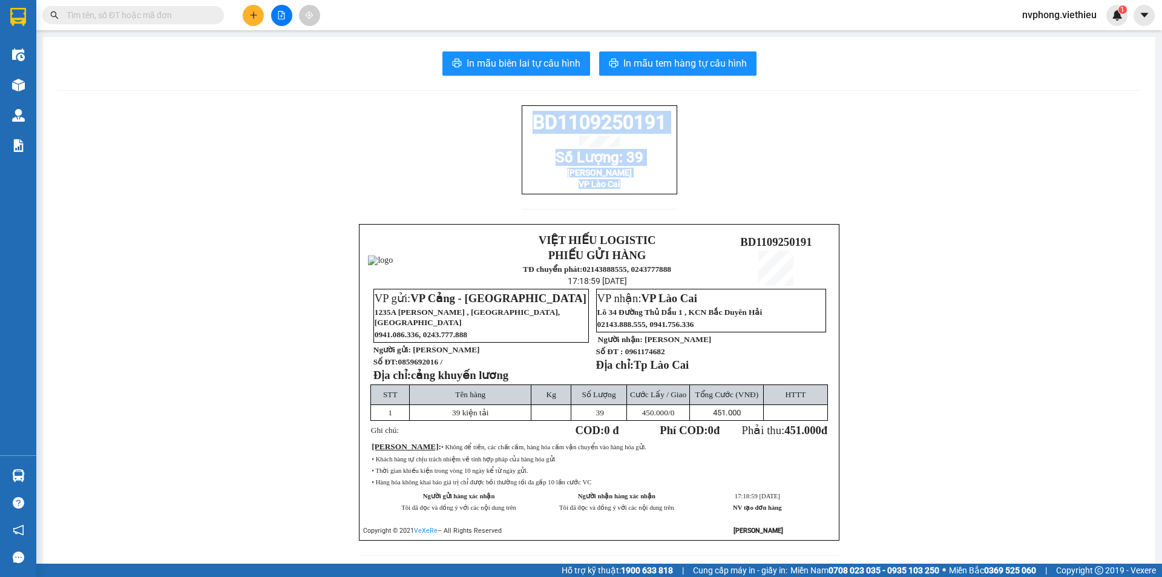
drag, startPoint x: 600, startPoint y: 202, endPoint x: 506, endPoint y: 127, distance: 120.2
click at [506, 127] on div "BD1109250191 Số Lượng: 39 Thanh VP Lào Cai VIỆT HIẾU LOGISTIC PHIẾU GỬI HÀNG TĐ…" at bounding box center [600, 337] width 1084 height 465
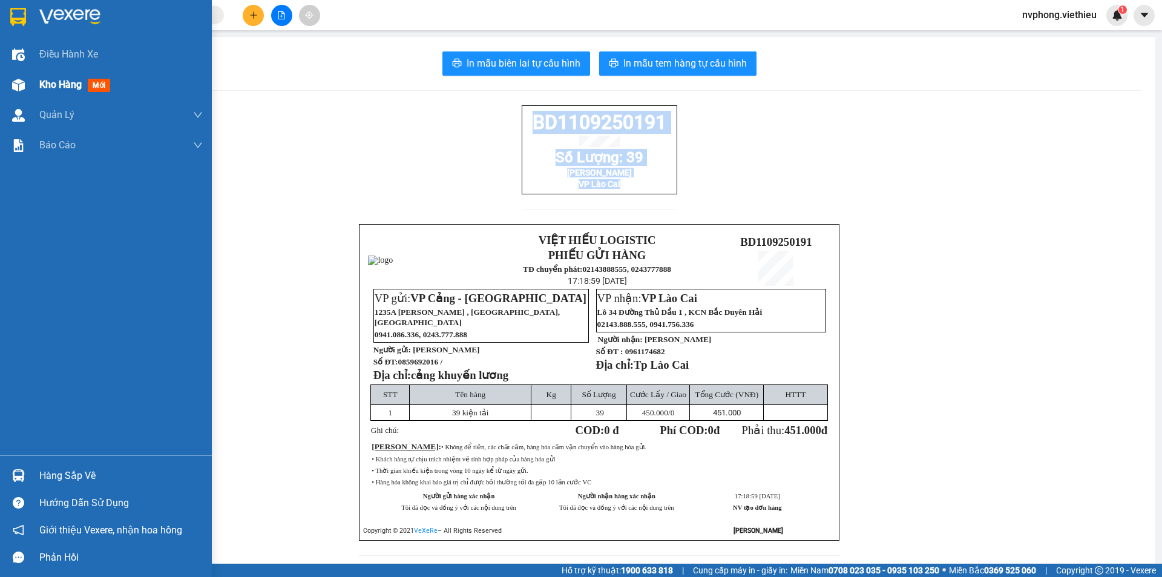
click at [52, 90] on span "Kho hàng" at bounding box center [60, 85] width 42 height 12
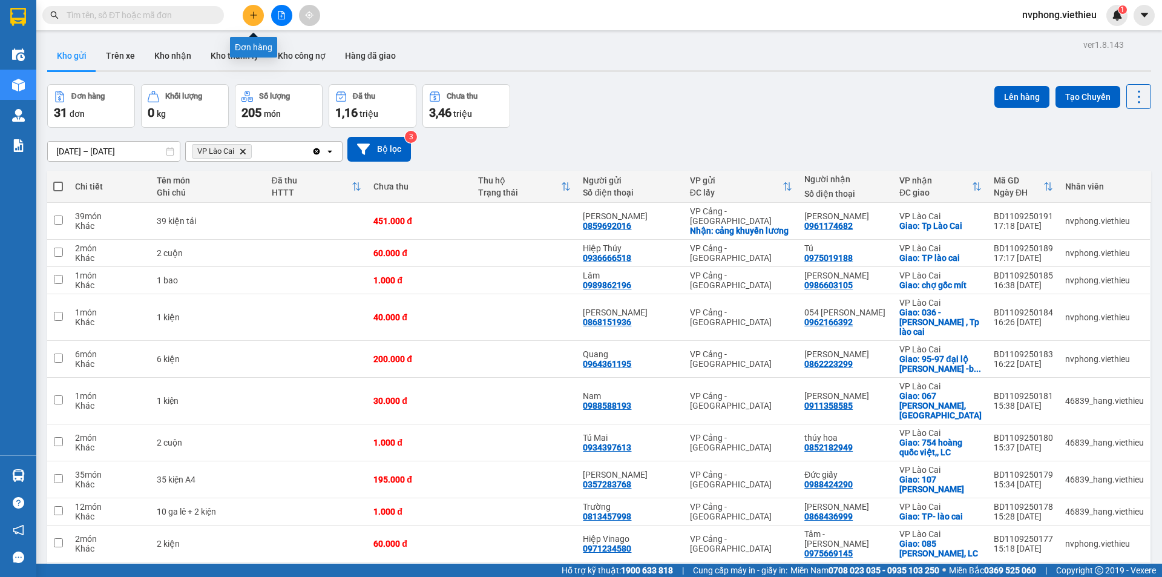
click at [248, 10] on button at bounding box center [253, 15] width 21 height 21
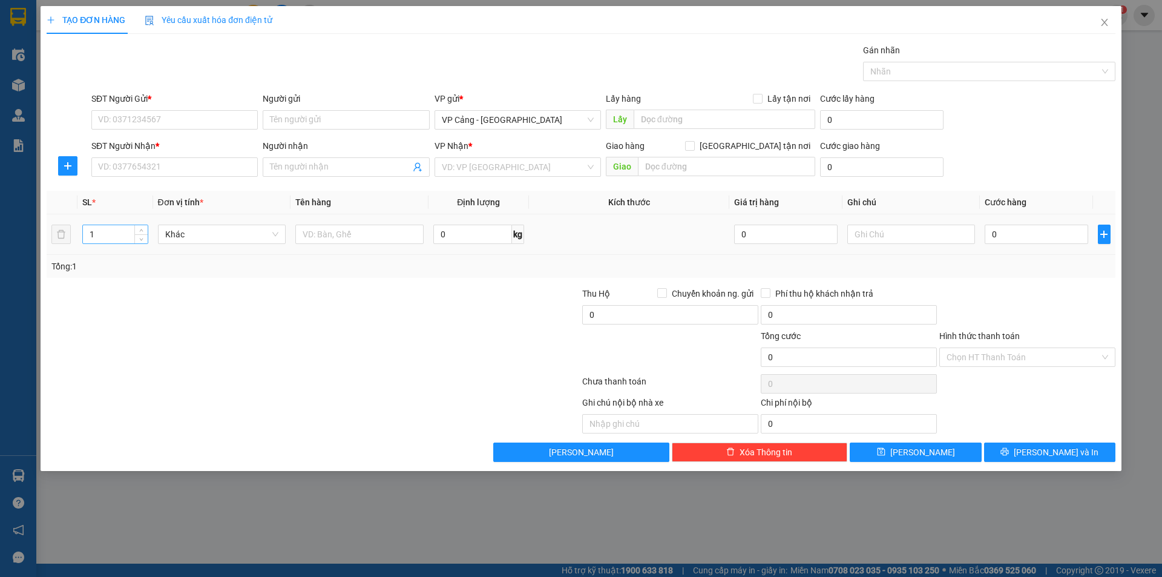
click at [102, 243] on div "1" at bounding box center [114, 234] width 65 height 19
click at [102, 235] on input "1" at bounding box center [115, 234] width 64 height 18
type input "13"
click at [337, 237] on input "text" at bounding box center [359, 234] width 128 height 19
type input "13 kiện"
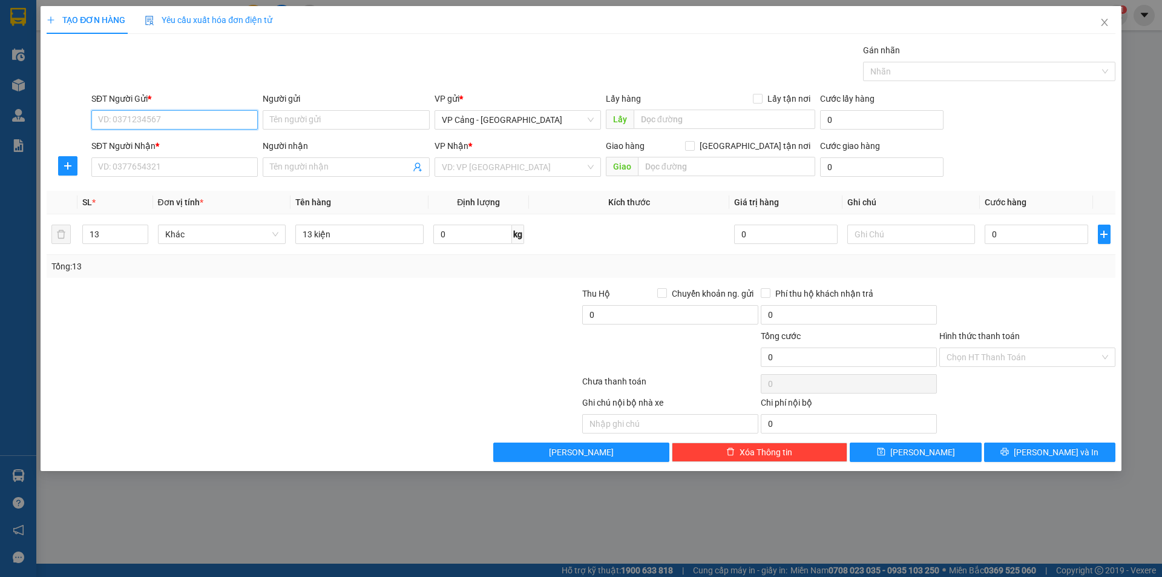
click at [134, 110] on input "SĐT Người Gửi *" at bounding box center [174, 119] width 166 height 19
click at [159, 149] on div "0988591119 - Anh Thắng" at bounding box center [175, 143] width 152 height 13
type input "0988591119"
type input "Anh Thắng"
type input "0988591119"
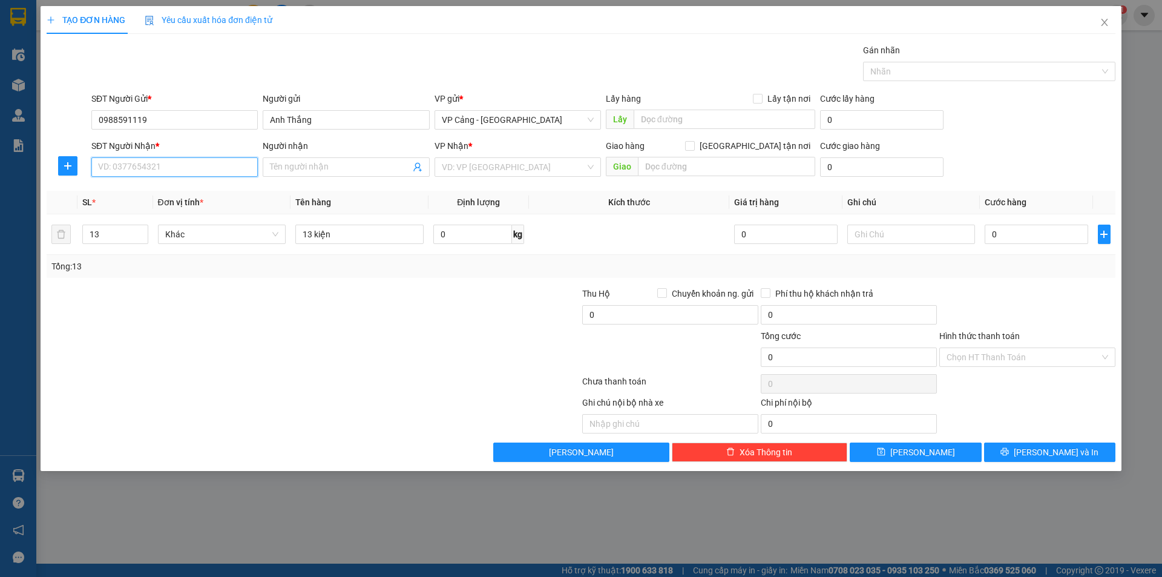
click at [146, 176] on input "SĐT Người Nhận *" at bounding box center [174, 166] width 166 height 19
click at [165, 195] on div "0787190191 - cty thành phát" at bounding box center [175, 191] width 152 height 13
type input "0787190191"
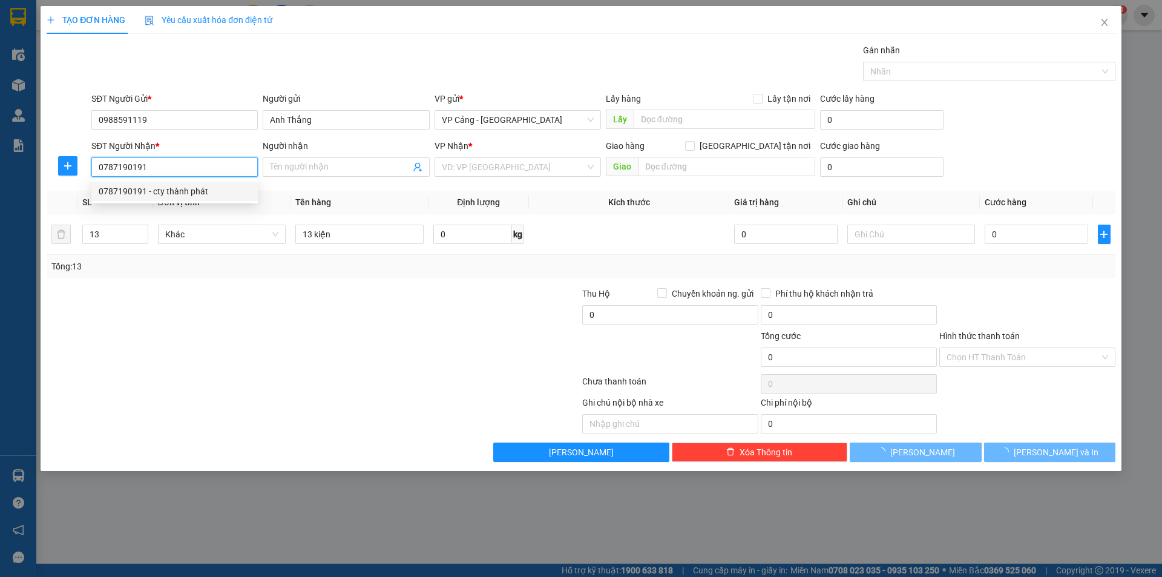
type input "cty thành phát"
checkbox input "true"
type input "đại lộ [PERSON_NAME] bắc cường - lào cai"
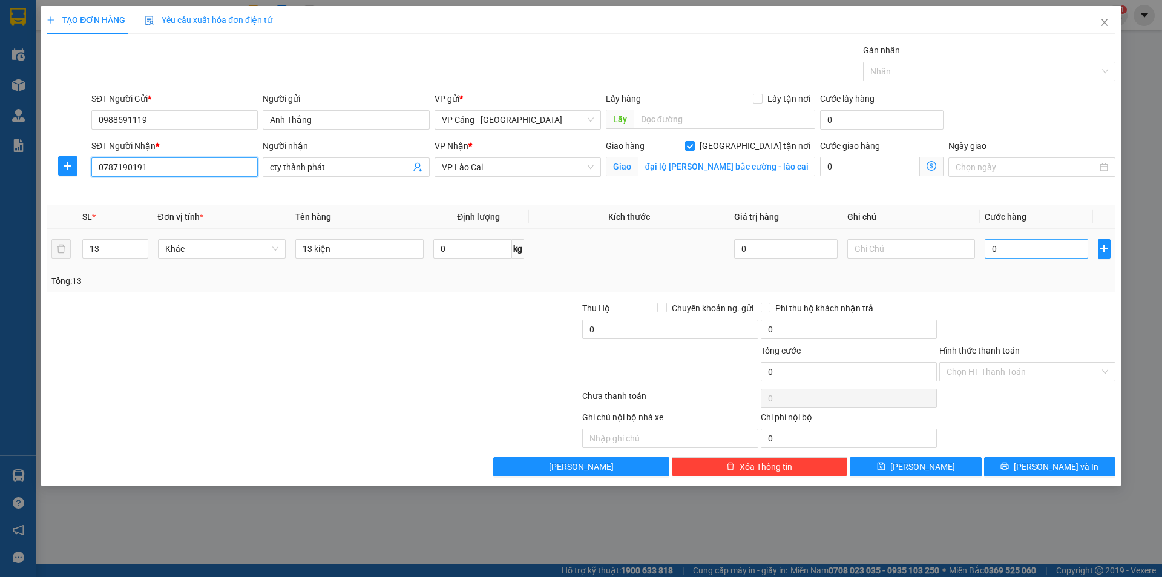
type input "0787190191"
click at [1021, 253] on input "0" at bounding box center [1036, 248] width 103 height 19
type input "3"
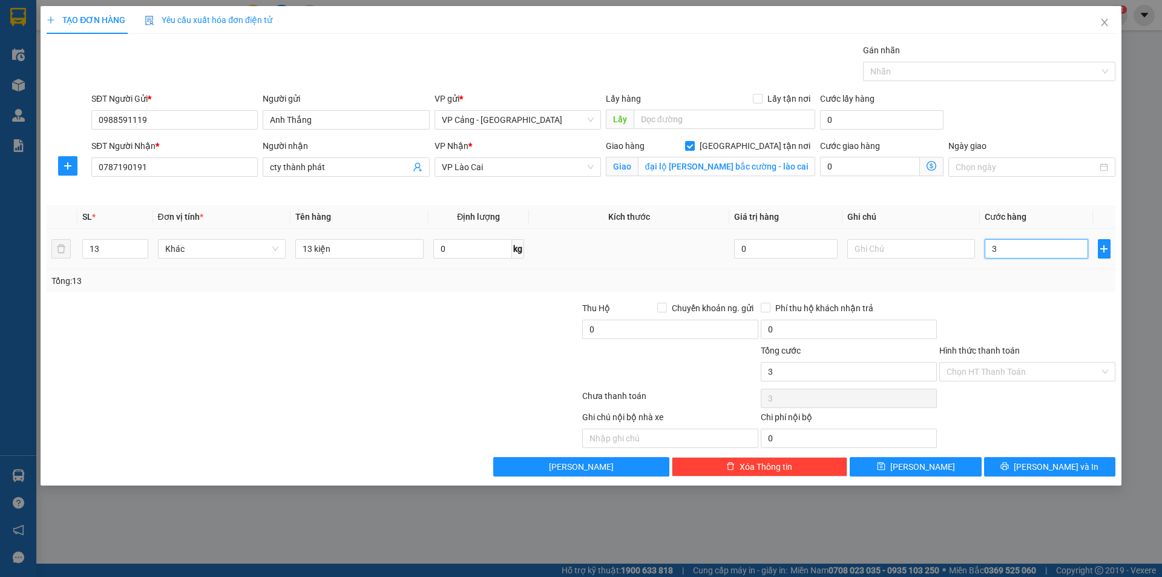
type input "37"
type input "370"
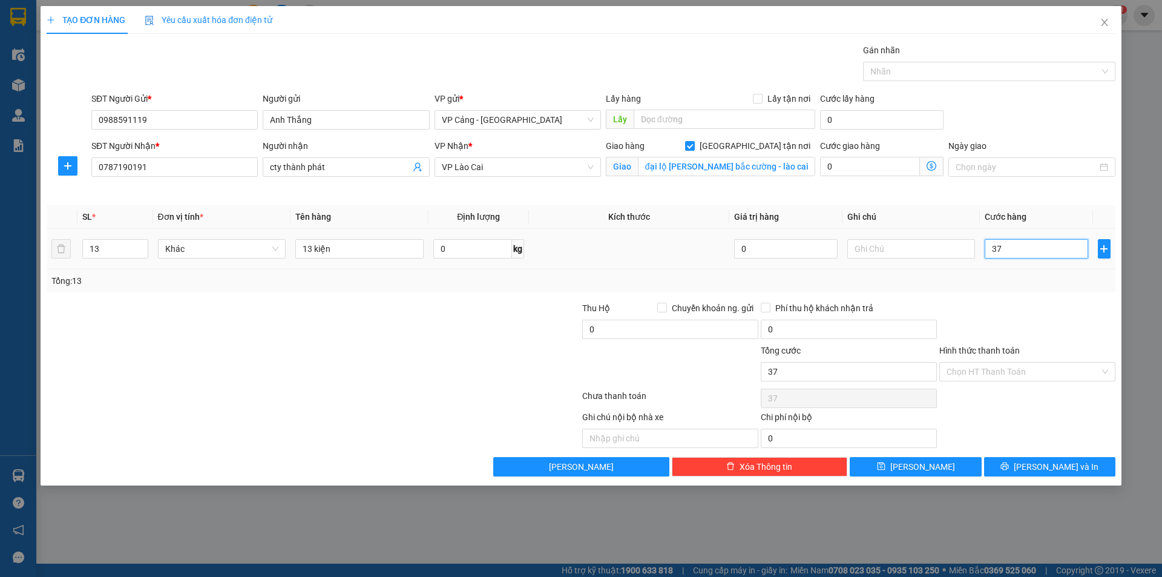
type input "370"
type input "370.000"
click at [280, 326] on div at bounding box center [223, 322] width 357 height 42
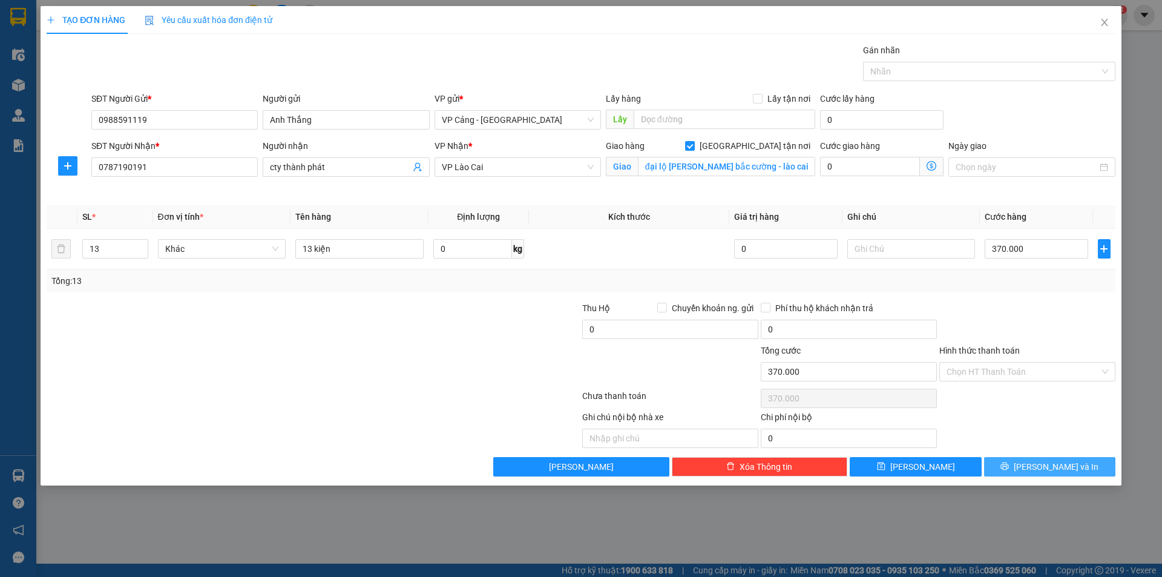
click at [1052, 473] on span "[PERSON_NAME] và In" at bounding box center [1056, 466] width 85 height 13
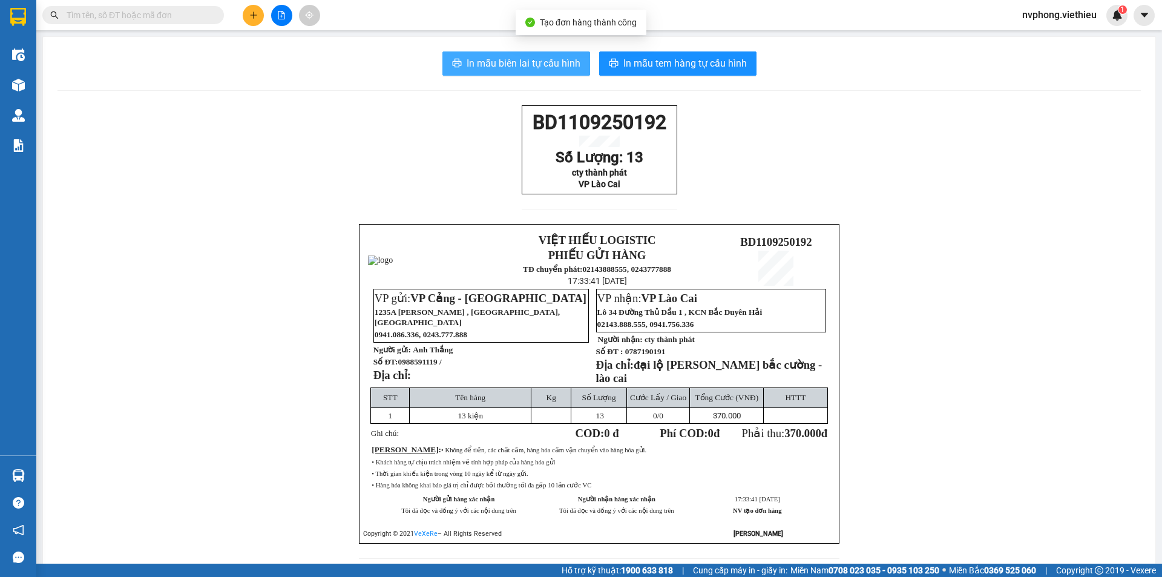
drag, startPoint x: 496, startPoint y: 64, endPoint x: 712, endPoint y: 168, distance: 239.6
click at [498, 64] on span "In mẫu biên lai tự cấu hình" at bounding box center [524, 63] width 114 height 15
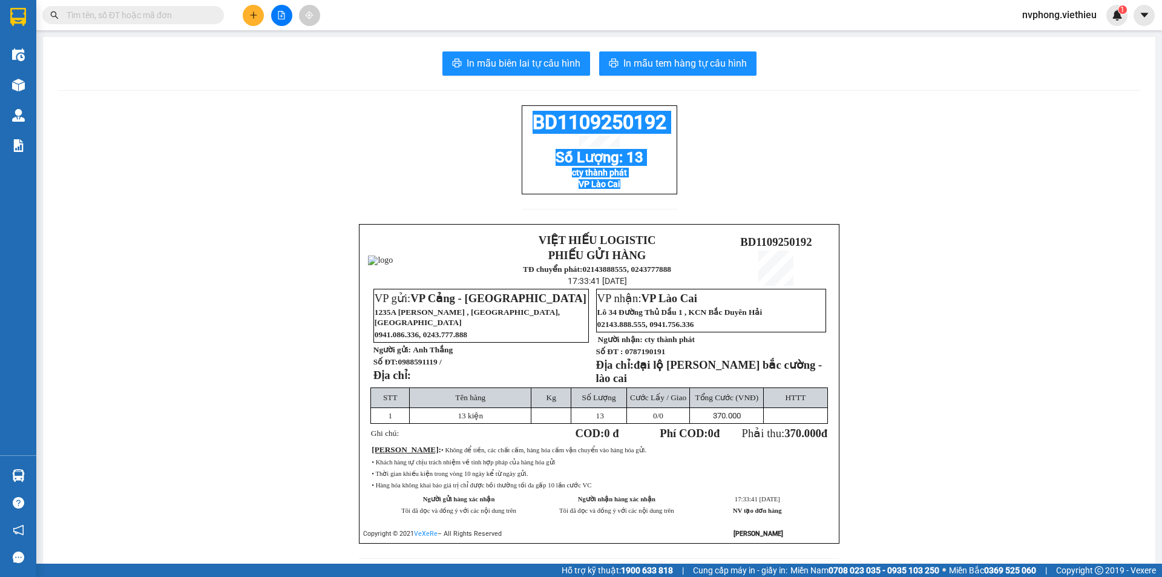
click at [515, 125] on div "BD1109250192 Số Lượng: 13 cty thành phát VP Lào Cai VIỆT HIẾU LOGISTIC PHIẾU GỬ…" at bounding box center [600, 339] width 1084 height 468
copy div "BD1109250192 Số Lượng: 13 cty thành phát VP Lào Cai"
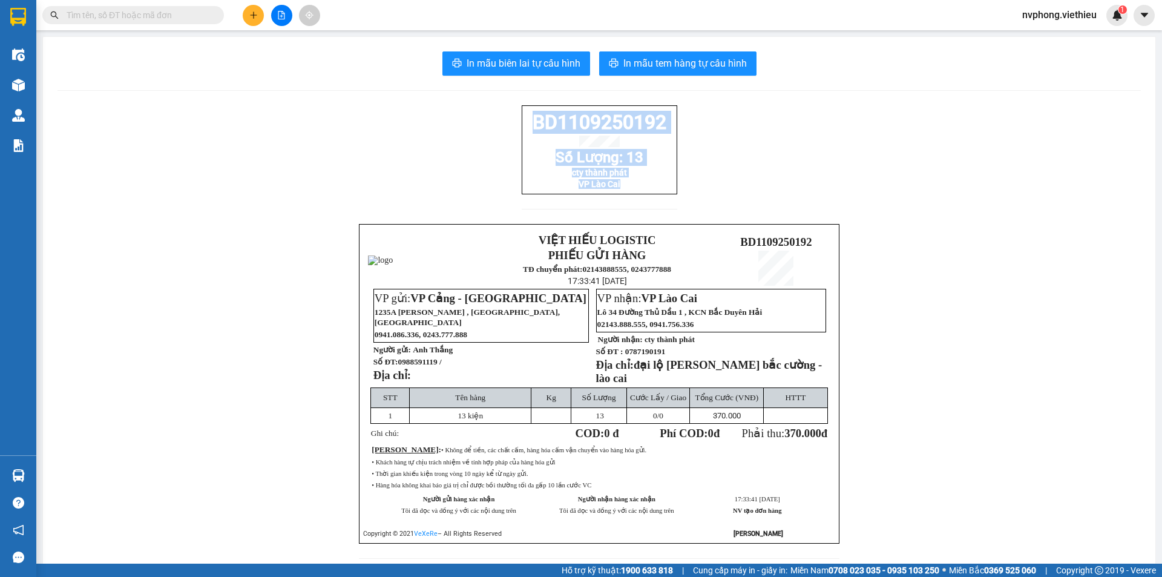
click at [250, 7] on button at bounding box center [253, 15] width 21 height 21
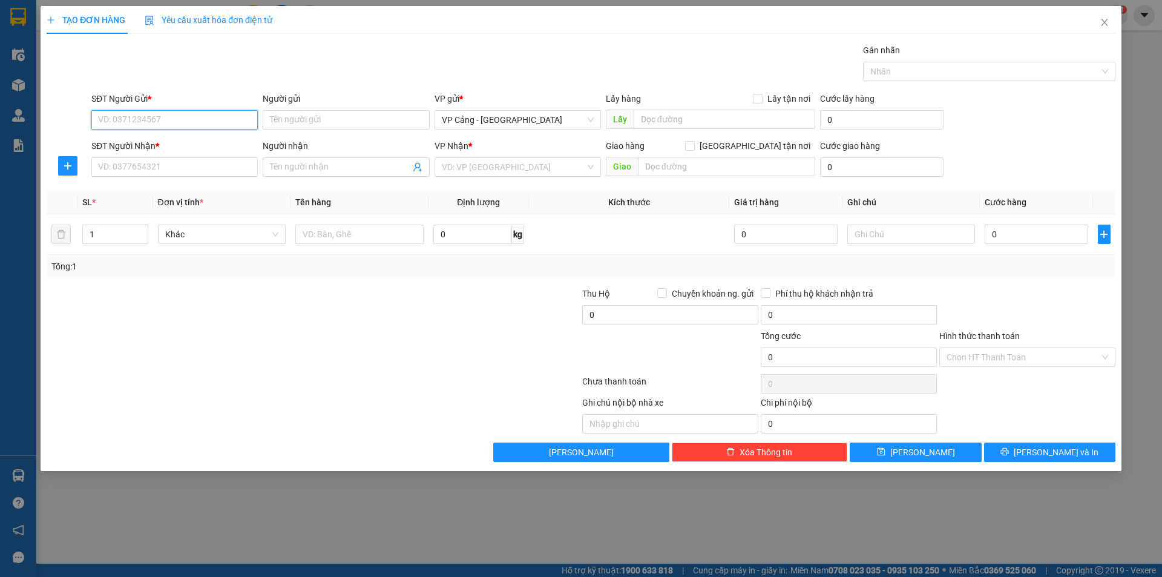
click at [159, 114] on input "SĐT Người Gửi *" at bounding box center [174, 119] width 166 height 19
type input "0"
click at [125, 165] on input "SĐT Người Nhận *" at bounding box center [174, 166] width 166 height 19
click at [160, 126] on input "SĐT Người Gửi *" at bounding box center [174, 119] width 166 height 19
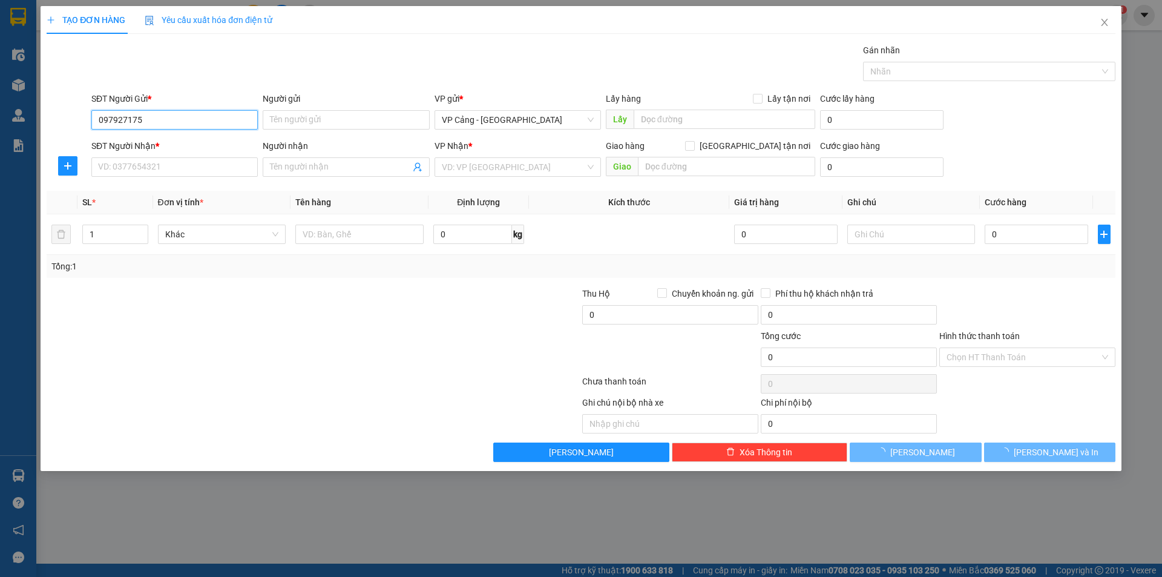
type input "0979271758"
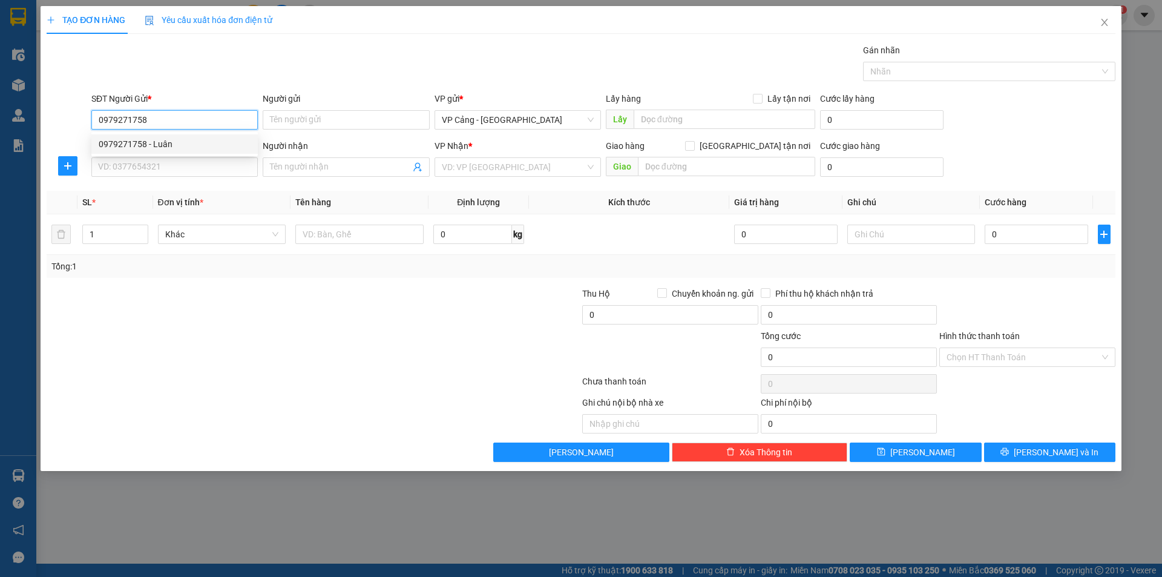
click at [162, 140] on div "0979271758 - Luân" at bounding box center [175, 143] width 152 height 13
type input "Luân"
type input "0979271758"
click at [150, 156] on div "SĐT Người Nhận *" at bounding box center [174, 148] width 166 height 18
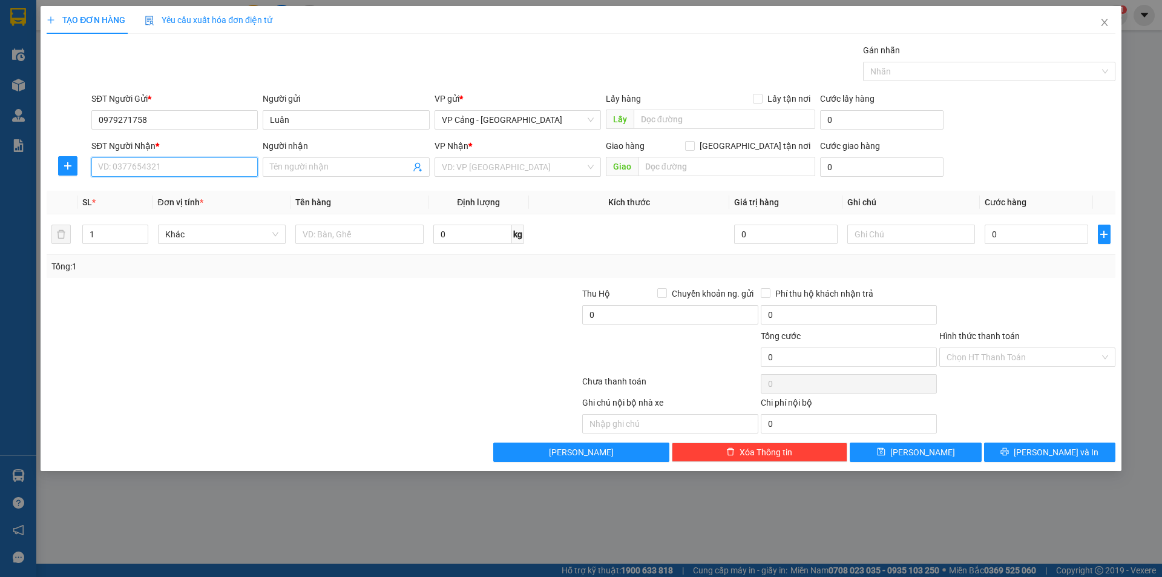
click at [131, 165] on input "SĐT Người Nhận *" at bounding box center [174, 166] width 166 height 19
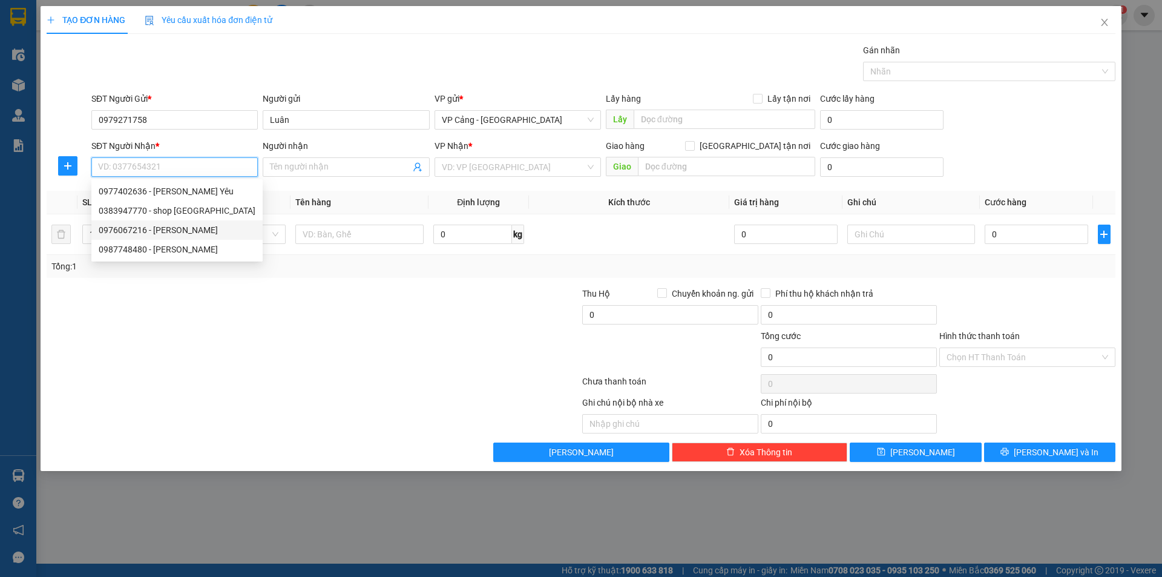
click at [145, 231] on div "0976067216 - [PERSON_NAME]" at bounding box center [177, 229] width 157 height 13
type input "0976067216"
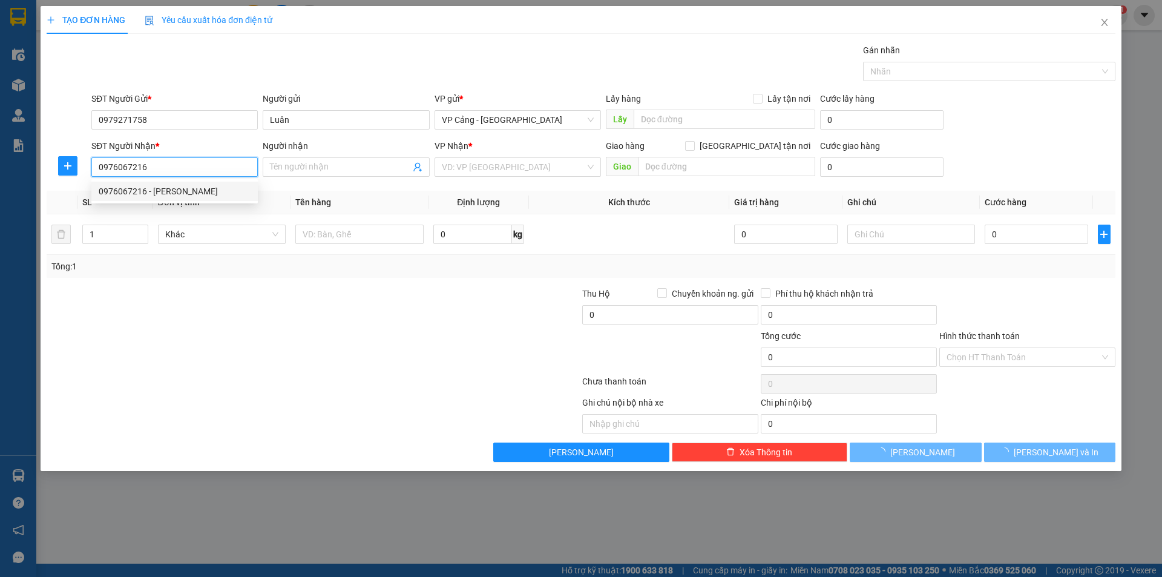
type input "[PERSON_NAME]"
checkbox input "true"
type input "134 hoàng liên -lào cai"
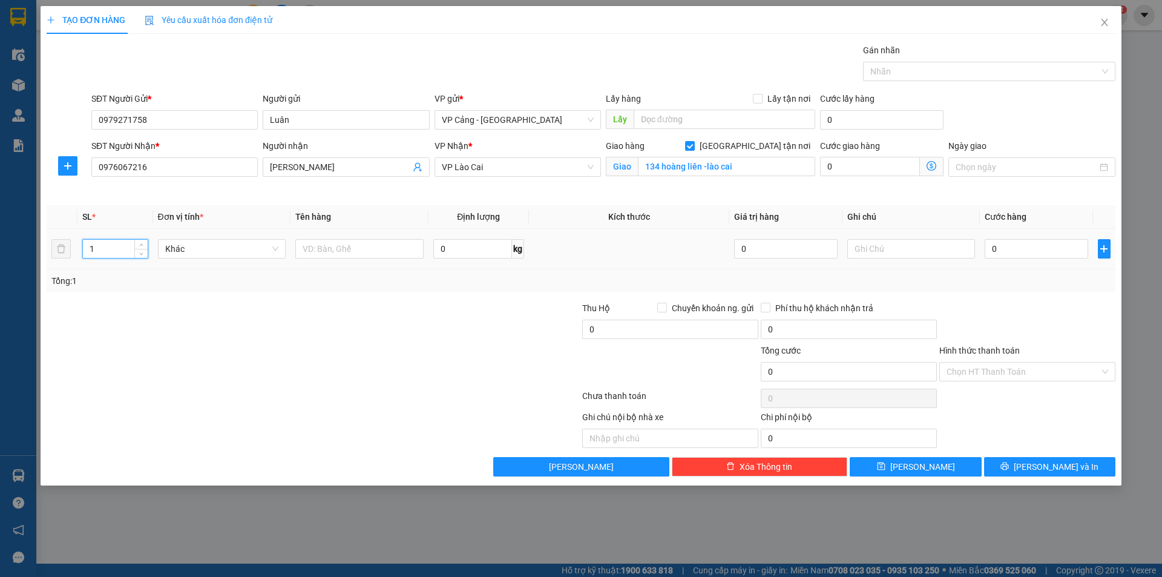
click at [115, 252] on input "1" at bounding box center [115, 249] width 64 height 18
type input "3"
click at [344, 252] on input "text" at bounding box center [359, 248] width 128 height 19
type input "3 kiện"
click at [1005, 248] on input "0" at bounding box center [1036, 248] width 103 height 19
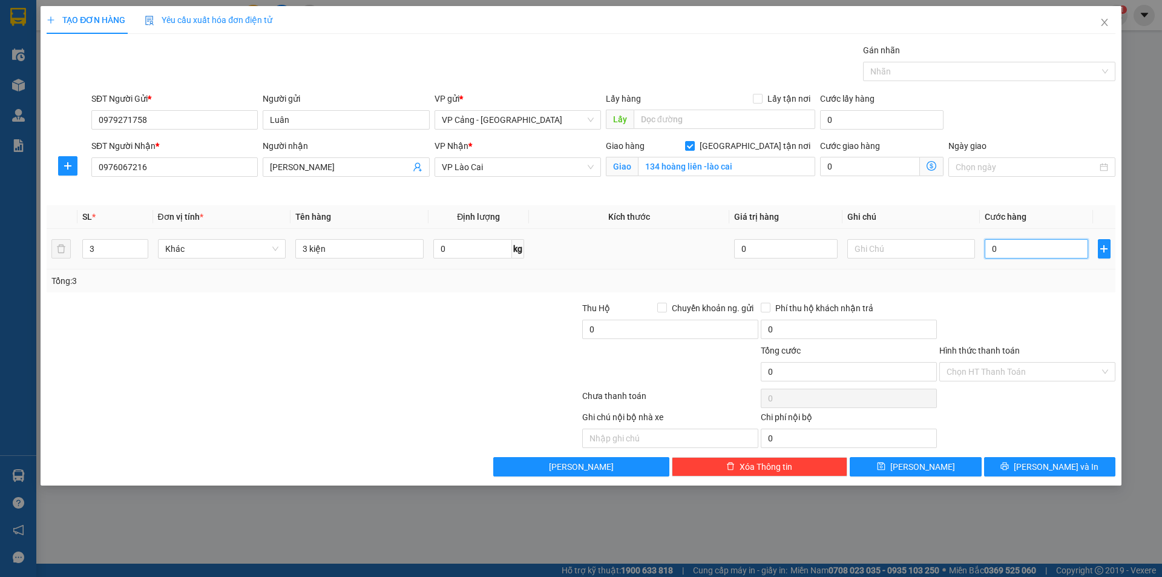
type input "9"
type input "90"
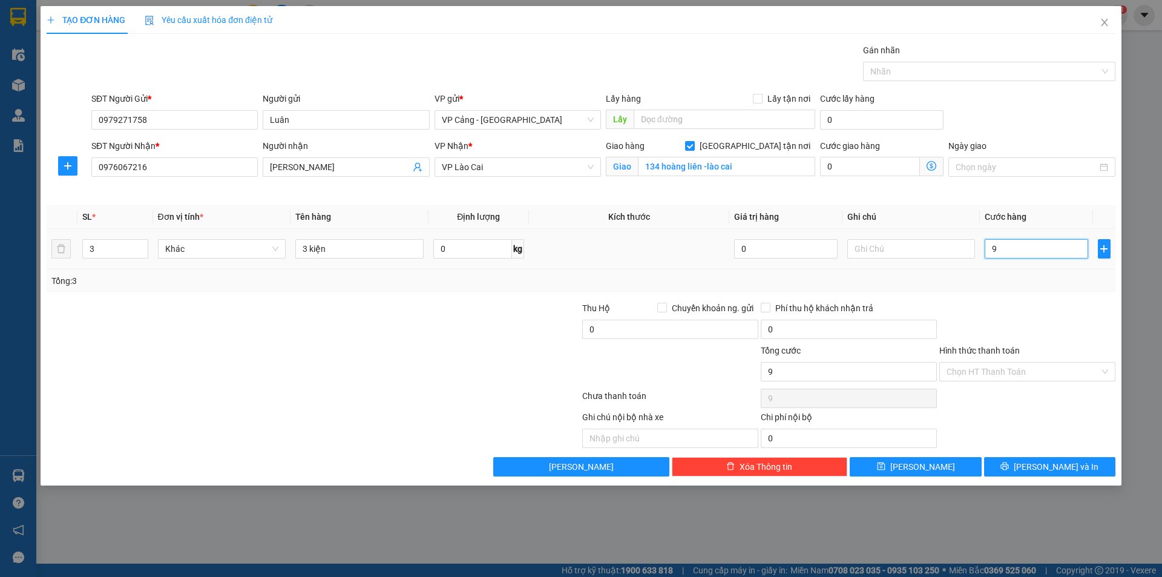
type input "90"
type input "9"
type input "0"
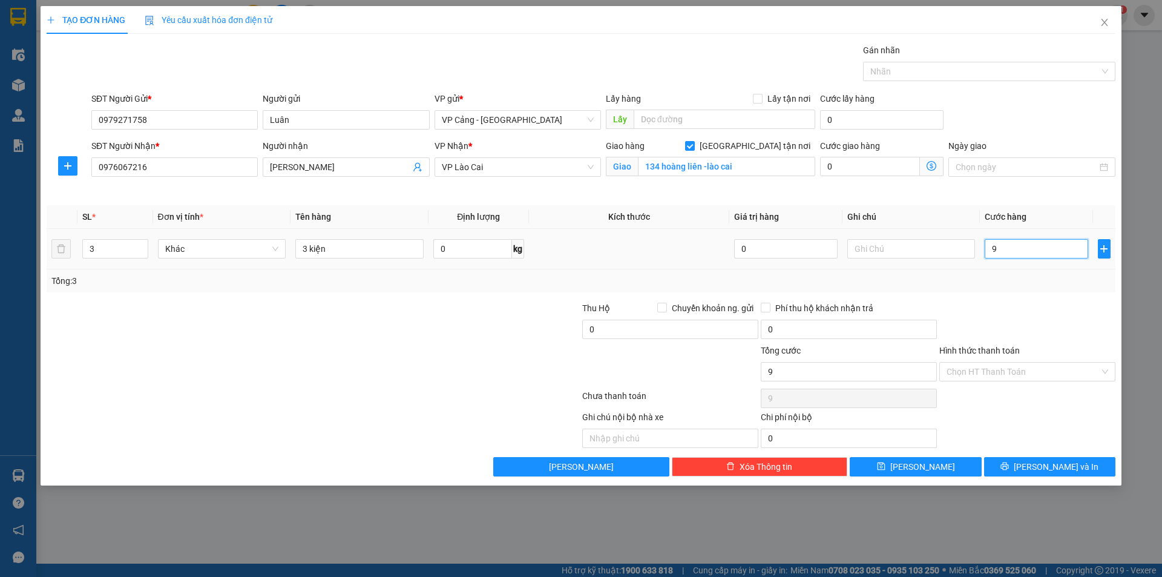
type input "0"
type input "01"
type input "1"
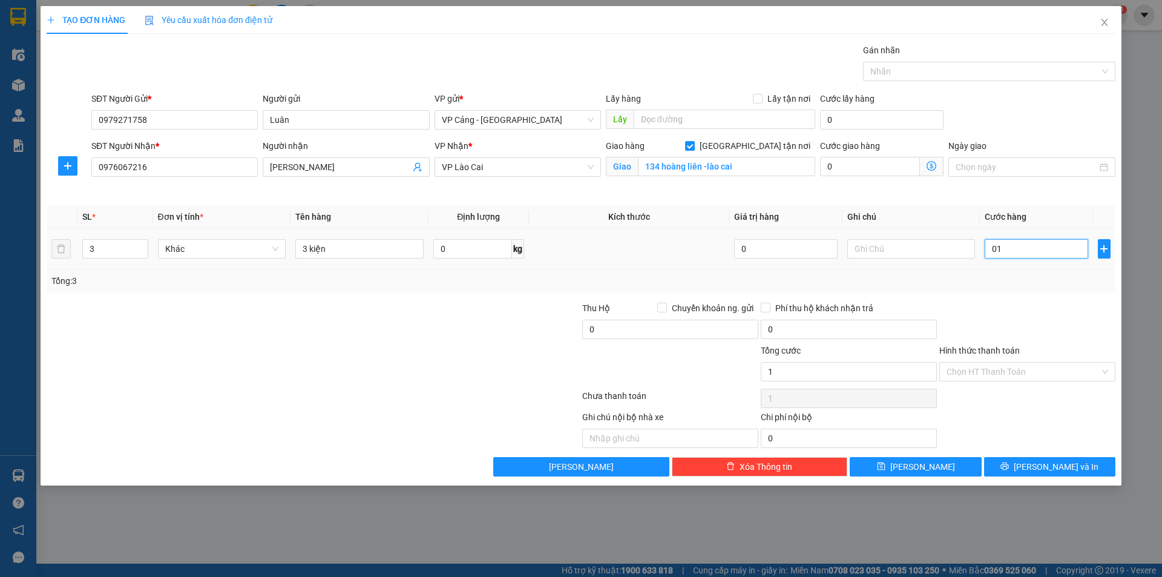
type input "010"
click at [1041, 472] on span "[PERSON_NAME] và In" at bounding box center [1056, 466] width 85 height 13
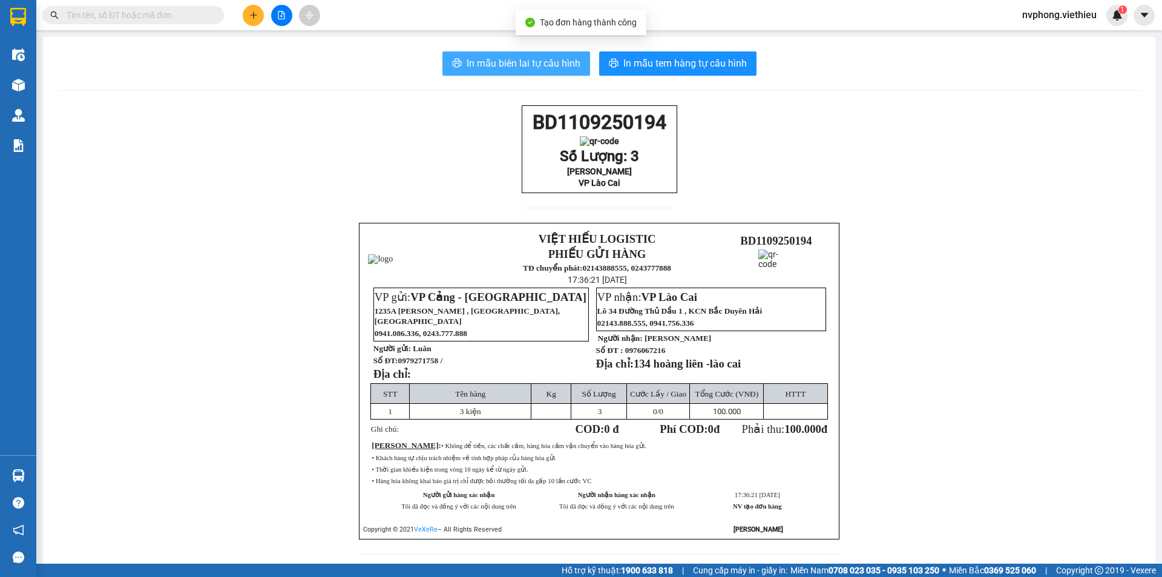
click at [508, 58] on span "In mẫu biên lai tự cấu hình" at bounding box center [524, 63] width 114 height 15
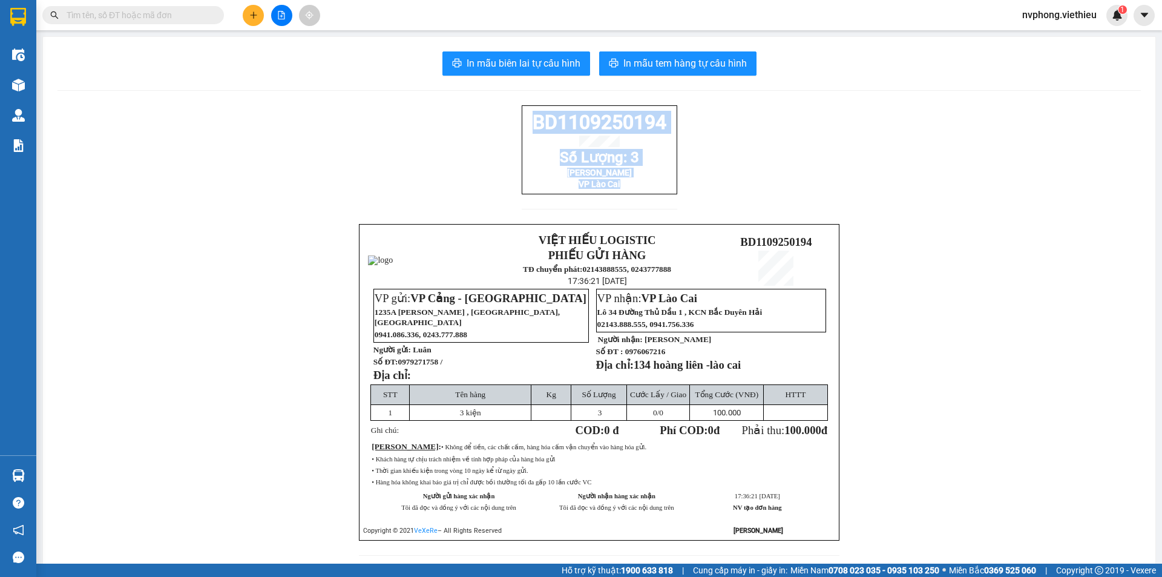
drag, startPoint x: 660, startPoint y: 200, endPoint x: 517, endPoint y: 133, distance: 158.7
click at [522, 133] on div "BD1109250194 Số Lượng: 3 Như Ngọc VP Lào Cai" at bounding box center [600, 149] width 156 height 89
copy div "BD1109250194 Số Lượng: 3 Như Ngọc VP Lào Cai"
click at [255, 14] on icon "plus" at bounding box center [253, 15] width 8 height 8
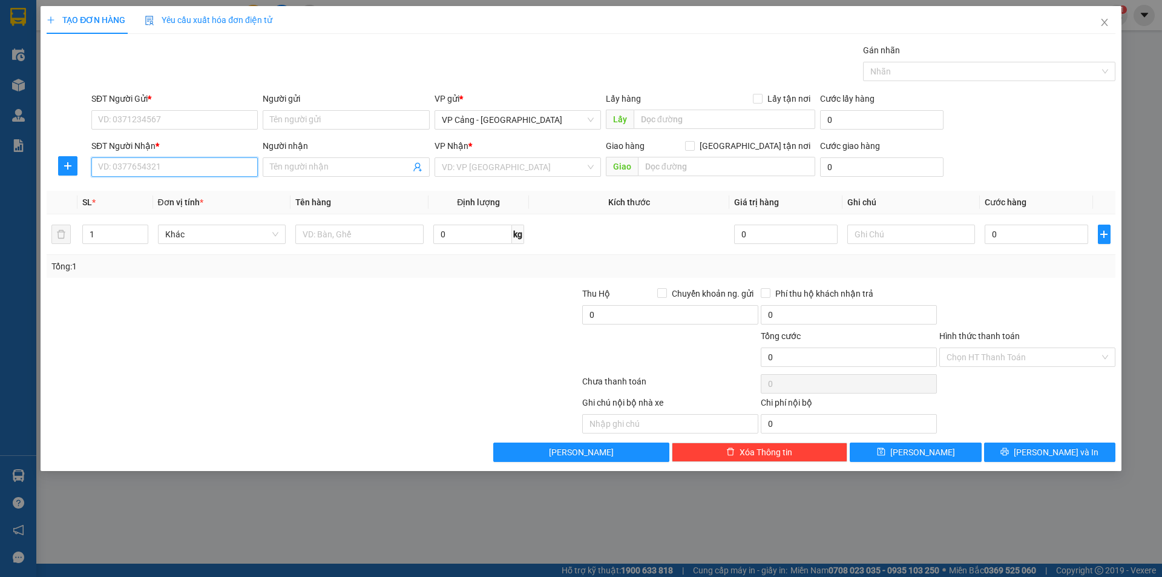
click at [116, 174] on input "SĐT Người Nhận *" at bounding box center [174, 166] width 166 height 19
click at [308, 165] on input "Người nhận" at bounding box center [340, 166] width 140 height 13
click at [275, 171] on input "Người nhận" at bounding box center [340, 166] width 140 height 13
click at [460, 172] on input "search" at bounding box center [513, 167] width 143 height 18
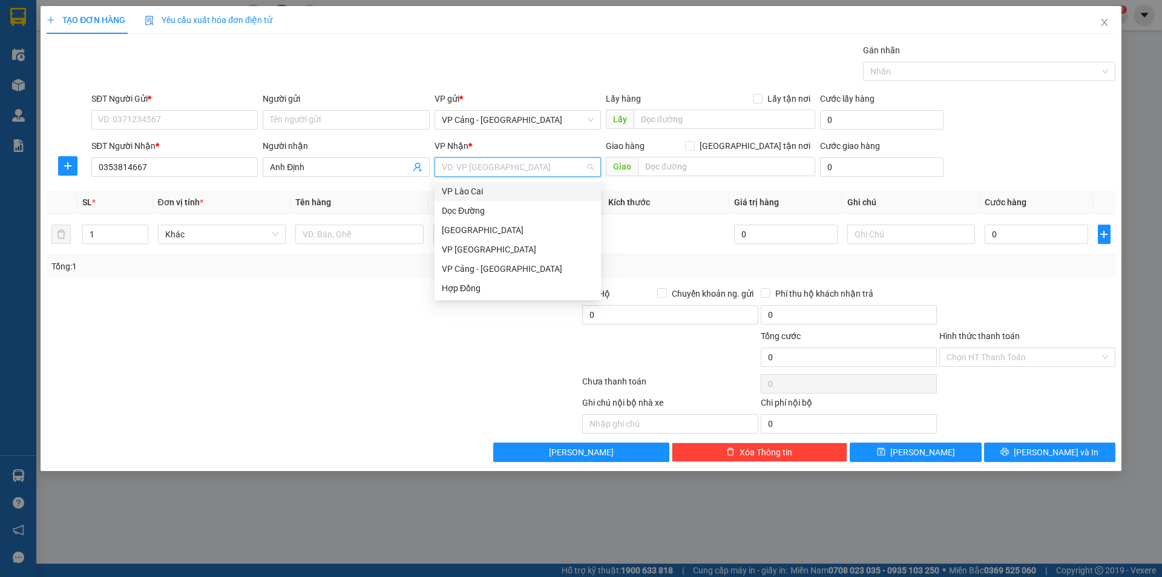
click at [461, 190] on div "VP Lào Cai" at bounding box center [518, 191] width 152 height 13
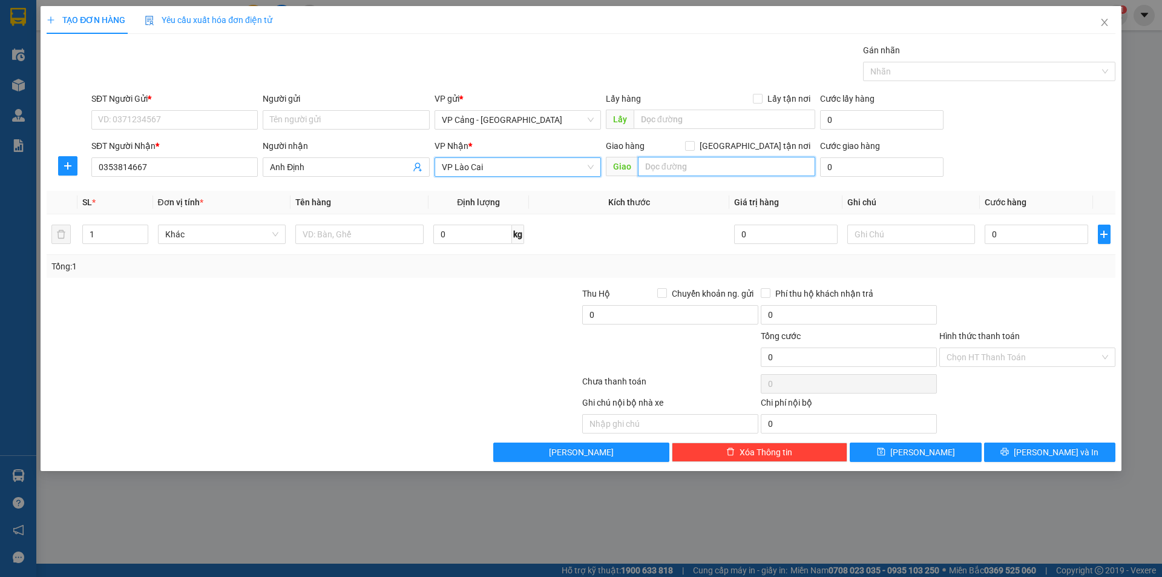
click at [682, 164] on input "text" at bounding box center [726, 166] width 177 height 19
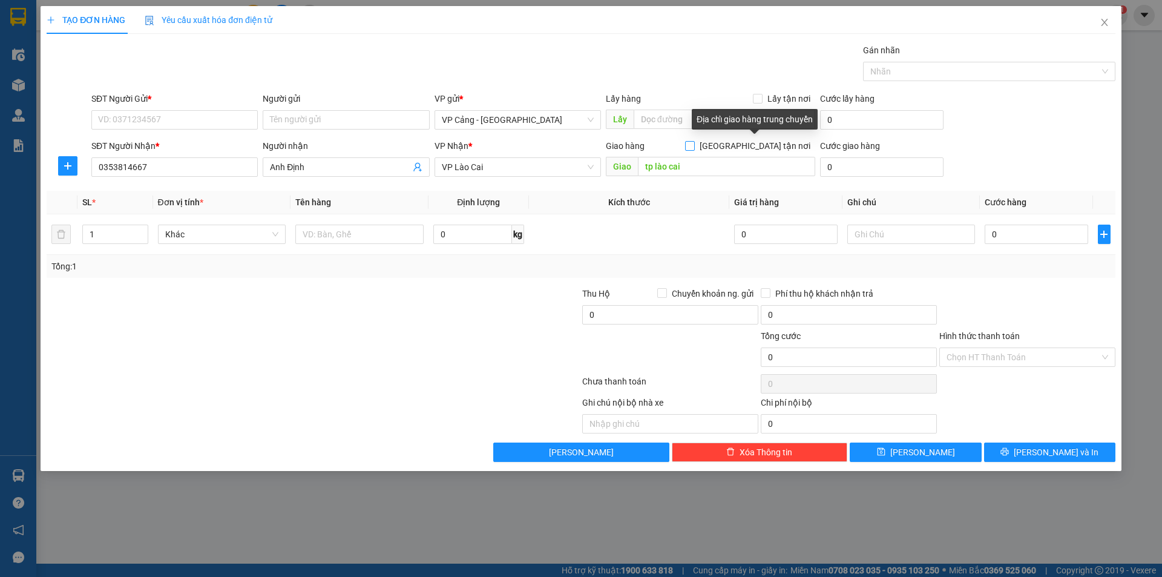
click at [694, 148] on input "[GEOGRAPHIC_DATA] tận nơi" at bounding box center [689, 145] width 8 height 8
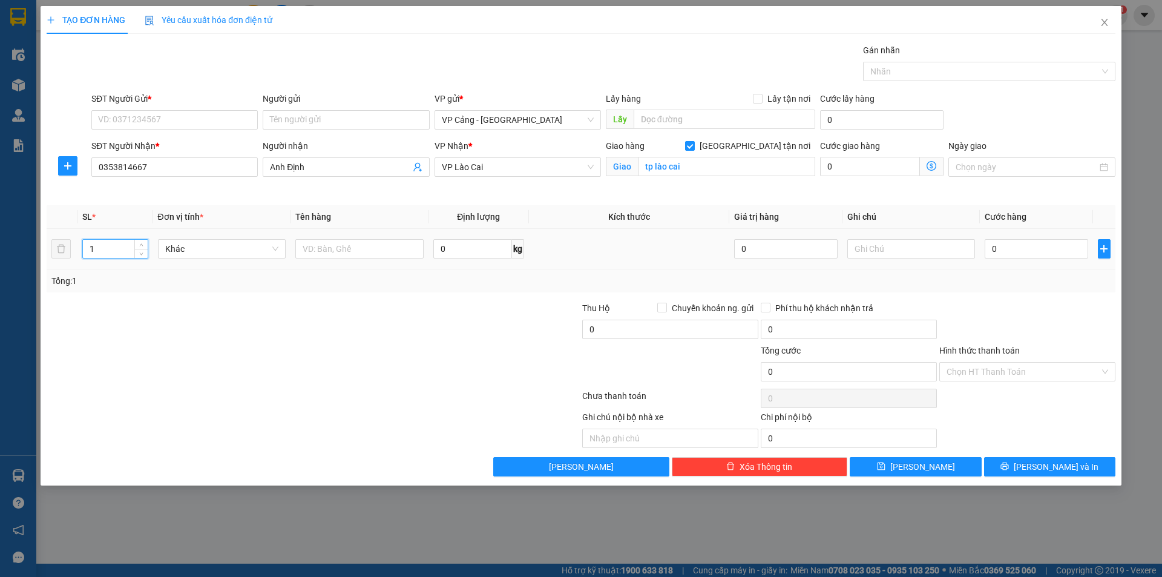
click at [108, 249] on input "1" at bounding box center [115, 249] width 64 height 18
click at [131, 123] on input "SĐT Người Gửi *" at bounding box center [174, 119] width 166 height 19
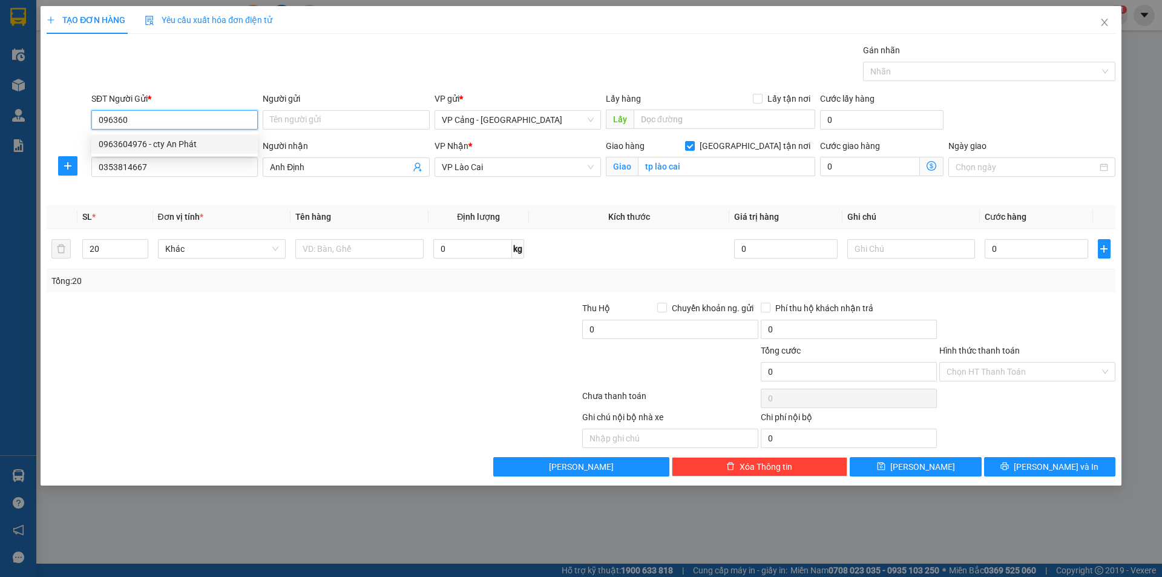
click at [146, 142] on div "0963604976 - cty An Phát" at bounding box center [175, 143] width 152 height 13
click at [357, 237] on div at bounding box center [359, 249] width 128 height 24
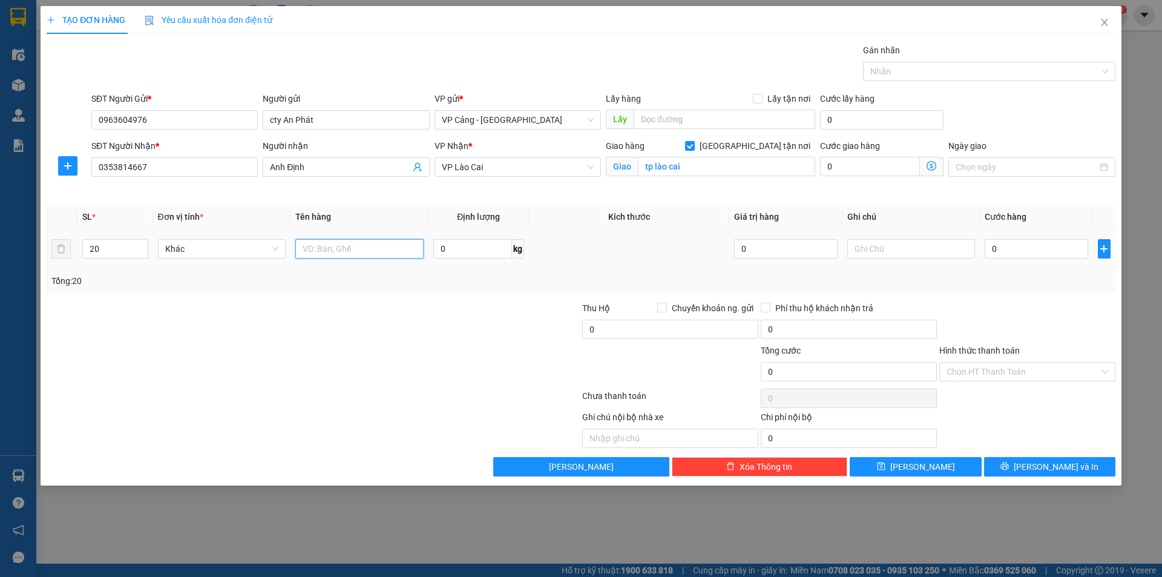
click at [339, 246] on input "text" at bounding box center [359, 248] width 128 height 19
click at [1018, 248] on input "0" at bounding box center [1036, 248] width 103 height 19
click at [1037, 465] on button "[PERSON_NAME] và In" at bounding box center [1049, 466] width 131 height 19
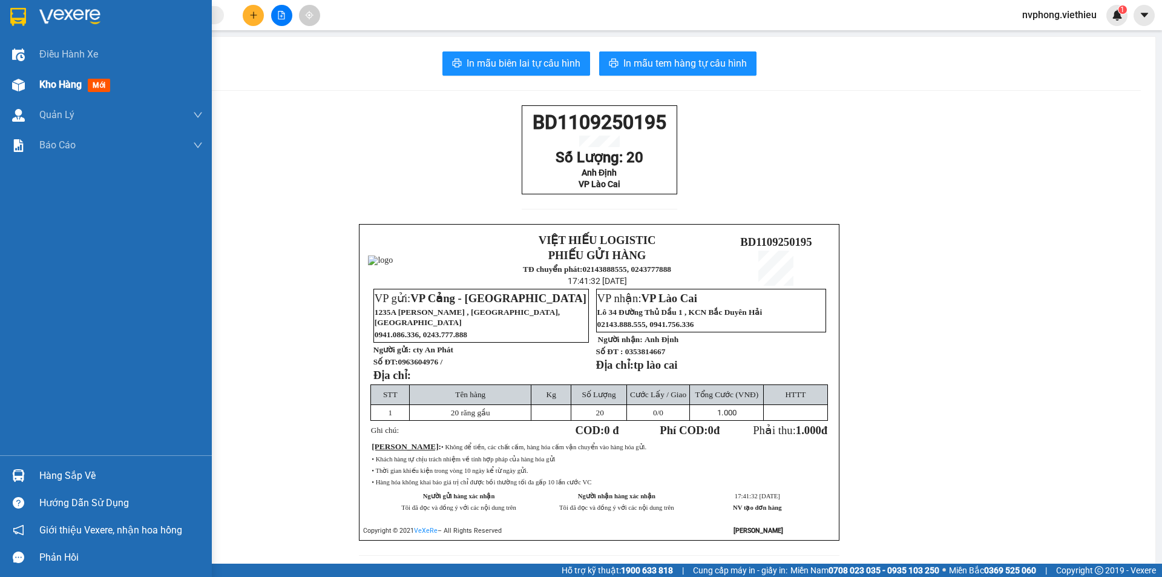
click at [63, 90] on span "Kho hàng" at bounding box center [60, 85] width 42 height 12
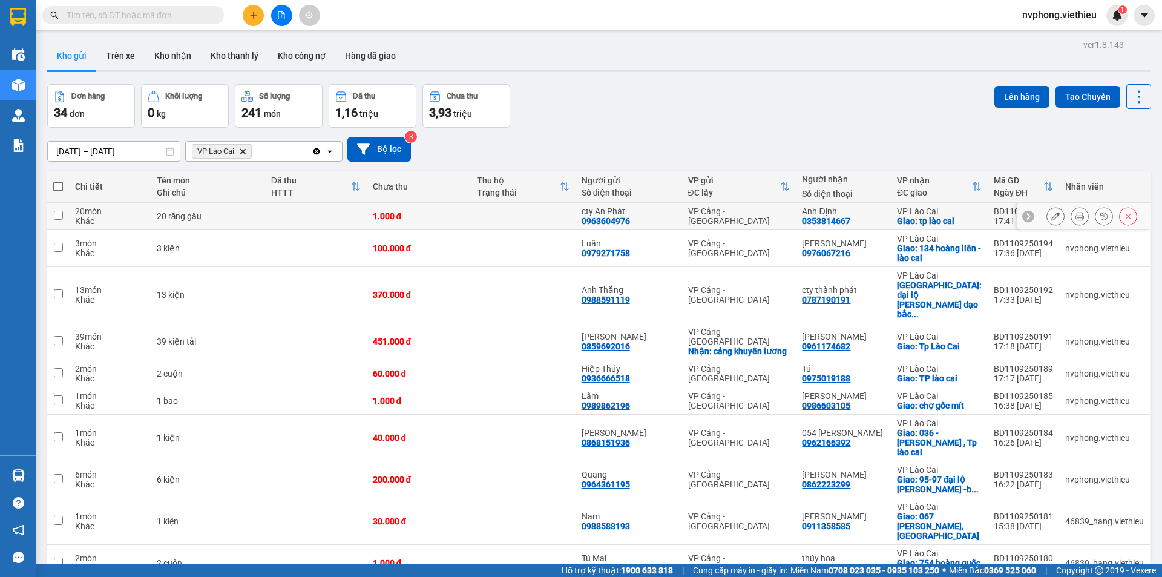
click at [1051, 218] on icon at bounding box center [1055, 216] width 8 height 8
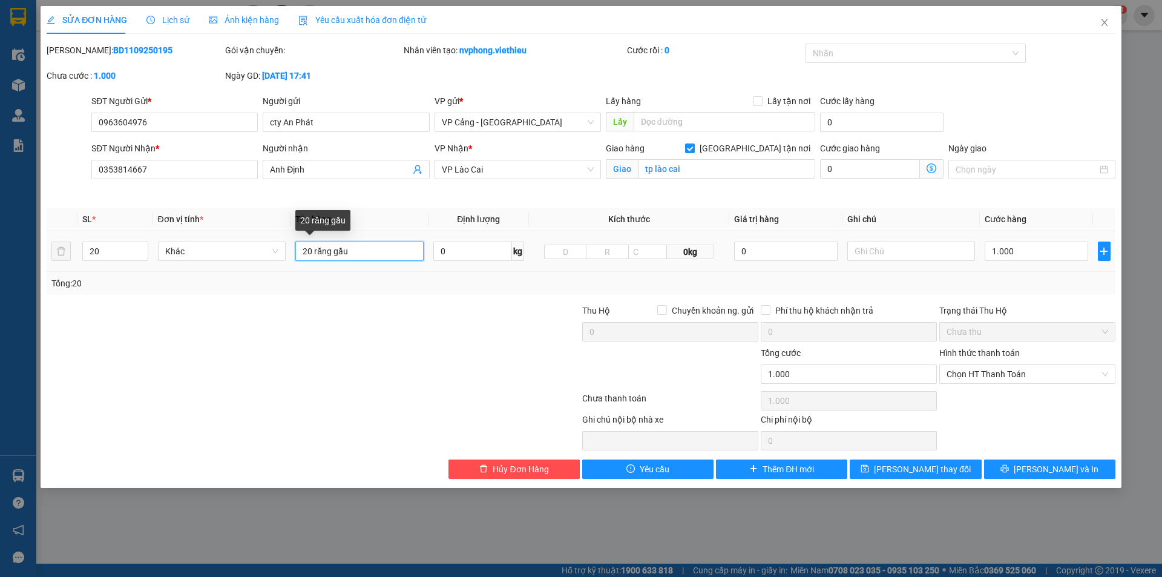
click at [368, 249] on input "20 răng gầu" at bounding box center [359, 251] width 128 height 19
click at [119, 248] on input "20" at bounding box center [115, 251] width 64 height 18
click at [1009, 467] on icon "printer" at bounding box center [1005, 468] width 8 height 8
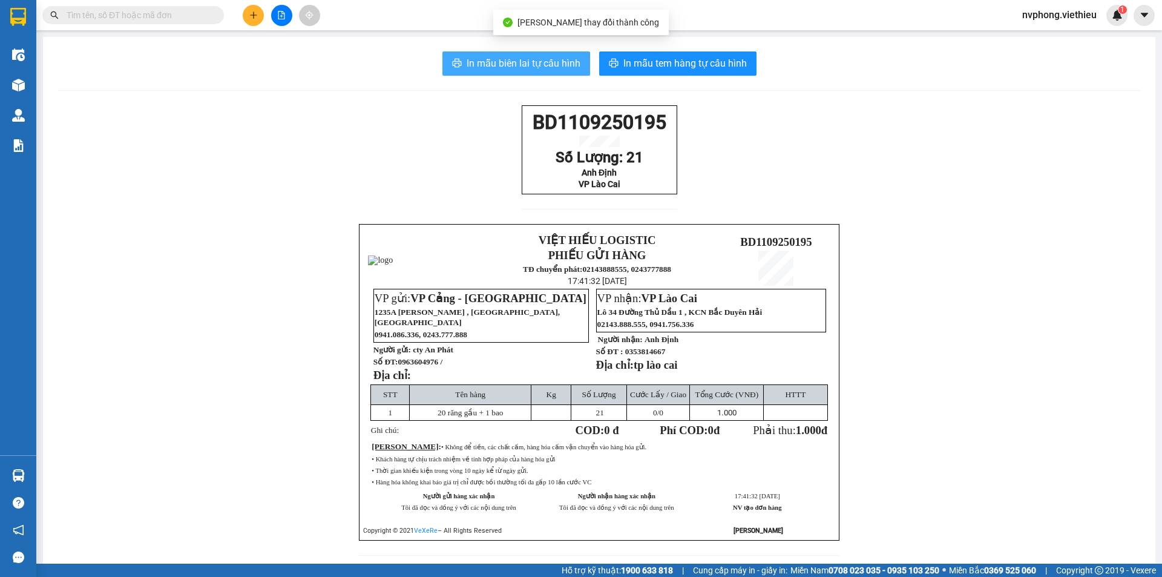
click at [533, 54] on button "In mẫu biên lai tự cấu hình" at bounding box center [516, 63] width 148 height 24
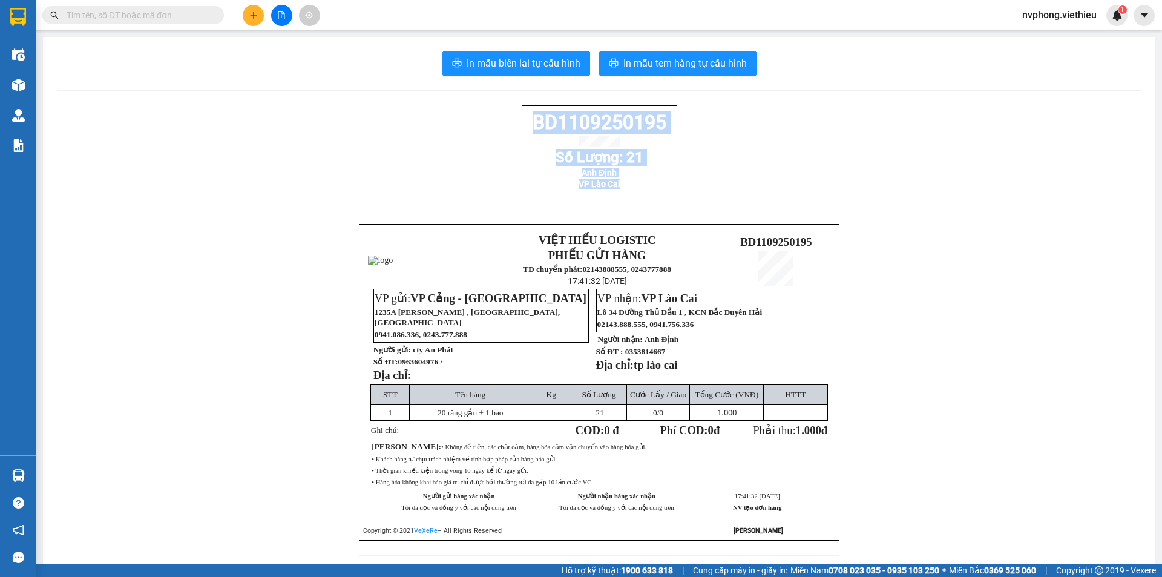
drag, startPoint x: 664, startPoint y: 201, endPoint x: 521, endPoint y: 128, distance: 160.3
click at [521, 128] on div "BD1109250195 Số Lượng: 21 Anh Định VP Lào Cai VIỆT HIẾU LOGISTIC PHIẾU GỬI HÀNG…" at bounding box center [600, 337] width 1084 height 465
copy div "BD1109250195 Số Lượng: 21 Anh Định VP Lào Cai"
click at [247, 18] on button at bounding box center [253, 15] width 21 height 21
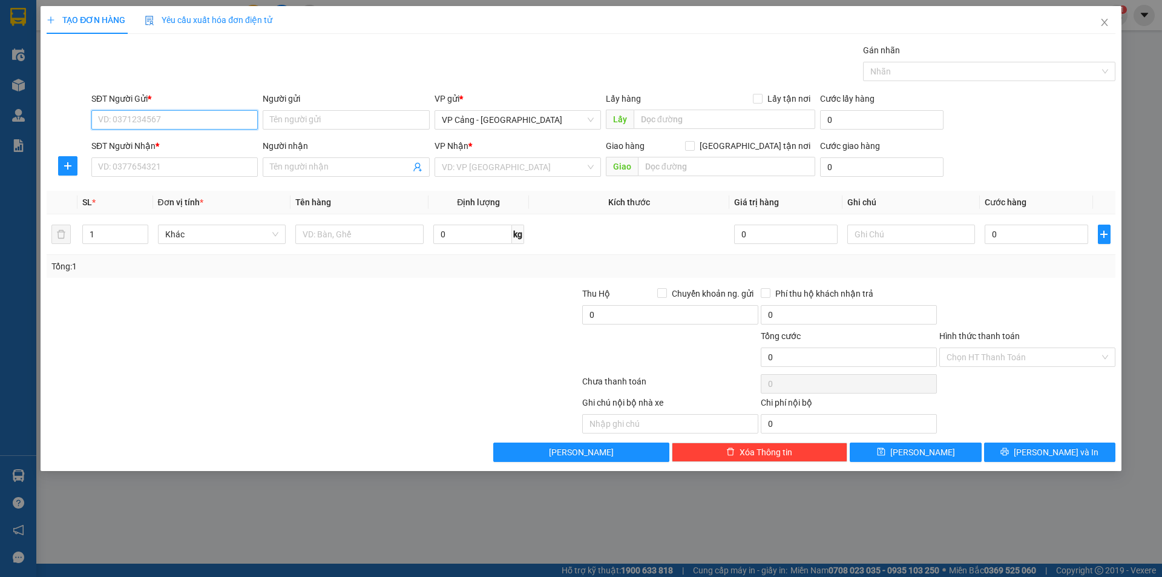
click at [157, 127] on input "SĐT Người Gửi *" at bounding box center [174, 119] width 166 height 19
click at [167, 140] on div "0346750000 - Thủy" at bounding box center [175, 143] width 152 height 13
click at [176, 169] on input "SĐT Người Nhận *" at bounding box center [174, 166] width 166 height 19
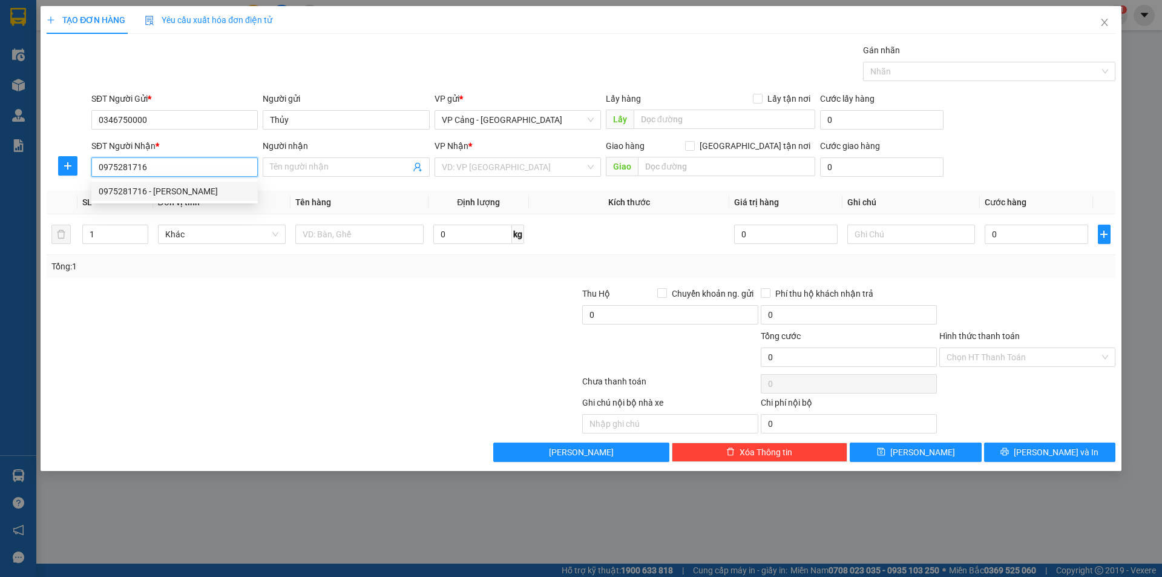
click at [183, 188] on div "0975281716 - [PERSON_NAME]" at bounding box center [175, 191] width 152 height 13
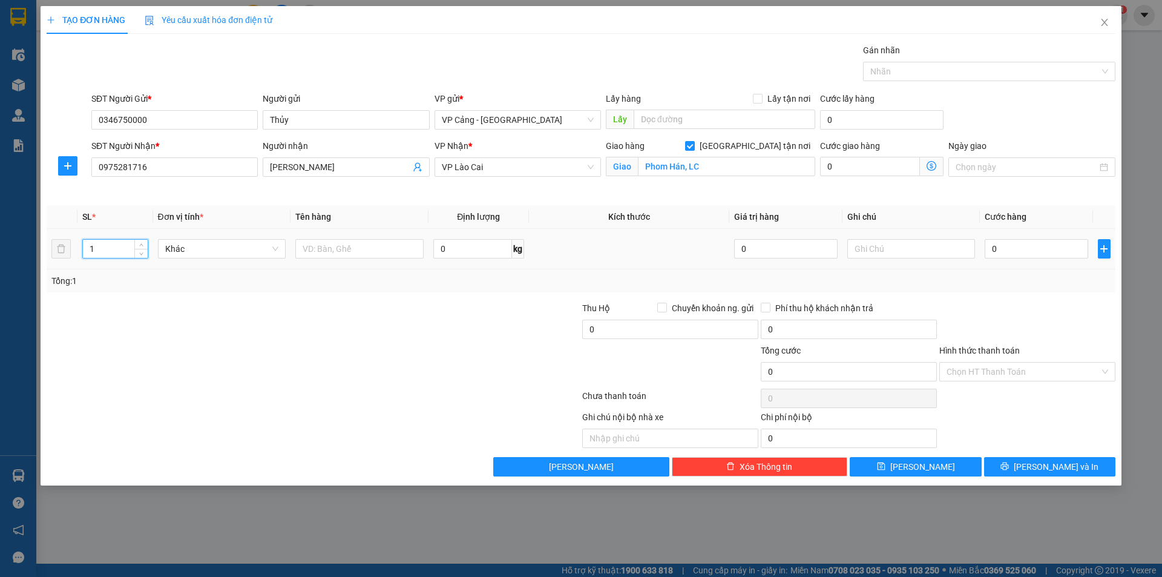
click at [99, 255] on input "1" at bounding box center [115, 249] width 64 height 18
click at [334, 251] on input "text" at bounding box center [359, 248] width 128 height 19
click at [1018, 246] on input "0" at bounding box center [1036, 248] width 103 height 19
click at [1059, 468] on span "[PERSON_NAME] và In" at bounding box center [1056, 466] width 85 height 13
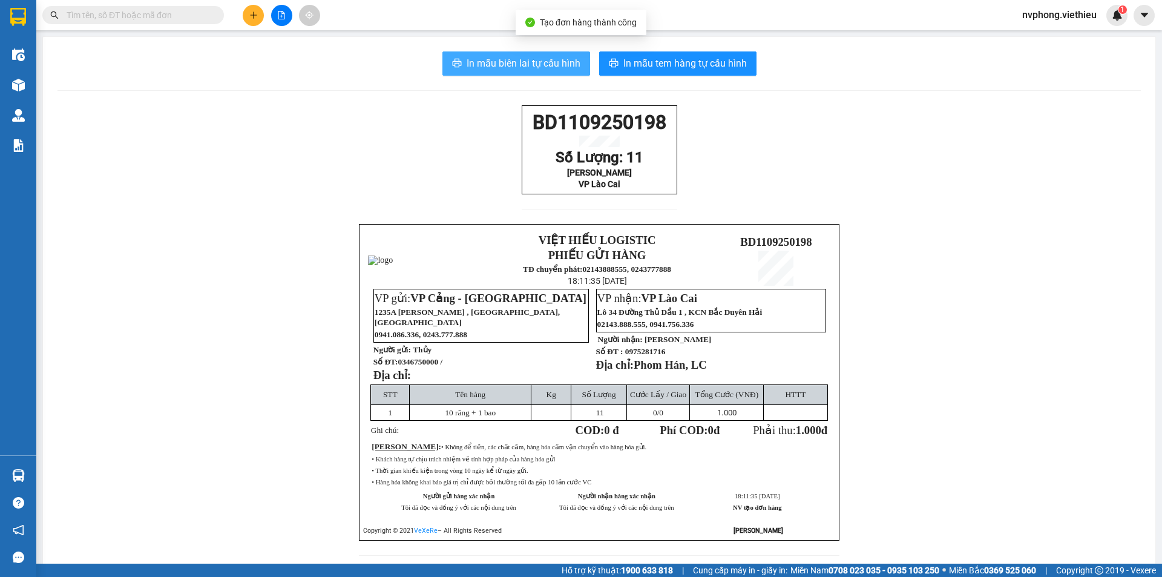
click at [522, 51] on button "In mẫu biên lai tự cấu hình" at bounding box center [516, 63] width 148 height 24
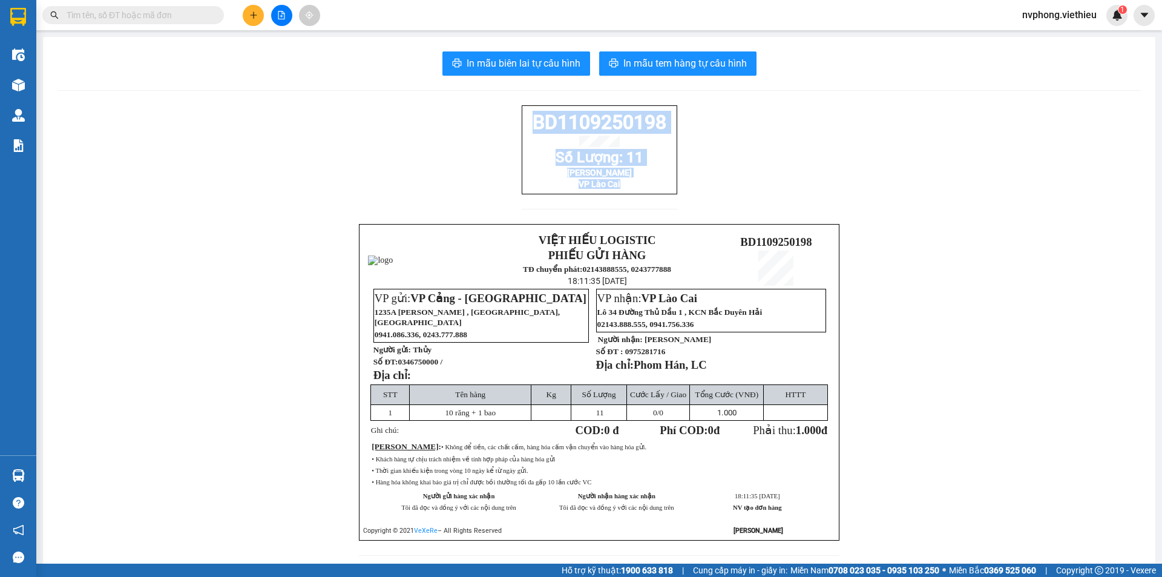
drag, startPoint x: 664, startPoint y: 196, endPoint x: 506, endPoint y: 122, distance: 174.4
click at [506, 122] on div "BD1109250198 Số Lượng: 11 Anh Nhường VP Lào Cai VIỆT HIẾU LOGISTIC PHIẾU GỬI HÀ…" at bounding box center [600, 337] width 1084 height 465
copy div "BD1109250198 Số Lượng: 11 Anh Nhường VP Lào Cai"
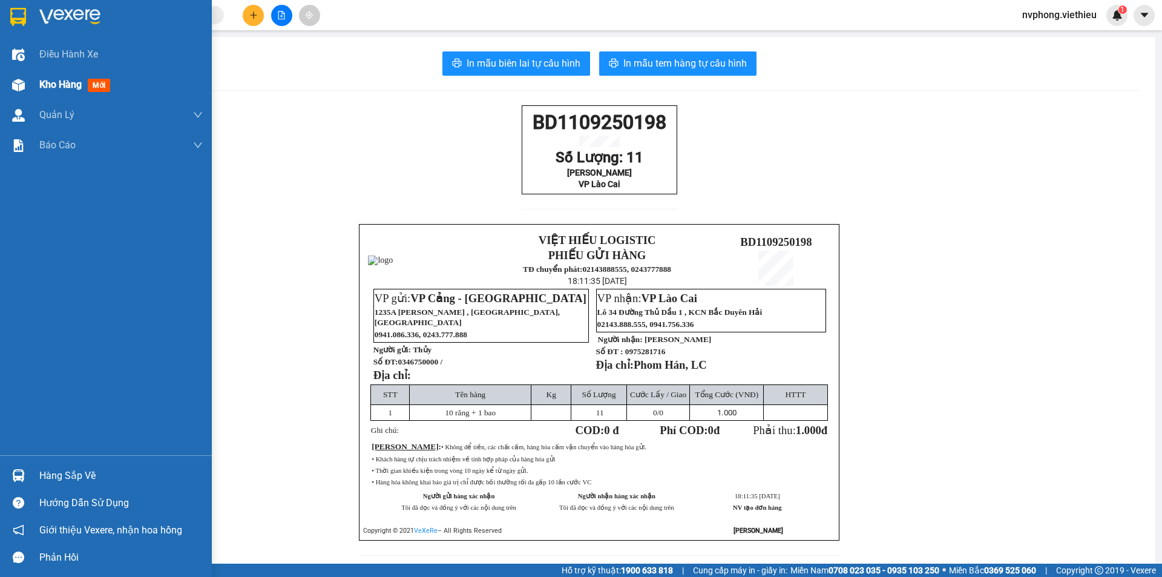
click at [31, 84] on div "Kho hàng mới" at bounding box center [106, 85] width 212 height 30
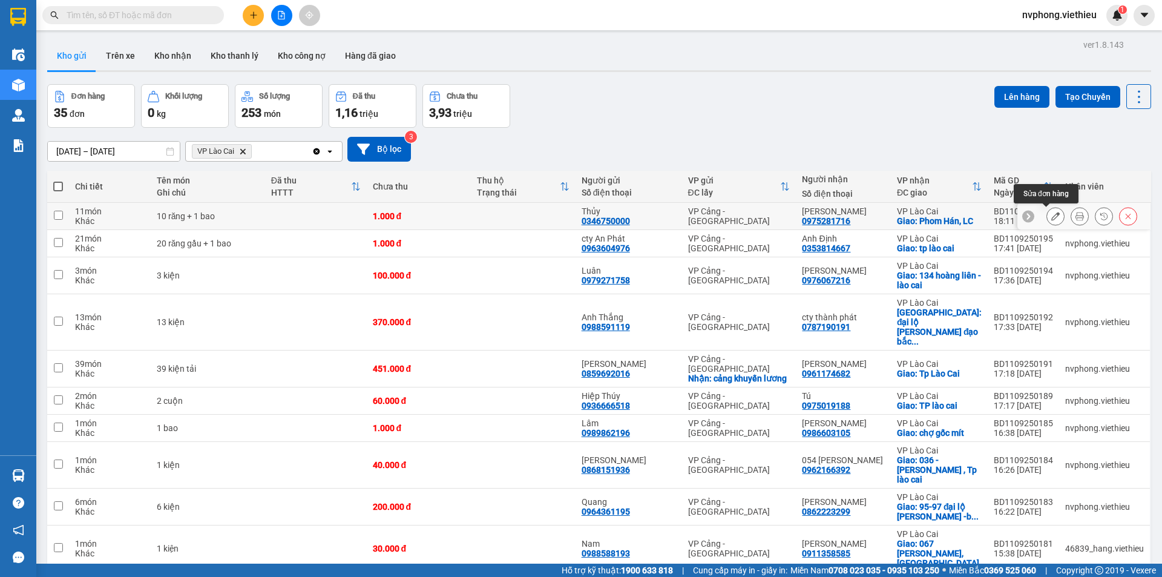
click at [1051, 219] on icon at bounding box center [1055, 216] width 8 height 8
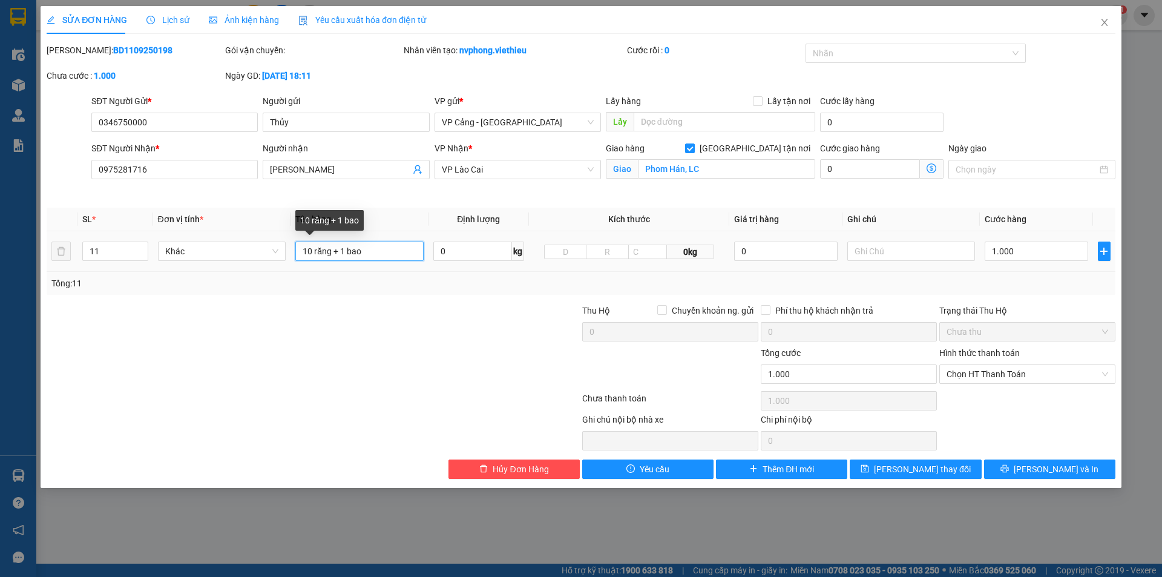
click at [332, 255] on input "10 răng + 1 bao" at bounding box center [359, 251] width 128 height 19
click at [907, 476] on button "[PERSON_NAME] thay đổi" at bounding box center [915, 468] width 131 height 19
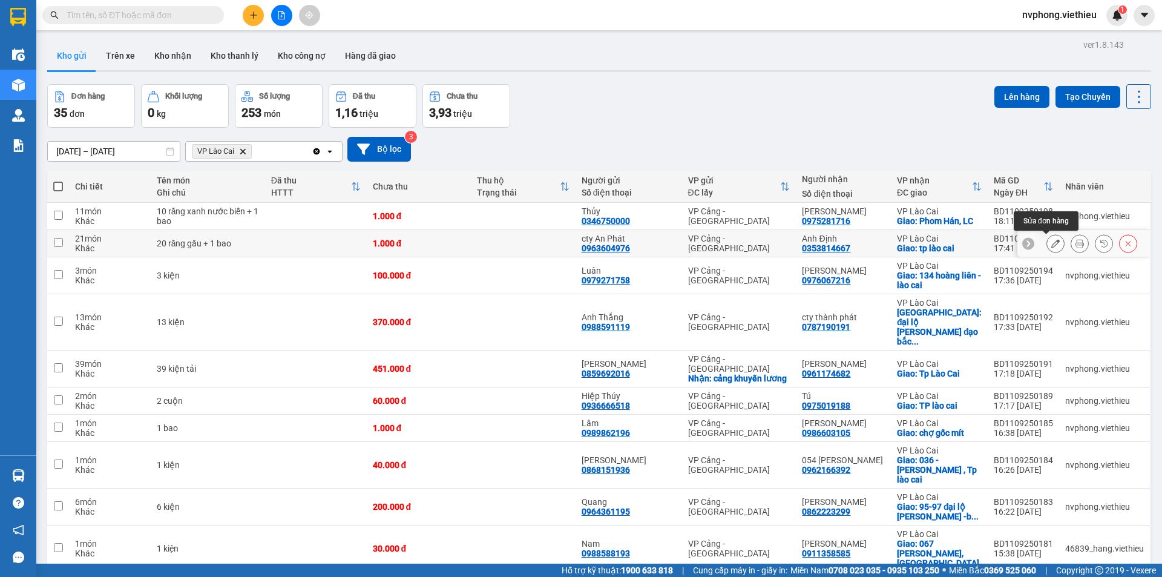
click at [1051, 248] on icon at bounding box center [1055, 243] width 8 height 8
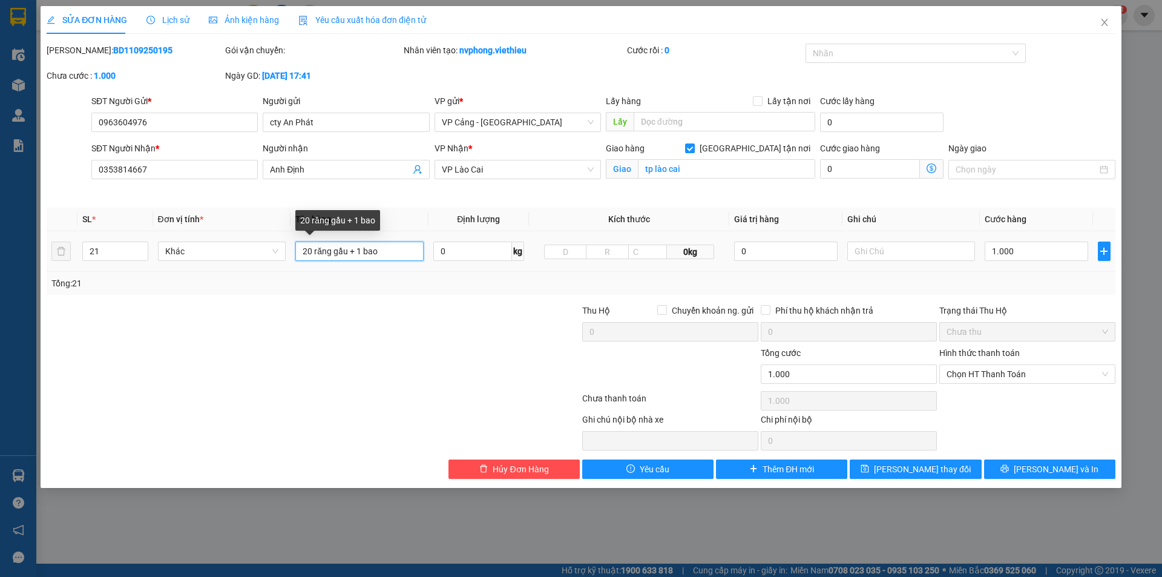
click at [347, 250] on input "20 răng gầu + 1 bao" at bounding box center [359, 251] width 128 height 19
type input "20 răng gầu màu xanh lá cây + 1 bao"
click at [1066, 463] on span "[PERSON_NAME] và In" at bounding box center [1056, 468] width 85 height 13
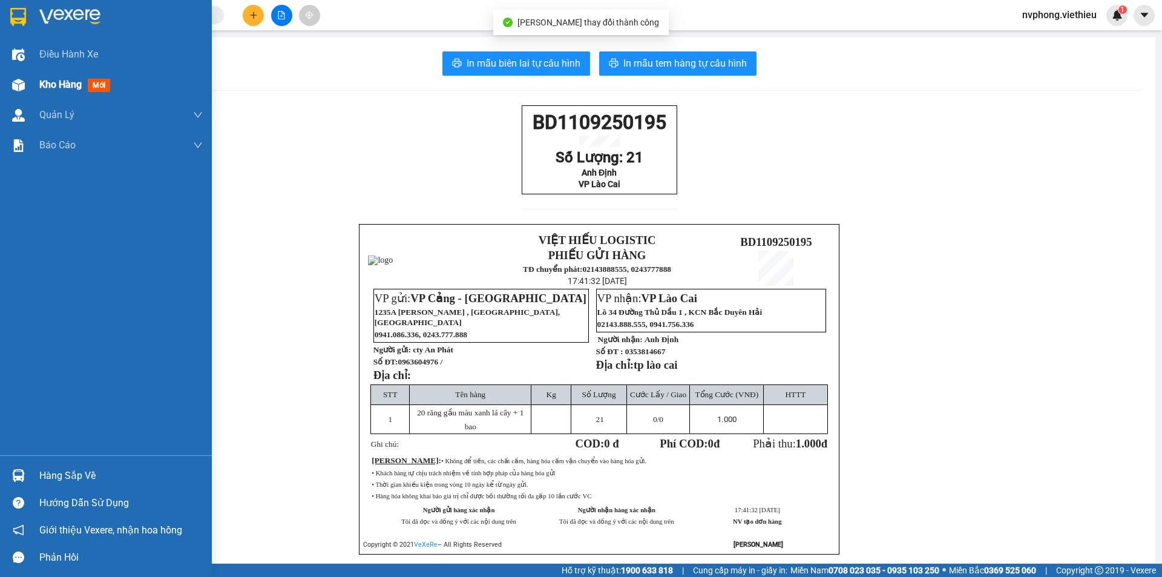
click at [40, 91] on div "Kho hàng mới" at bounding box center [77, 84] width 76 height 15
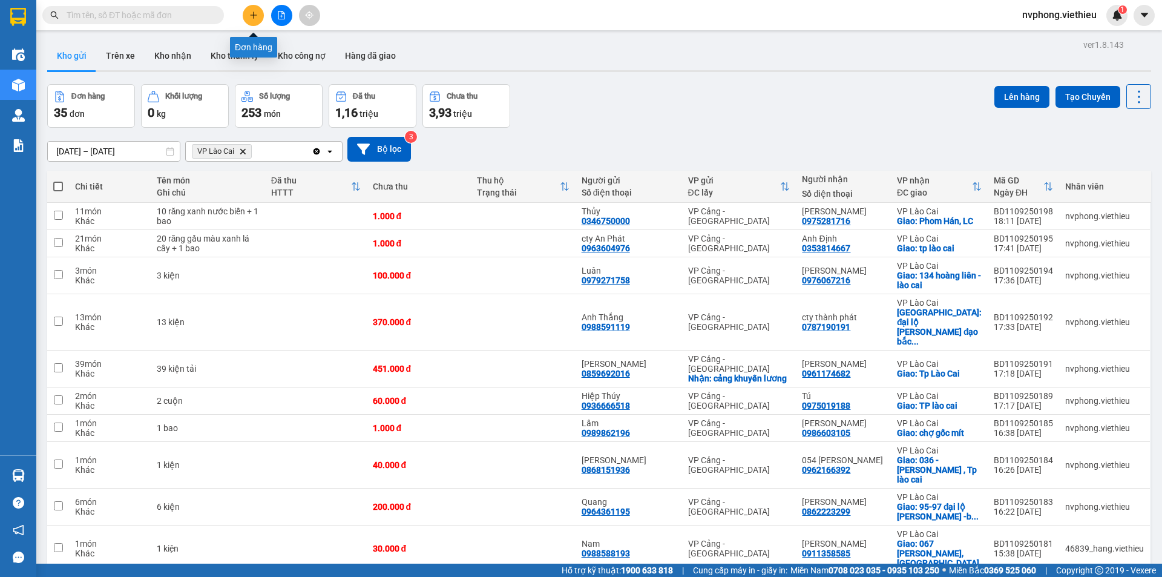
click at [251, 18] on icon "plus" at bounding box center [253, 15] width 8 height 8
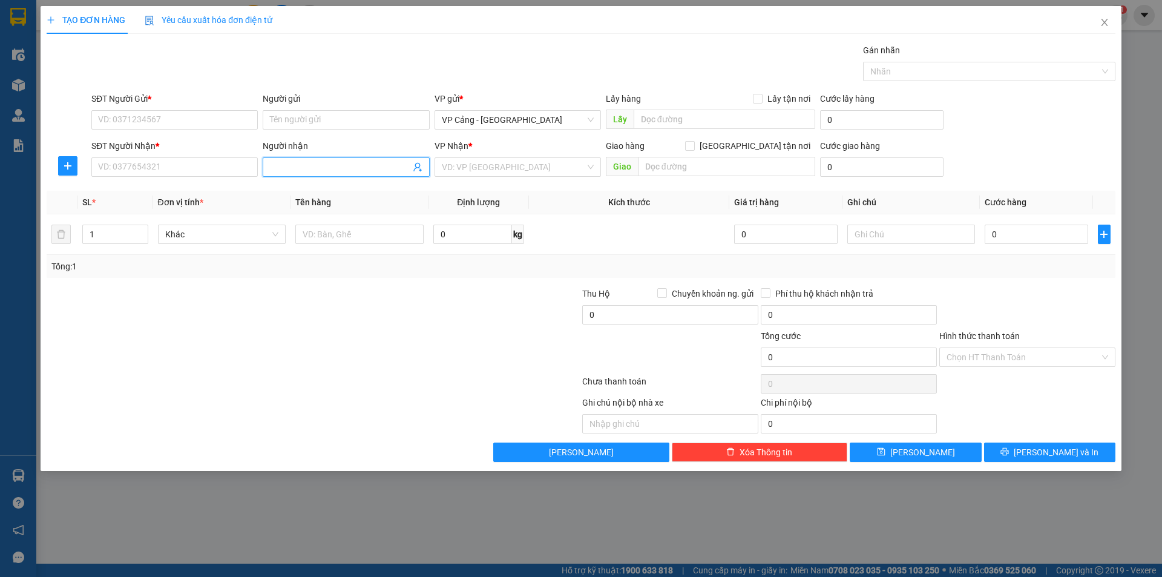
click at [297, 160] on span at bounding box center [346, 166] width 166 height 19
click at [282, 171] on input "bv hưng thịnh" at bounding box center [340, 166] width 140 height 13
click at [279, 173] on input "bv hưng thịnh" at bounding box center [340, 166] width 140 height 13
type input "bệnh viện hưng thịnh"
click at [312, 191] on div "Bệnh Viện Hưng Thịnh - 0982224006" at bounding box center [349, 191] width 159 height 13
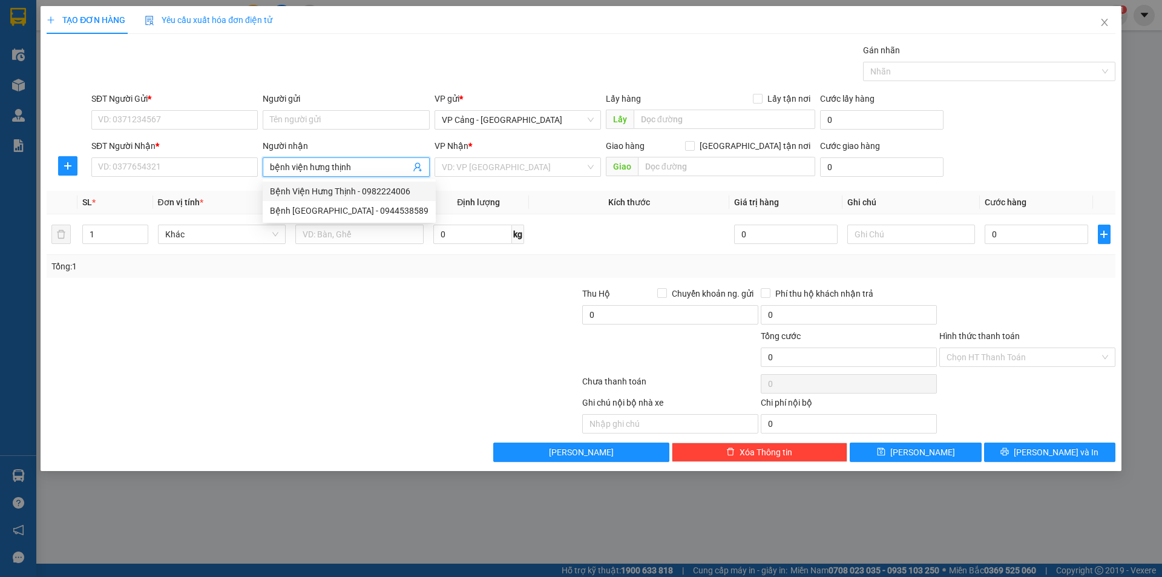
type input "0982224006"
type input "Bệnh Viện Hưng Thịnh"
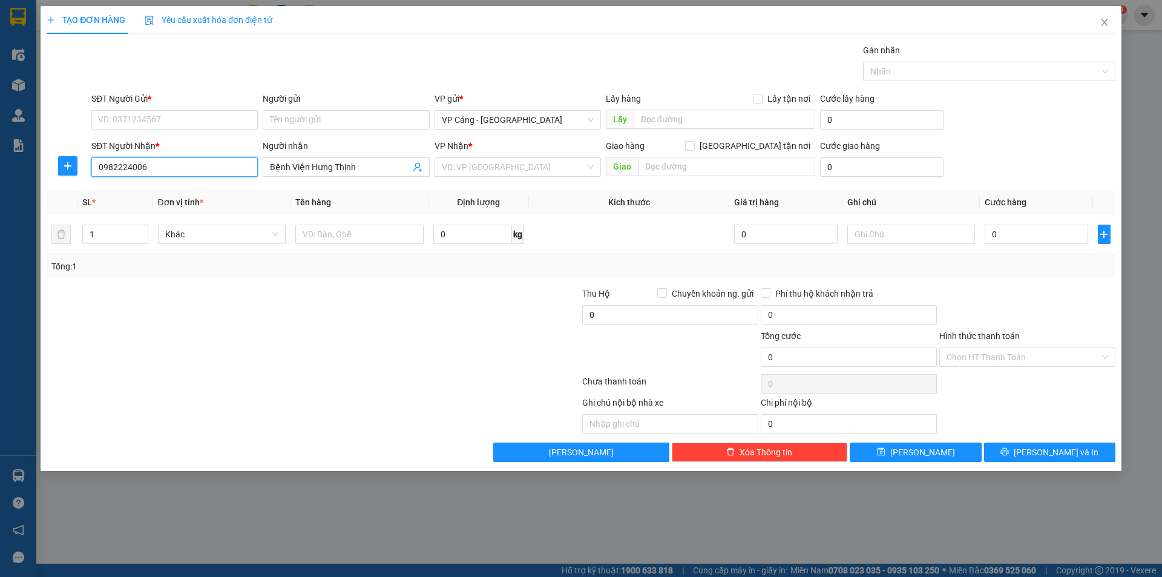
click at [165, 173] on input "0982224006" at bounding box center [174, 166] width 166 height 19
checkbox input "true"
type input "152 Tuệ tĩnh, Kt, LC"
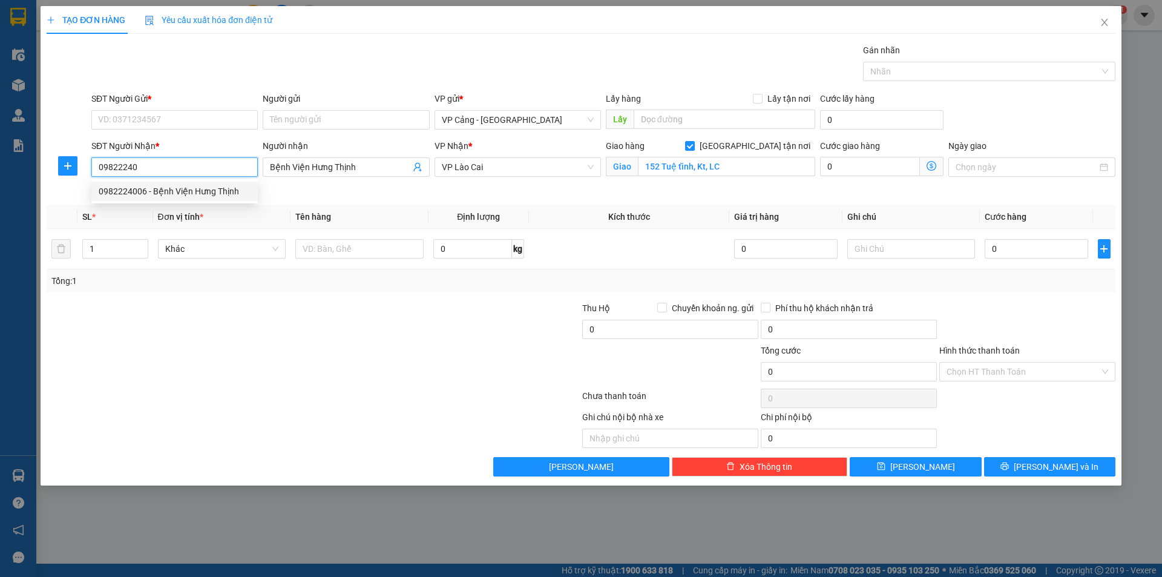
click at [189, 195] on div "0982224006 - Bệnh Viện Hưng Thịnh" at bounding box center [175, 191] width 152 height 13
type input "0982224006"
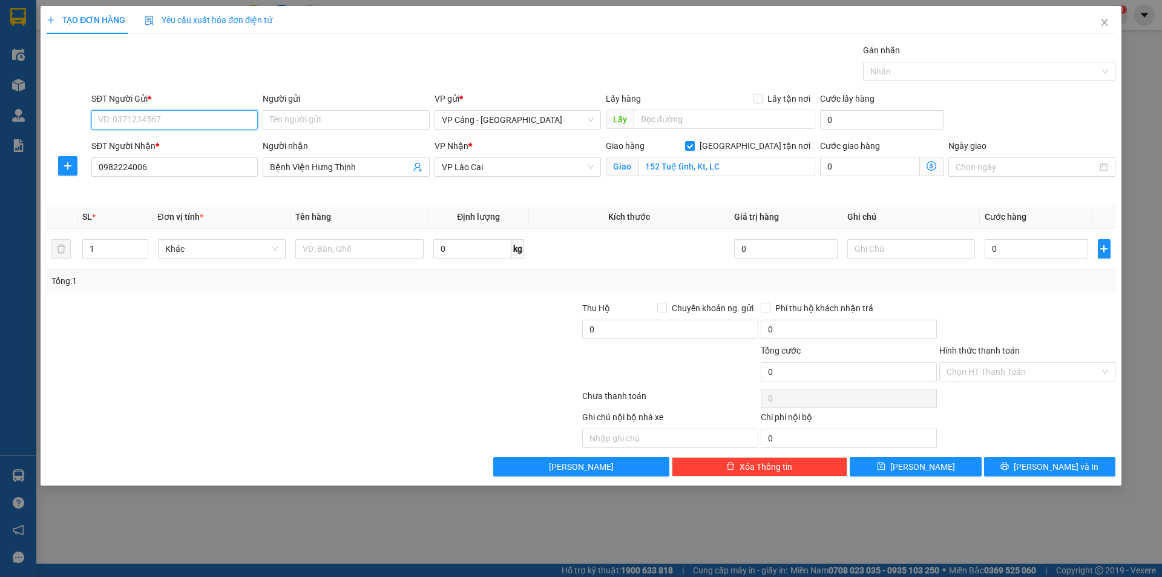
click at [142, 120] on input "SĐT Người Gửi *" at bounding box center [174, 119] width 166 height 19
click at [143, 148] on div "0985303102 - Chị Hương" at bounding box center [175, 143] width 152 height 13
type input "0985303102"
type input "Chị Hương"
click at [119, 249] on input "1" at bounding box center [115, 249] width 64 height 18
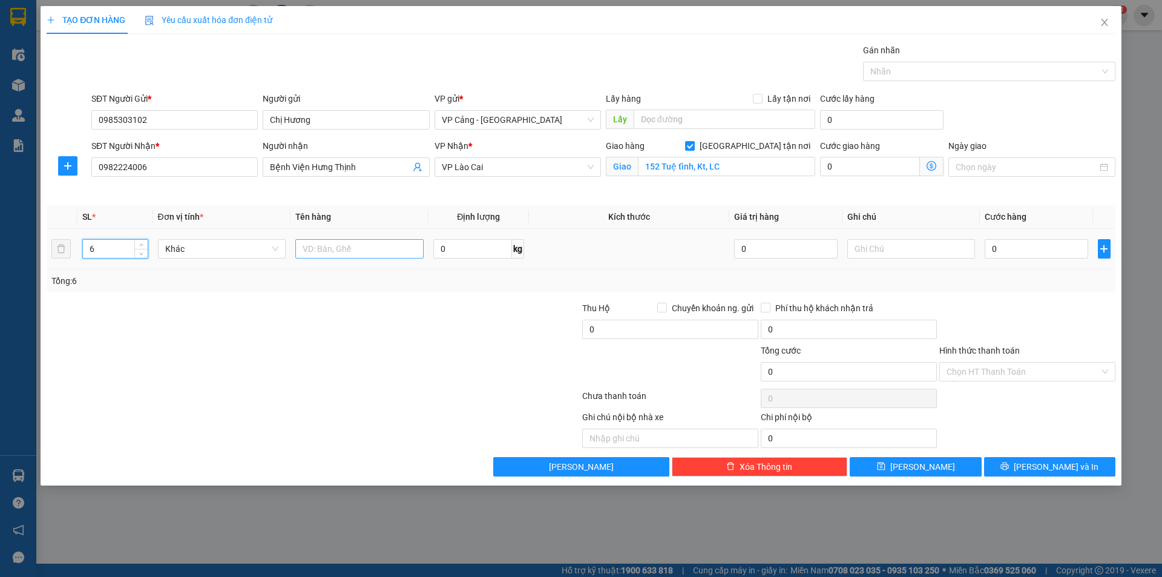
type input "6"
click at [320, 249] on input "text" at bounding box center [359, 248] width 128 height 19
type input "6 kiện"
click at [1002, 250] on input "0" at bounding box center [1036, 248] width 103 height 19
type input "2"
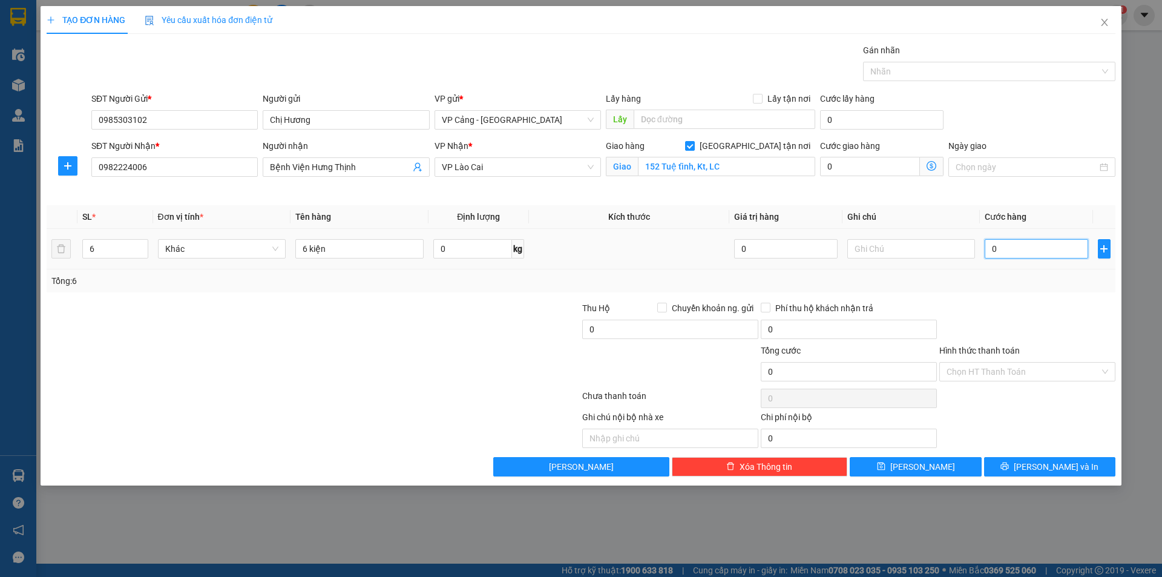
type input "2"
type input "24"
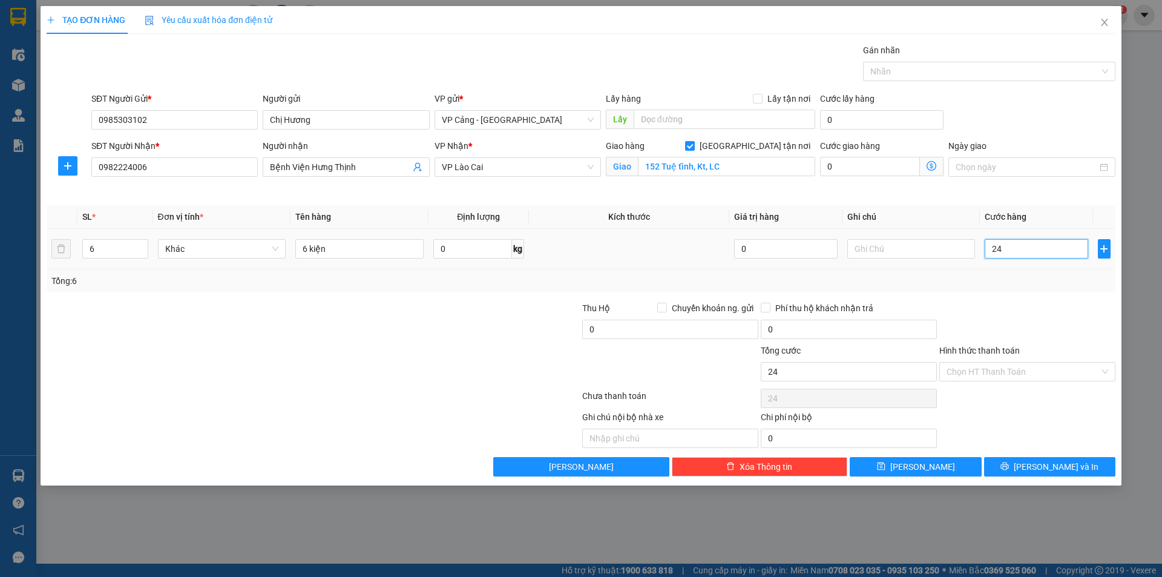
type input "240"
type input "240.000"
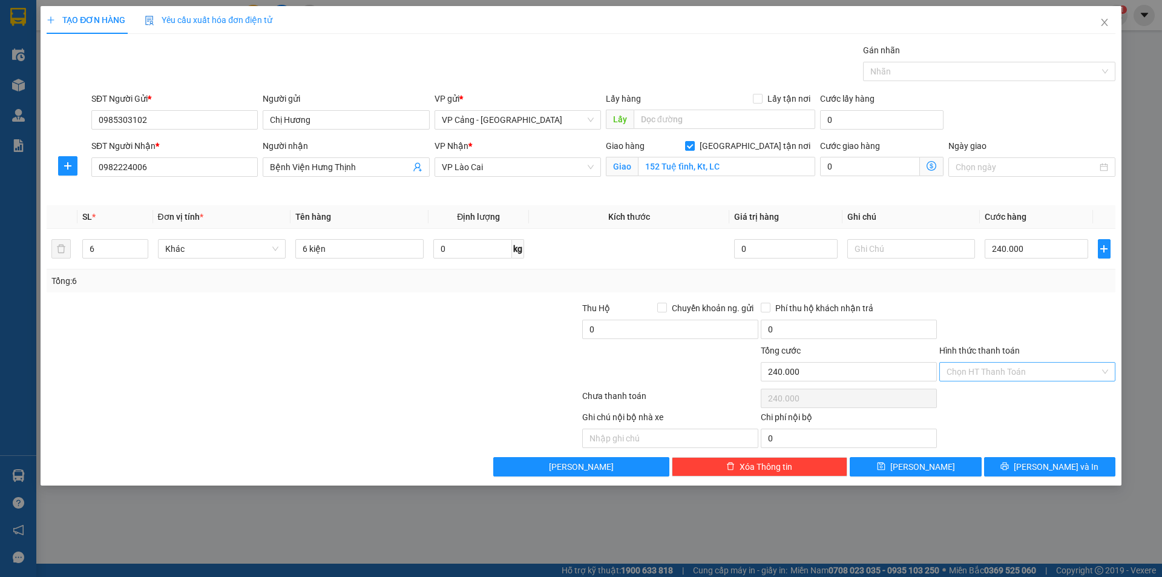
click at [984, 368] on input "Hình thức thanh toán" at bounding box center [1023, 372] width 153 height 18
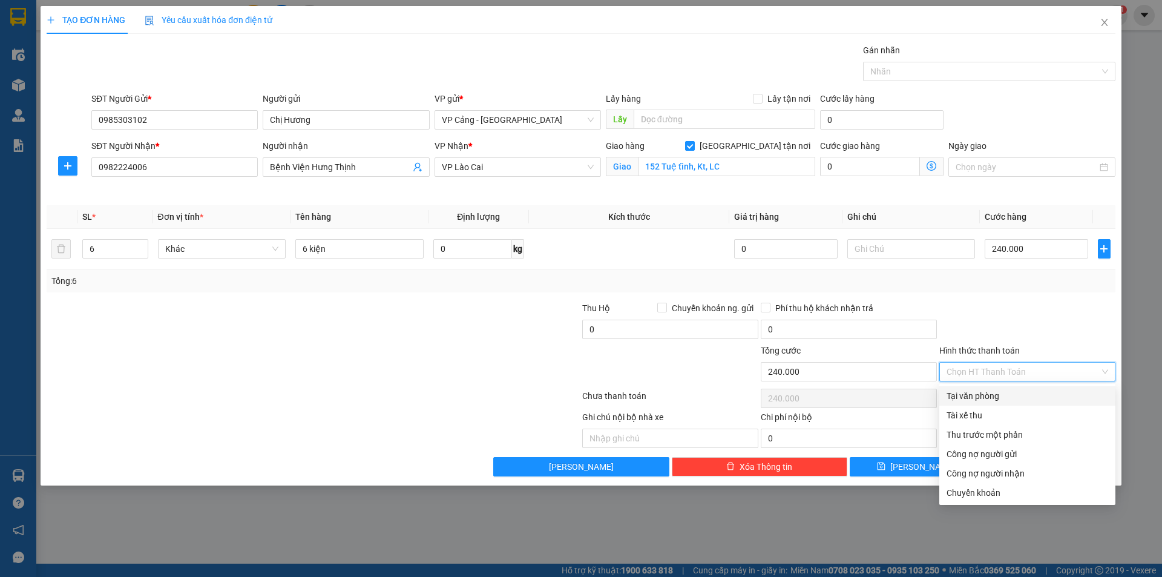
click at [975, 398] on div "Tại văn phòng" at bounding box center [1028, 395] width 162 height 13
type input "0"
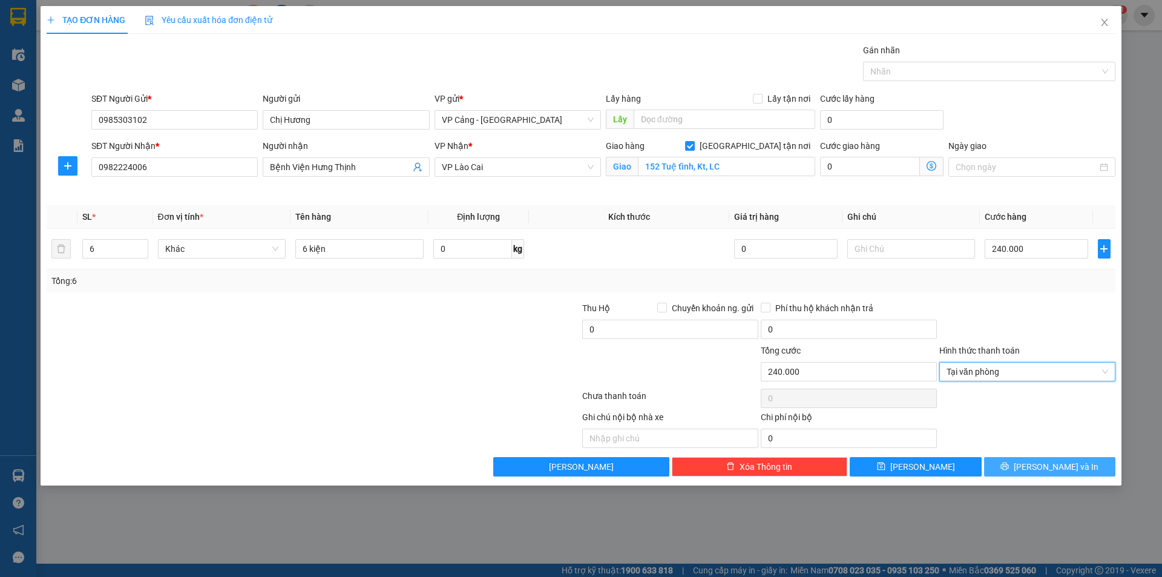
click at [1054, 464] on span "[PERSON_NAME] và In" at bounding box center [1056, 466] width 85 height 13
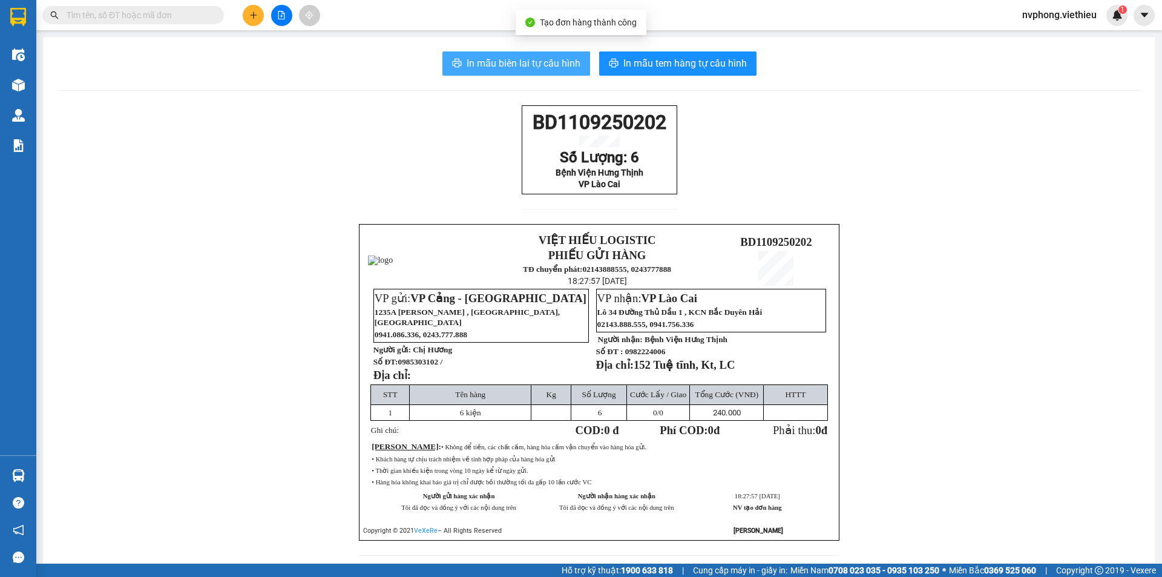
click at [512, 66] on span "In mẫu biên lai tự cấu hình" at bounding box center [524, 63] width 114 height 15
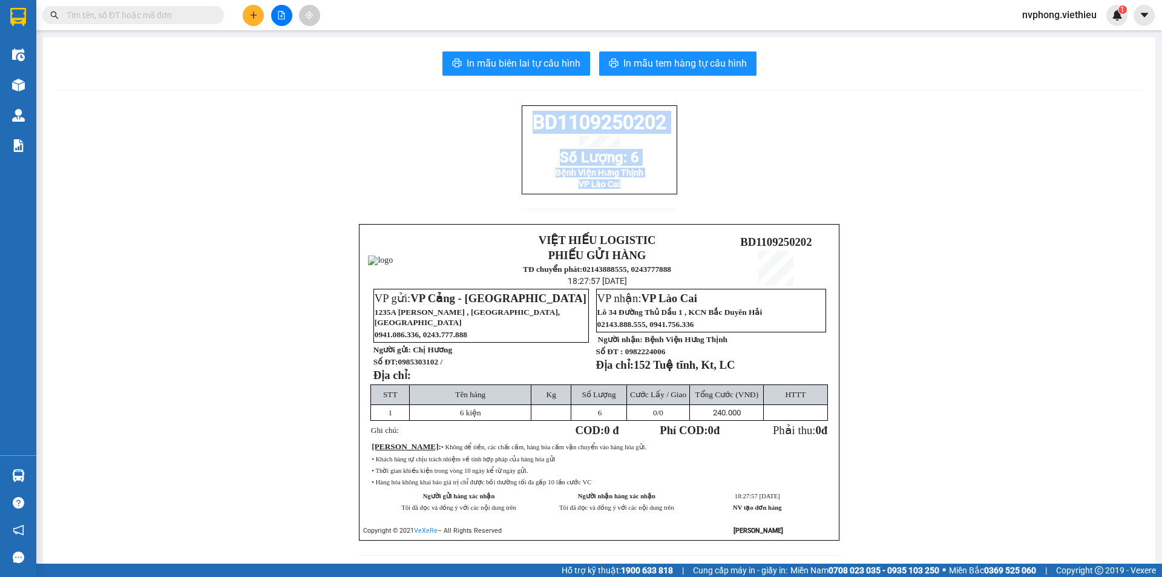
drag, startPoint x: 672, startPoint y: 208, endPoint x: 486, endPoint y: 125, distance: 203.5
click at [486, 125] on div "BD1109250202 Số Lượng: 6 Bệnh Viện Hưng Thịnh VP Lào Cai VIỆT HIẾU LOGISTIC PHI…" at bounding box center [600, 337] width 1084 height 465
copy div "BD1109250202 Số Lượng: 6 Bệnh Viện Hưng Thịnh VP Lào Cai"
